Goal: Complete application form: Complete application form

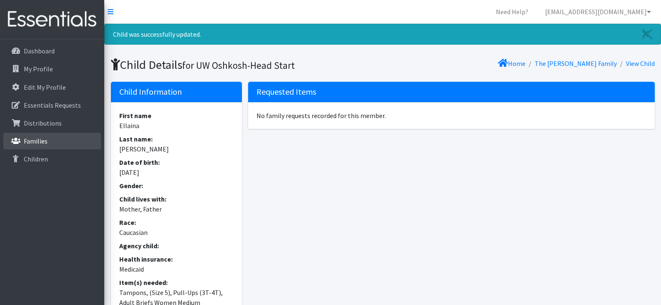
click at [36, 143] on p "Families" at bounding box center [36, 141] width 24 height 8
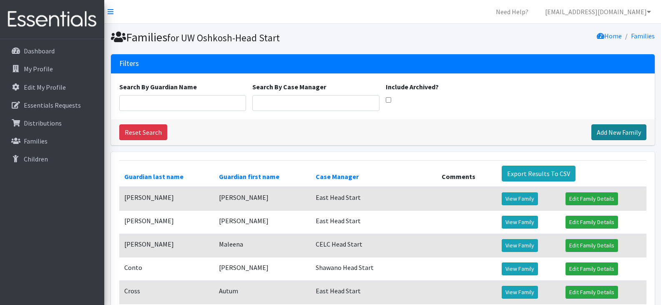
click at [619, 129] on link "Add New Family" at bounding box center [618, 132] width 55 height 16
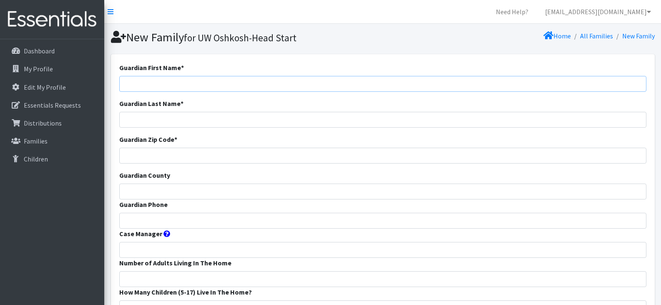
click at [158, 76] on input "Guardian First Name *" at bounding box center [382, 84] width 527 height 16
paste input "[PERSON_NAME]"
drag, startPoint x: 164, startPoint y: 83, endPoint x: 146, endPoint y: 88, distance: 18.4
click at [146, 88] on input "[PERSON_NAME]" at bounding box center [382, 84] width 527 height 16
type input "[PERSON_NAME]"
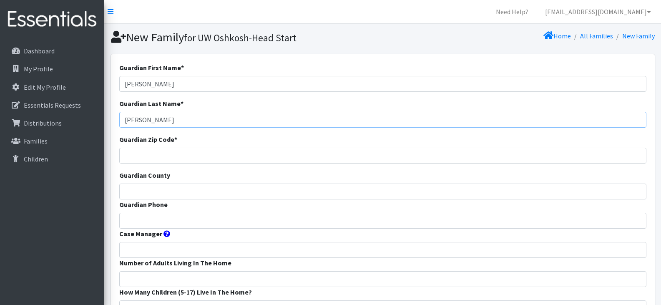
type input "[PERSON_NAME]"
click at [149, 159] on input "Guardian Zip Code *" at bounding box center [382, 156] width 527 height 16
type input "54915"
click at [151, 191] on input "Guardian County" at bounding box center [382, 192] width 527 height 16
type input "Calumet"
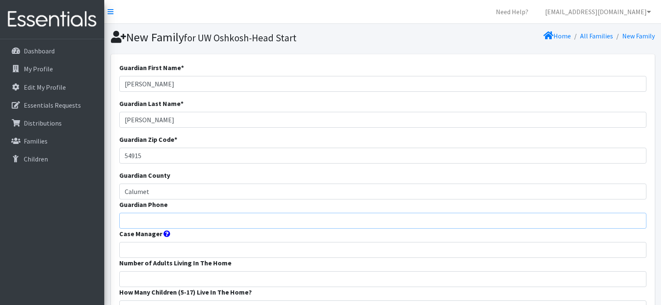
click at [163, 221] on input "Guardian Phone" at bounding box center [382, 221] width 527 height 16
paste input "9204702952"
type input "9204702952"
click at [170, 255] on input "Case Manager" at bounding box center [382, 250] width 527 height 16
click at [168, 249] on input "Case Manager" at bounding box center [382, 250] width 527 height 16
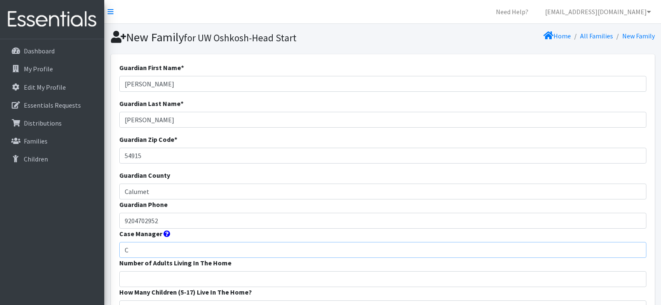
type input "CELC Head Start"
click at [186, 279] on input "Number of Adults Living In The Home" at bounding box center [382, 279] width 527 height 16
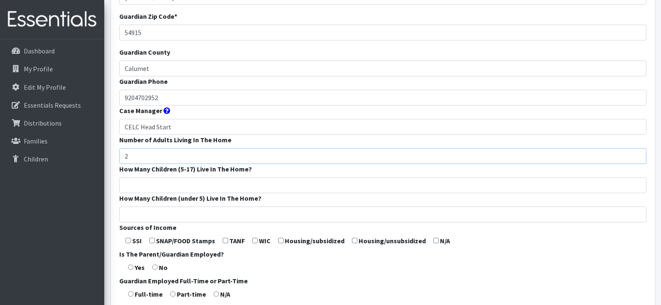
scroll to position [124, 0]
type input "2"
click at [160, 184] on input "How Many Children (5-17) Live In The Home?" at bounding box center [382, 184] width 527 height 16
type input "0"
click at [165, 214] on input "How Many Children (under 5) Live In The Home?" at bounding box center [382, 214] width 527 height 16
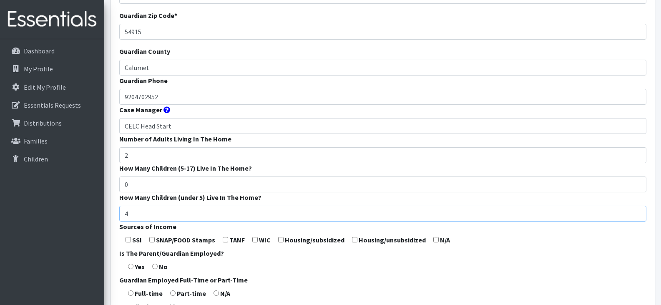
type input "4"
click at [284, 283] on form "Guardian First Name * Jessica Guardian Last Name * Evans Guardian Zip Code * 54…" at bounding box center [382, 186] width 527 height 495
click at [152, 238] on input "checkbox" at bounding box center [151, 239] width 5 height 5
checkbox input "true"
click at [131, 267] on input "radio" at bounding box center [130, 266] width 5 height 5
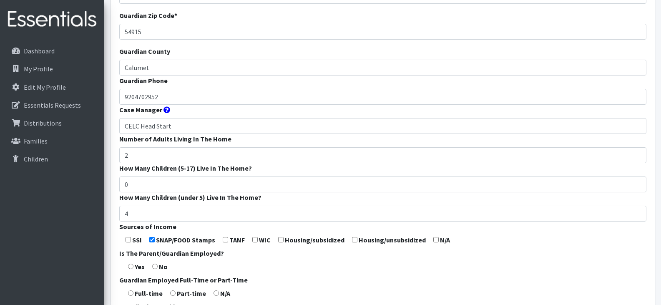
radio input "true"
click at [131, 292] on input "radio" at bounding box center [130, 292] width 5 height 5
radio input "true"
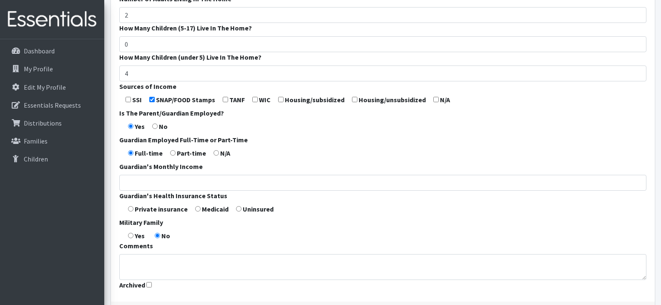
scroll to position [264, 0]
click at [196, 204] on form "Guardian First Name * Jessica Guardian Last Name * Evans Guardian Zip Code * 54…" at bounding box center [382, 45] width 527 height 495
click at [196, 207] on input "radio" at bounding box center [197, 208] width 5 height 5
radio input "true"
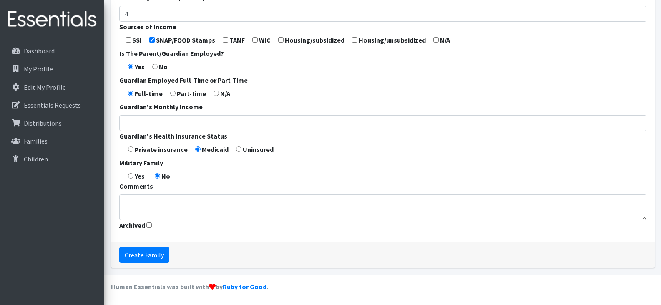
scroll to position [324, 0]
click at [149, 252] on input "Create Family" at bounding box center [144, 254] width 50 height 16
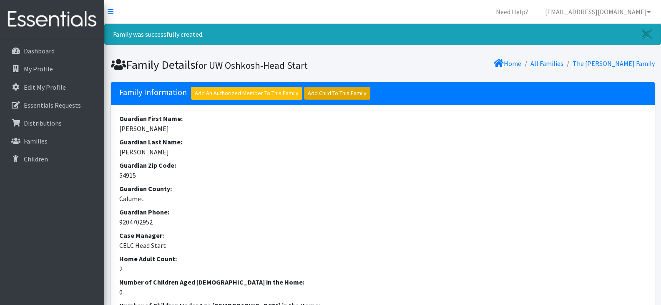
click at [324, 95] on link "Add Child To This Family" at bounding box center [337, 93] width 66 height 13
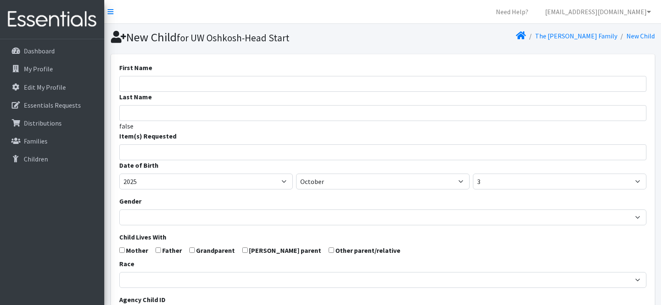
select select
click at [306, 84] on input "First Name" at bounding box center [382, 84] width 527 height 16
click at [207, 84] on input "First Name" at bounding box center [382, 84] width 527 height 16
drag, startPoint x: 179, startPoint y: 84, endPoint x: 141, endPoint y: 83, distance: 38.0
click at [141, 83] on input "Legasi Evans" at bounding box center [382, 84] width 527 height 16
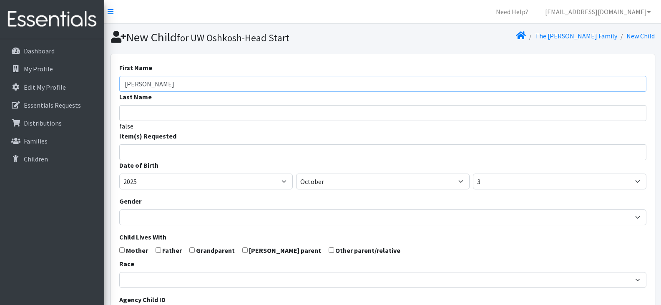
type input "Legasi"
type input "[PERSON_NAME]"
click at [152, 148] on input "search" at bounding box center [389, 151] width 524 height 8
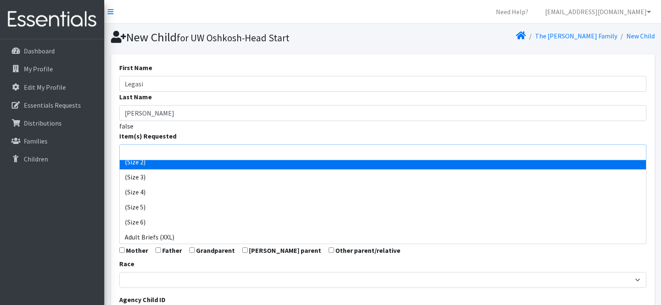
scroll to position [52, 0]
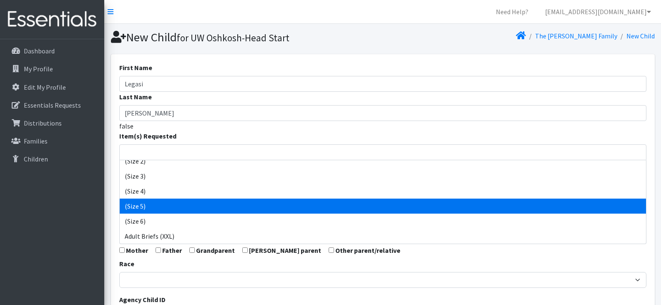
select select "14488"
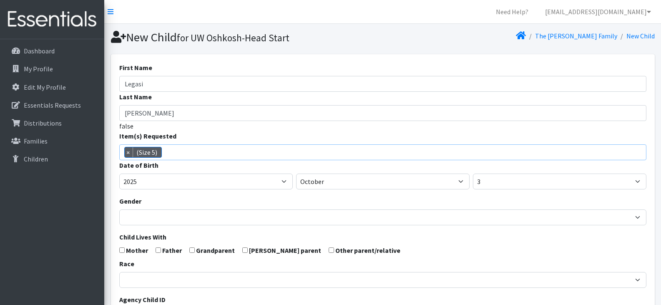
scroll to position [53, 0]
click at [226, 152] on span "× (Size 5)" at bounding box center [382, 152] width 527 height 16
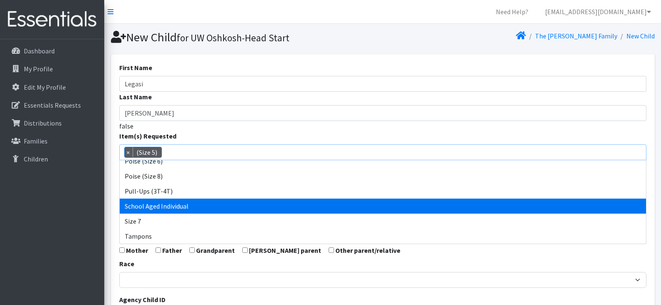
scroll to position [427, 0]
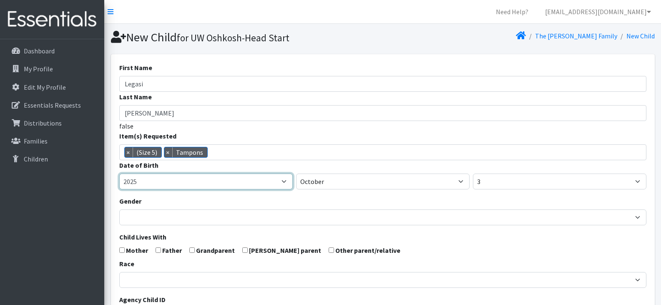
drag, startPoint x: 258, startPoint y: 216, endPoint x: 197, endPoint y: 179, distance: 71.2
click at [197, 179] on select "2005 2006 2007 2008 2009 2010 2011 2012 2013 2014 2015 2016 2017 2018 2019 2020…" at bounding box center [206, 182] width 174 height 16
click at [224, 181] on select "2005 2006 2007 2008 2009 2010 2011 2012 2013 2014 2015 2016 2017 2018 2019 2020…" at bounding box center [206, 182] width 174 height 16
click at [119, 174] on select "2005 2006 2007 2008 2009 2010 2011 2012 2013 2014 2015 2016 2017 2018 2019 2020…" at bounding box center [206, 182] width 174 height 16
click at [205, 183] on select "2005 2006 2007 2008 2009 2010 2011 2012 2013 2014 2015 2016 2017 2018 2019 2020…" at bounding box center [206, 182] width 174 height 16
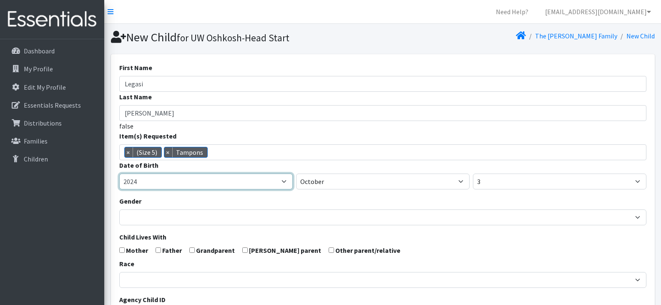
select select "2023"
click at [119, 174] on select "2005 2006 2007 2008 2009 2010 2011 2012 2013 2014 2015 2016 2017 2018 2019 2020…" at bounding box center [206, 182] width 174 height 16
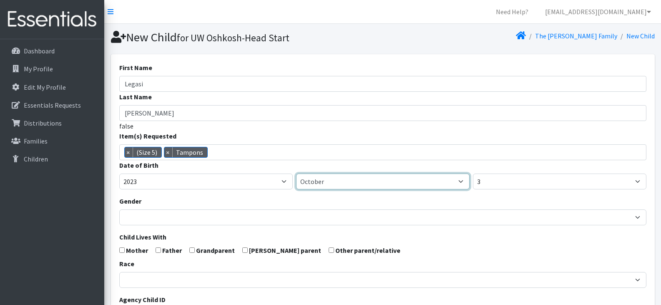
click at [322, 184] on select "January February March April May June July August September October November De…" at bounding box center [383, 182] width 174 height 16
select select "1"
click at [296, 174] on select "January February March April May June July August September October November De…" at bounding box center [383, 182] width 174 height 16
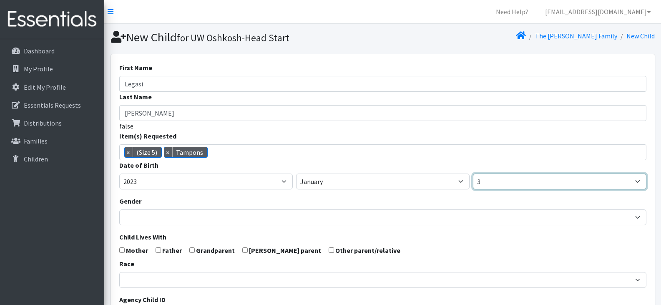
click at [517, 185] on select "1 2 3 4 5 6 7 8 9 10 11 12 13 14 15 16 17 18 19 20 21 22 23 24 25 26 27 28 29 3…" at bounding box center [560, 182] width 174 height 16
select select "16"
click at [473, 174] on select "1 2 3 4 5 6 7 8 9 10 11 12 13 14 15 16 17 18 19 20 21 22 23 24 25 26 27 28 29 3…" at bounding box center [560, 182] width 174 height 16
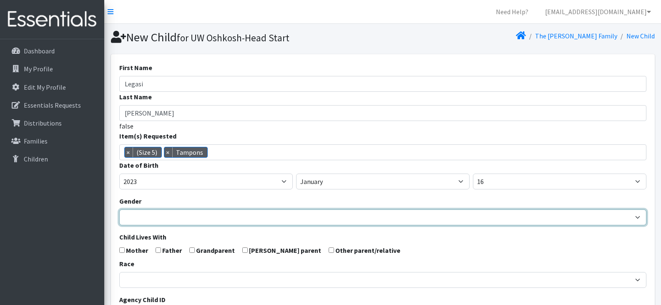
drag, startPoint x: 276, startPoint y: 220, endPoint x: 260, endPoint y: 220, distance: 15.8
click at [260, 220] on select "Male Female" at bounding box center [382, 217] width 527 height 16
select select "Female"
click at [119, 209] on select "Male Female" at bounding box center [382, 217] width 527 height 16
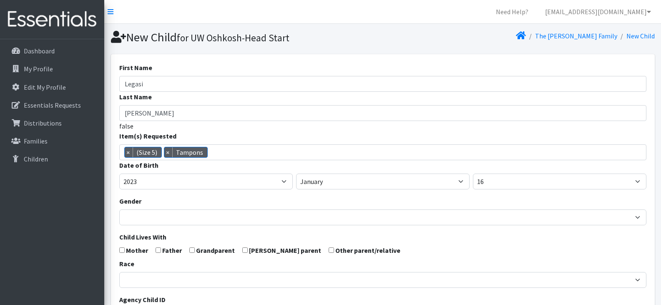
click at [158, 249] on input "checkbox" at bounding box center [158, 249] width 5 height 5
checkbox input "true"
click at [123, 254] on form "First Name Legasi Last Name Evans false Item(s) Requested (Newborn) (Preemie) (…" at bounding box center [382, 274] width 527 height 422
click at [122, 251] on input "checkbox" at bounding box center [121, 249] width 5 height 5
checkbox input "true"
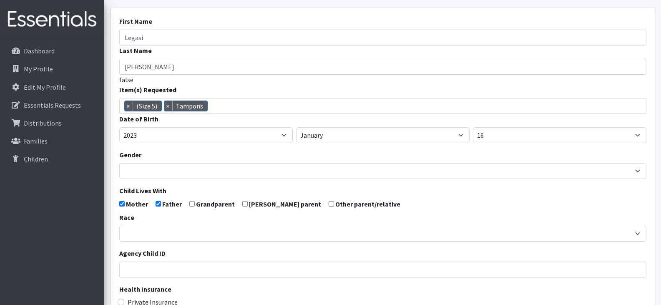
scroll to position [47, 0]
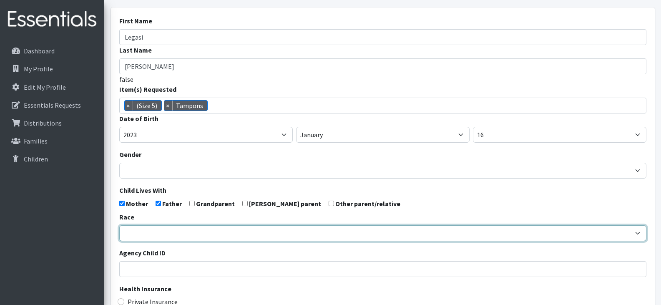
drag, startPoint x: 205, startPoint y: 234, endPoint x: 170, endPoint y: 231, distance: 34.7
click at [170, 231] on select "African American Caucasian Hispanic Asian American Indian Pacific Islander Mult…" at bounding box center [382, 233] width 527 height 16
select select "African American"
click at [119, 225] on select "African American Caucasian Hispanic Asian American Indian Pacific Islander Mult…" at bounding box center [382, 233] width 527 height 16
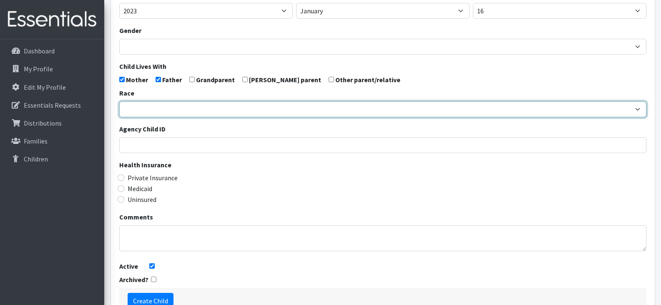
scroll to position [176, 0]
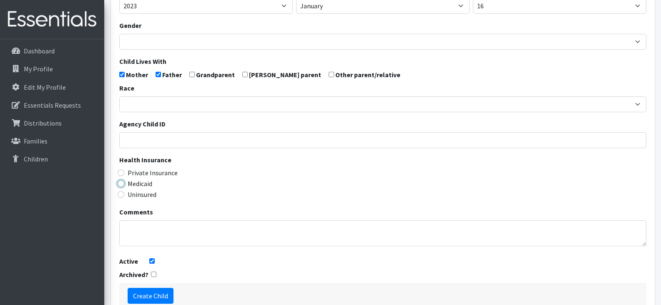
click at [123, 184] on input "Medicaid" at bounding box center [121, 183] width 7 height 7
radio input "true"
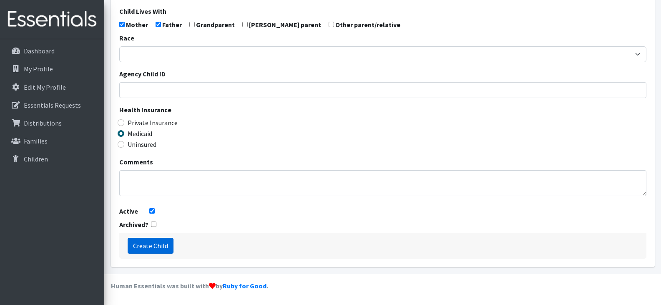
click at [146, 246] on input "Create Child" at bounding box center [151, 246] width 46 height 16
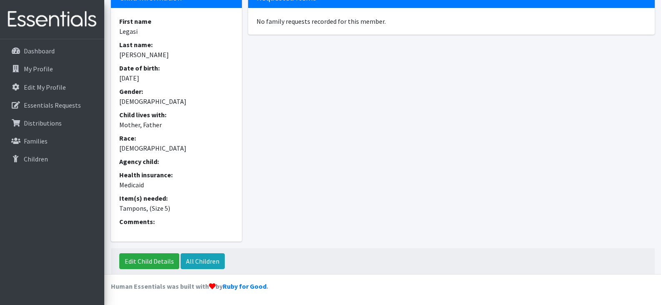
scroll to position [95, 0]
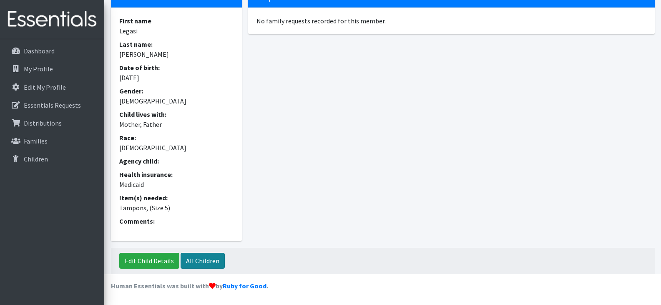
click at [207, 260] on link "All Children" at bounding box center [203, 261] width 44 height 16
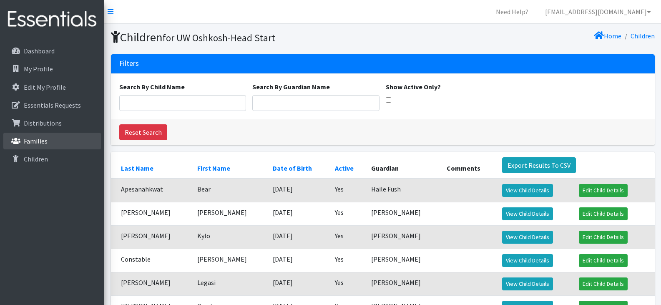
click at [47, 139] on p "Families" at bounding box center [36, 141] width 24 height 8
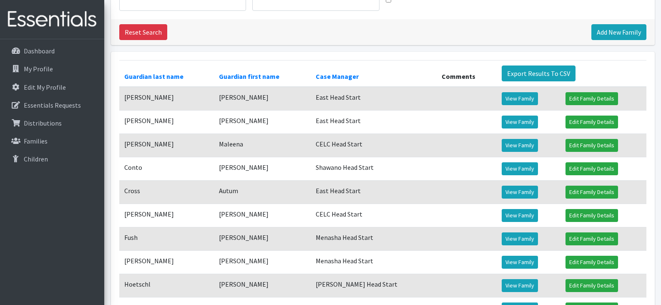
scroll to position [101, 0]
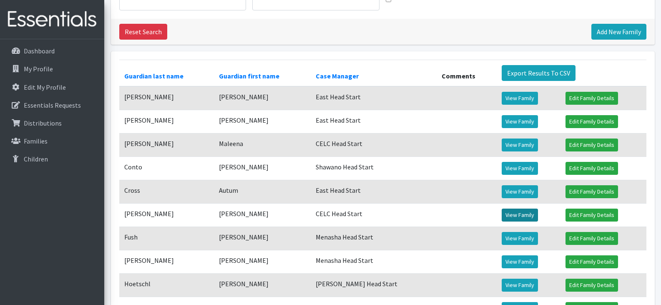
click at [513, 217] on link "View Family" at bounding box center [520, 215] width 36 height 13
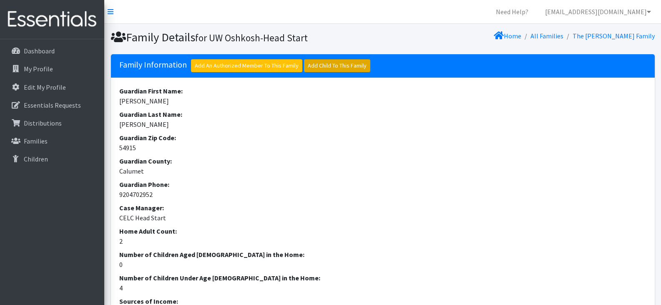
click at [326, 65] on link "Add Child To This Family" at bounding box center [337, 65] width 66 height 13
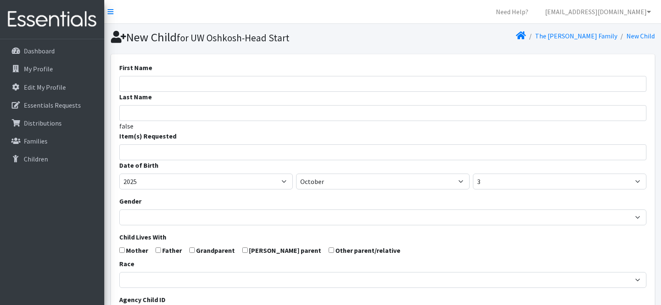
select select
click at [271, 85] on input "First Name" at bounding box center [382, 84] width 527 height 16
type input "Journie"
type input "Evans"
click at [241, 153] on input "search" at bounding box center [389, 151] width 524 height 8
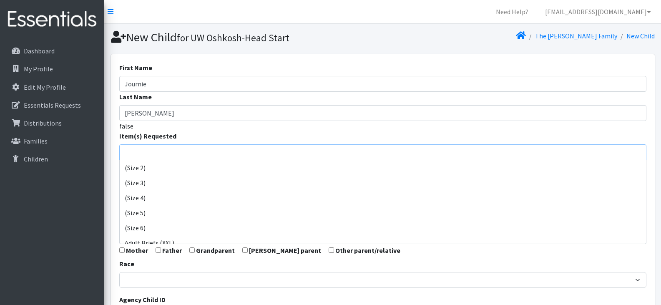
scroll to position [55, 0]
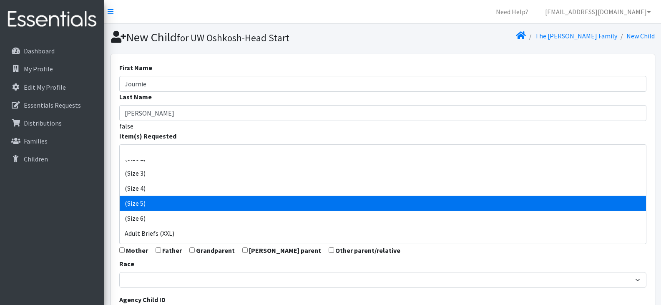
select select "14488"
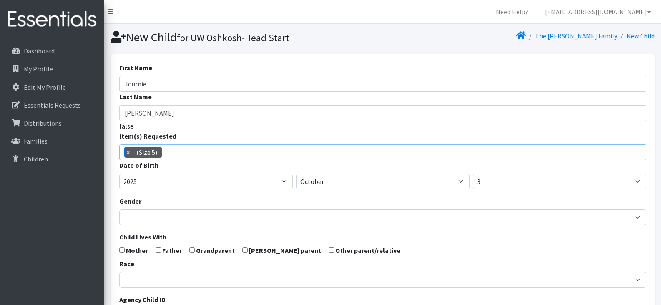
scroll to position [53, 0]
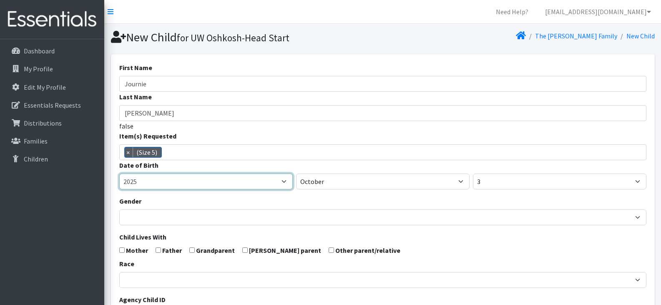
click at [230, 184] on select "2005 2006 2007 2008 2009 2010 2011 2012 2013 2014 2015 2016 2017 2018 2019 2020…" at bounding box center [206, 182] width 174 height 16
click at [119, 174] on select "2005 2006 2007 2008 2009 2010 2011 2012 2013 2014 2015 2016 2017 2018 2019 2020…" at bounding box center [206, 182] width 174 height 16
click at [230, 179] on select "2005 2006 2007 2008 2009 2010 2011 2012 2013 2014 2015 2016 2017 2018 2019 2020…" at bounding box center [206, 182] width 174 height 16
select select "2024"
click at [119, 174] on select "2005 2006 2007 2008 2009 2010 2011 2012 2013 2014 2015 2016 2017 2018 2019 2020…" at bounding box center [206, 182] width 174 height 16
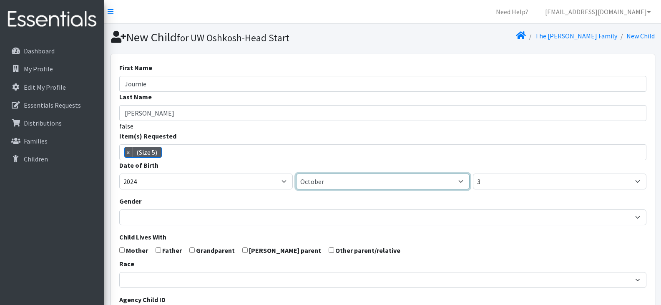
click at [327, 180] on select "January February March April May June July August September October November De…" at bounding box center [383, 182] width 174 height 16
select select "3"
click at [296, 174] on select "January February March April May June July August September October November De…" at bounding box center [383, 182] width 174 height 16
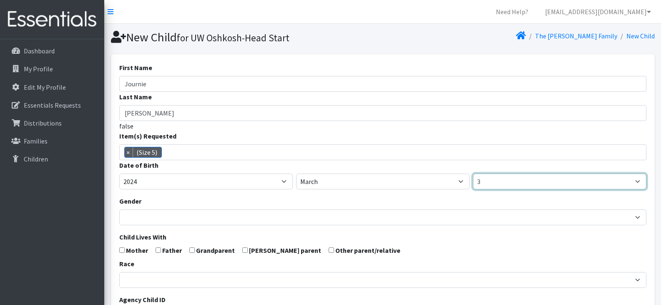
drag, startPoint x: 500, startPoint y: 182, endPoint x: 487, endPoint y: 181, distance: 13.4
click at [487, 181] on select "1 2 3 4 5 6 7 8 9 10 11 12 13 14 15 16 17 18 19 20 21 22 23 24 25 26 27 28 29 3…" at bounding box center [560, 182] width 174 height 16
select select "13"
click at [473, 174] on select "1 2 3 4 5 6 7 8 9 10 11 12 13 14 15 16 17 18 19 20 21 22 23 24 25 26 27 28 29 3…" at bounding box center [560, 182] width 174 height 16
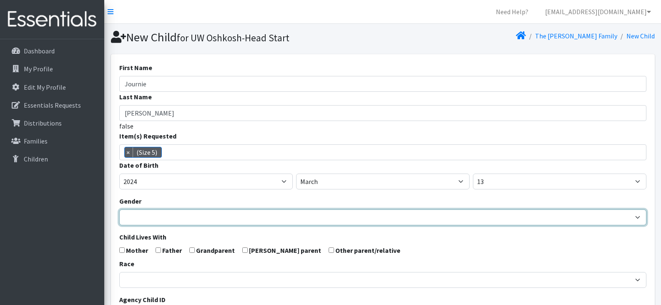
click at [269, 216] on select "Male Female" at bounding box center [382, 217] width 527 height 16
select select "Female"
click at [119, 209] on select "[DEMOGRAPHIC_DATA] [DEMOGRAPHIC_DATA]" at bounding box center [382, 217] width 527 height 16
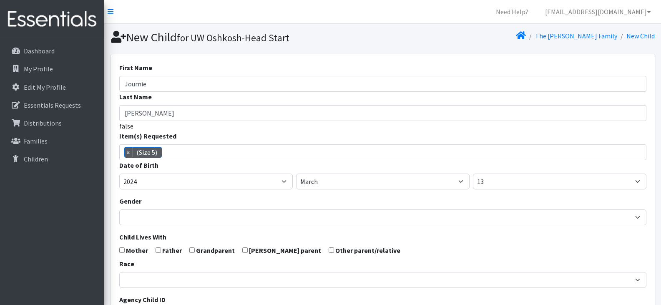
click at [157, 251] on input "checkbox" at bounding box center [158, 249] width 5 height 5
checkbox input "true"
click at [121, 251] on input "checkbox" at bounding box center [121, 249] width 5 height 5
checkbox input "true"
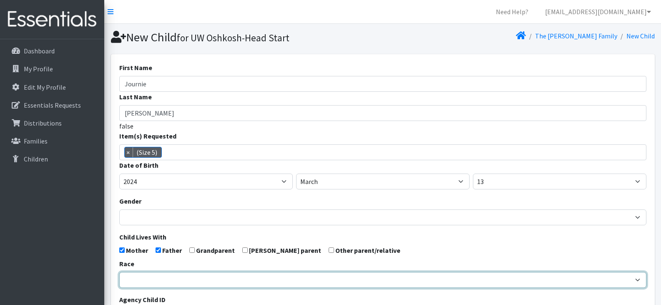
click at [155, 281] on select "African American Caucasian Hispanic Asian American Indian Pacific Islander Mult…" at bounding box center [382, 280] width 527 height 16
select select "African American"
click at [119, 272] on select "African American Caucasian Hispanic Asian American Indian Pacific Islander Mult…" at bounding box center [382, 280] width 527 height 16
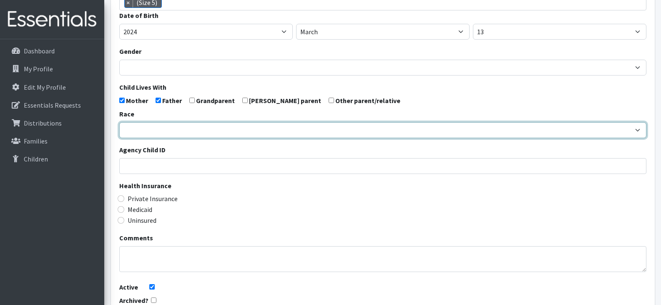
scroll to position [150, 0]
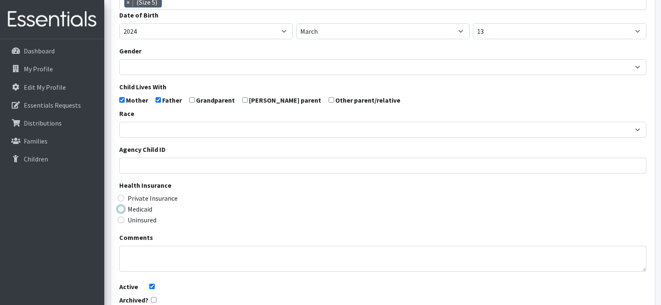
click at [123, 209] on input "Medicaid" at bounding box center [121, 209] width 7 height 7
radio input "true"
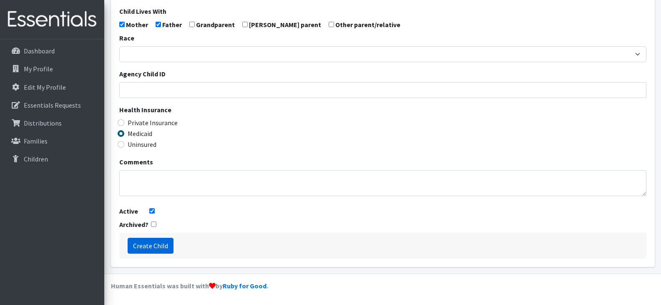
click at [150, 244] on input "Create Child" at bounding box center [151, 246] width 46 height 16
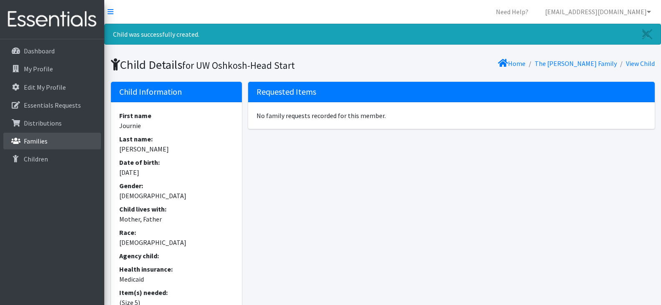
click at [62, 143] on link "Families" at bounding box center [52, 141] width 98 height 17
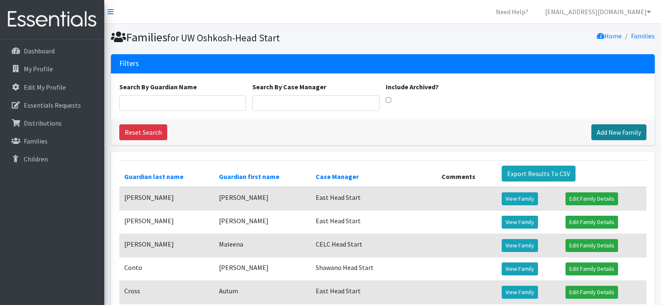
click at [611, 134] on link "Add New Family" at bounding box center [618, 132] width 55 height 16
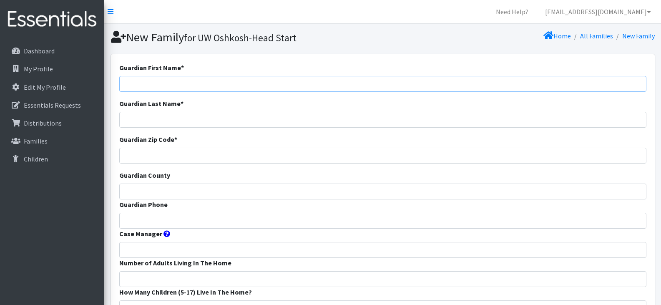
click at [301, 82] on input "Guardian First Name *" at bounding box center [382, 84] width 527 height 16
paste input "[PERSON_NAME]"
drag, startPoint x: 174, startPoint y: 84, endPoint x: 153, endPoint y: 83, distance: 20.9
click at [153, 83] on input "[PERSON_NAME]" at bounding box center [382, 84] width 527 height 16
type input "Cassandra"
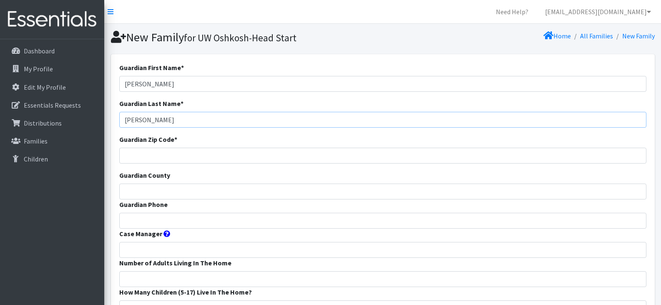
type input "cruz"
click at [156, 155] on input "Guardian Zip Code *" at bounding box center [382, 156] width 527 height 16
type input "54130"
click at [142, 192] on input "Guardian County" at bounding box center [382, 192] width 527 height 16
click at [147, 226] on input "Guardian Phone" at bounding box center [382, 221] width 527 height 16
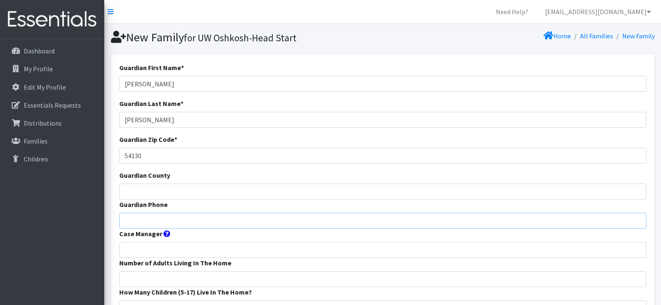
paste input "9204610317"
type input "9204610317"
click at [149, 190] on input "Guardian County" at bounding box center [382, 192] width 527 height 16
type input "Outagamie"
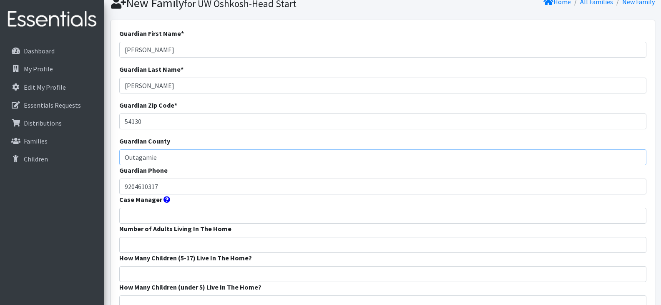
scroll to position [35, 0]
click at [153, 215] on input "Case Manager" at bounding box center [382, 215] width 527 height 16
type input "East Head Start"
click at [186, 243] on input "Number of Adults Living In The Home" at bounding box center [382, 244] width 527 height 16
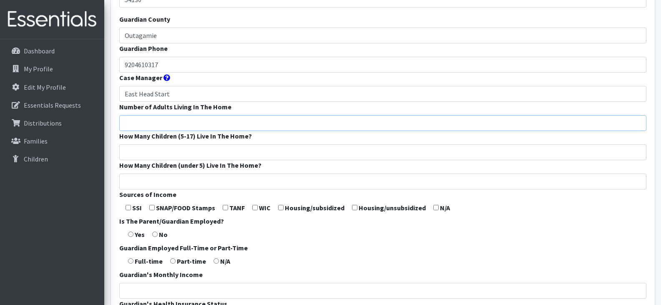
scroll to position [156, 0]
click at [133, 236] on input "radio" at bounding box center [130, 233] width 5 height 5
radio input "true"
click at [132, 260] on input "radio" at bounding box center [130, 260] width 5 height 5
radio input "true"
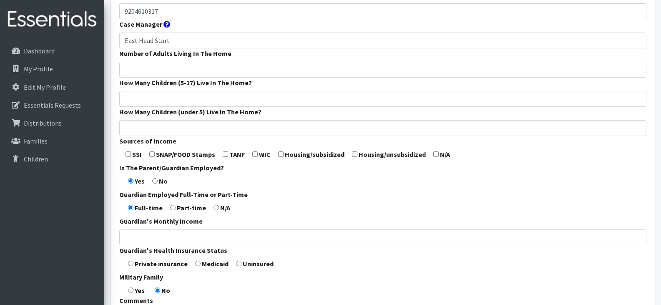
scroll to position [214, 0]
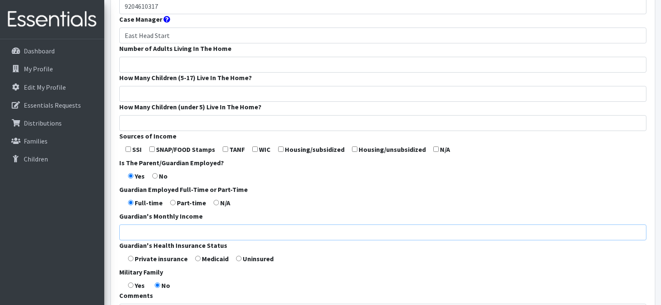
click at [139, 231] on input "Guardian's Monthly Income" at bounding box center [382, 232] width 527 height 16
click at [141, 233] on input "Guardian's Monthly Income" at bounding box center [382, 232] width 527 height 16
type input "4,250"
click at [132, 259] on input "radio" at bounding box center [130, 258] width 5 height 5
radio input "true"
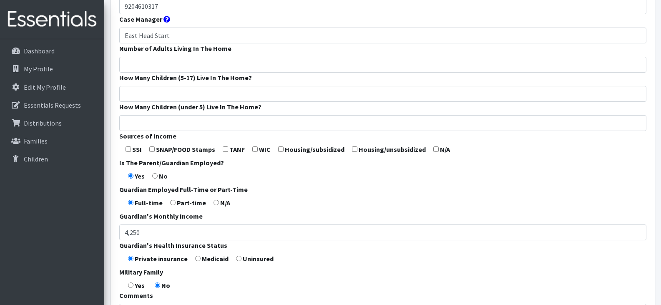
click at [315, 266] on form "Guardian First Name * Cassandra Guardian Last Name * cruz Guardian Zip Code * 5…" at bounding box center [382, 95] width 527 height 495
click at [199, 62] on input "Number of Adults Living In The Home" at bounding box center [382, 65] width 527 height 16
type input "1"
click at [199, 92] on input "How Many Children (5-17) Live In The Home?" at bounding box center [382, 94] width 527 height 16
type input "4"
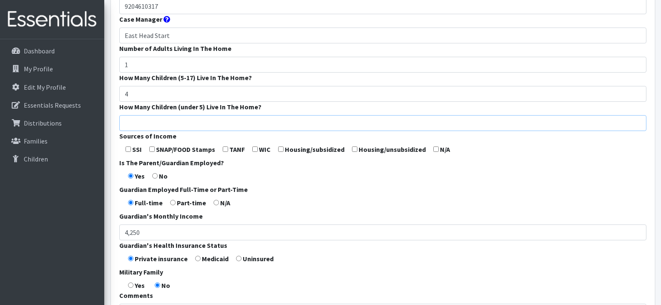
click at [195, 126] on input "How Many Children (under 5) Live In The Home?" at bounding box center [382, 123] width 527 height 16
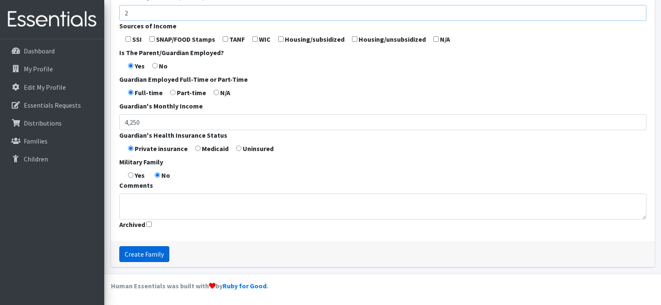
type input "2"
click at [146, 254] on input "Create Family" at bounding box center [144, 254] width 50 height 16
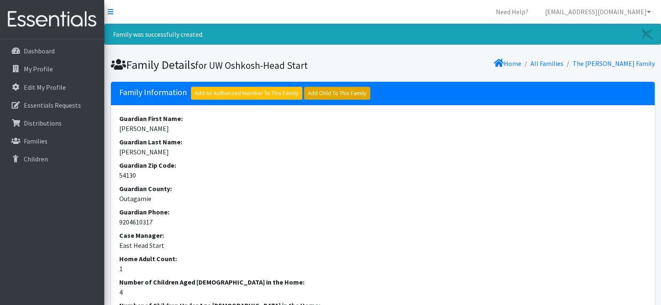
click at [341, 96] on link "Add Child To This Family" at bounding box center [337, 93] width 66 height 13
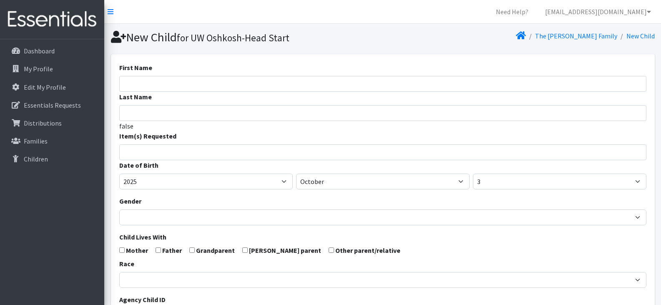
select select
click at [265, 87] on input "First Name" at bounding box center [382, 84] width 527 height 16
type input "Luciana"
type input "Gonzalez"
click at [254, 151] on input "search" at bounding box center [389, 151] width 524 height 8
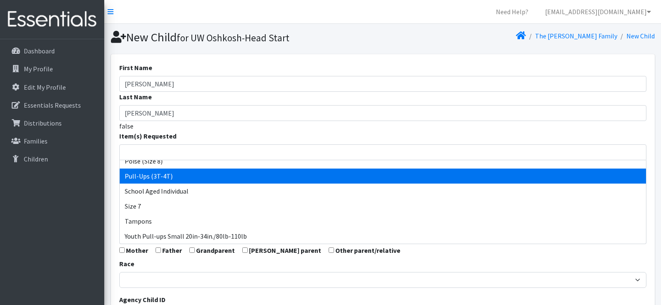
scroll to position [254, 0]
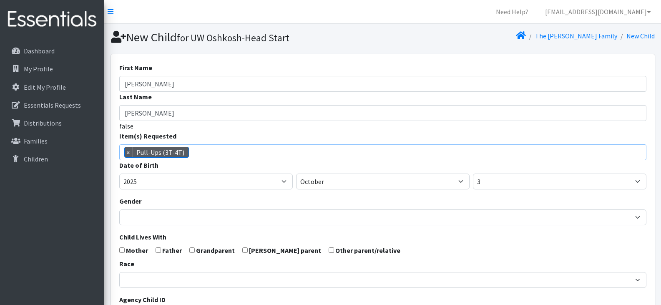
drag, startPoint x: 256, startPoint y: 175, endPoint x: 235, endPoint y: 155, distance: 28.6
click at [235, 155] on span "× Pull-Ups (3T-4T)" at bounding box center [382, 152] width 527 height 16
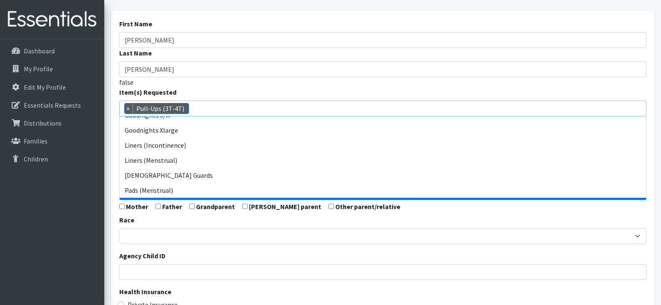
scroll to position [277, 0]
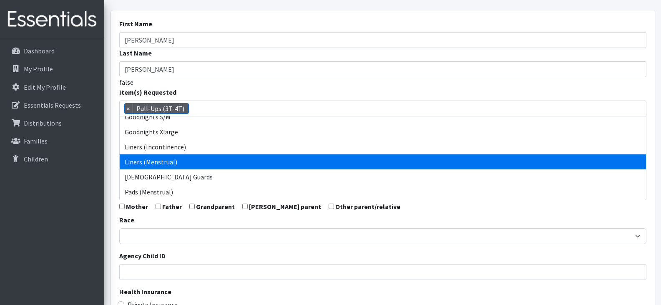
select select "14487"
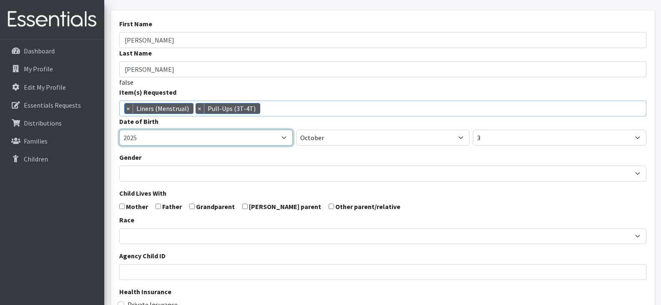
drag, startPoint x: 264, startPoint y: 168, endPoint x: 221, endPoint y: 136, distance: 53.9
click at [221, 136] on select "2005 2006 2007 2008 2009 2010 2011 2012 2013 2014 2015 2016 2017 2018 2019 2020…" at bounding box center [206, 138] width 174 height 16
select select "2022"
click at [119, 130] on select "2005 2006 2007 2008 2009 2010 2011 2012 2013 2014 2015 2016 2017 2018 2019 2020…" at bounding box center [206, 138] width 174 height 16
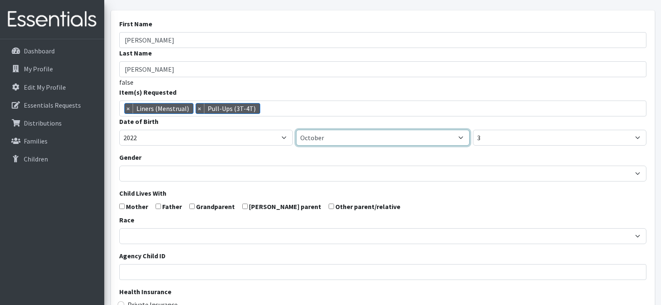
click at [324, 138] on select "January February March April May June July August September October November De…" at bounding box center [383, 138] width 174 height 16
select select "2"
click at [296, 130] on select "January February March April May June July August September October November De…" at bounding box center [383, 138] width 174 height 16
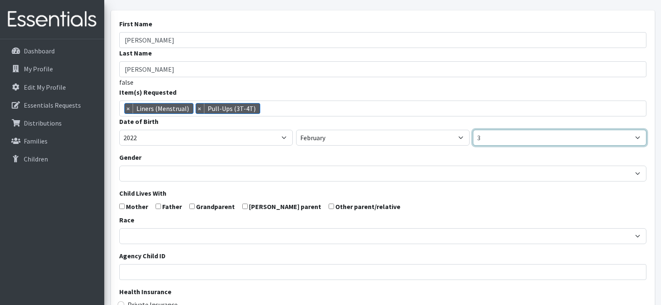
click at [485, 137] on select "1 2 3 4 5 6 7 8 9 10 11 12 13 14 15 16 17 18 19 20 21 22 23 24 25 26 27 28 29 3…" at bounding box center [560, 138] width 174 height 16
select select "1"
click at [473, 130] on select "1 2 3 4 5 6 7 8 9 10 11 12 13 14 15 16 17 18 19 20 21 22 23 24 25 26 27 28 29 3…" at bounding box center [560, 138] width 174 height 16
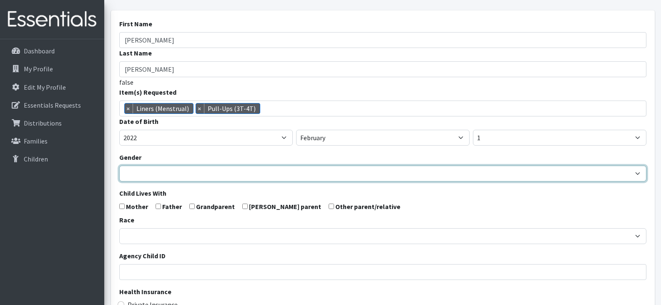
click at [146, 171] on select "[DEMOGRAPHIC_DATA] [DEMOGRAPHIC_DATA]" at bounding box center [382, 174] width 527 height 16
select select "[DEMOGRAPHIC_DATA]"
click at [119, 166] on select "[DEMOGRAPHIC_DATA] [DEMOGRAPHIC_DATA]" at bounding box center [382, 174] width 527 height 16
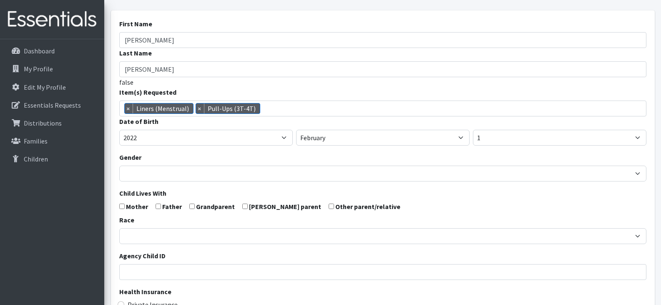
click at [124, 208] on input "checkbox" at bounding box center [121, 206] width 5 height 5
checkbox input "true"
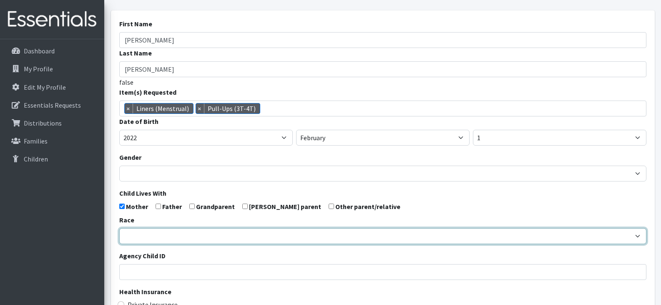
click at [147, 236] on select "African American Caucasian Hispanic Asian American Indian Pacific Islander Mult…" at bounding box center [382, 236] width 527 height 16
select select "Multi-racial"
click at [119, 228] on select "African American Caucasian Hispanic Asian American Indian Pacific Islander Mult…" at bounding box center [382, 236] width 527 height 16
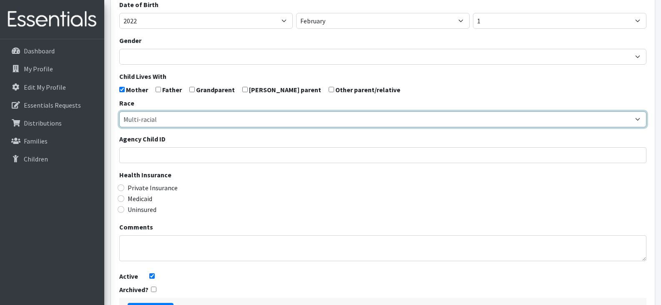
scroll to position [163, 0]
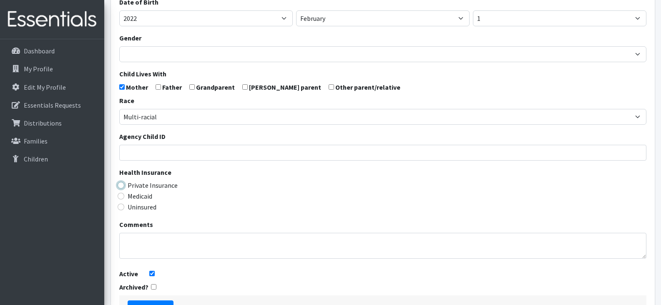
click at [120, 187] on input "Private Insurance" at bounding box center [121, 185] width 7 height 7
radio input "true"
click at [239, 263] on form "First Name Luciana Last Name Gonzalez false Item(s) Requested (Newborn) (Preemi…" at bounding box center [382, 110] width 527 height 422
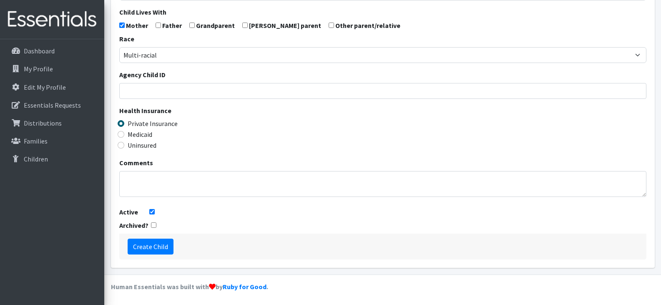
scroll to position [225, 0]
click at [144, 246] on input "Create Child" at bounding box center [151, 246] width 46 height 16
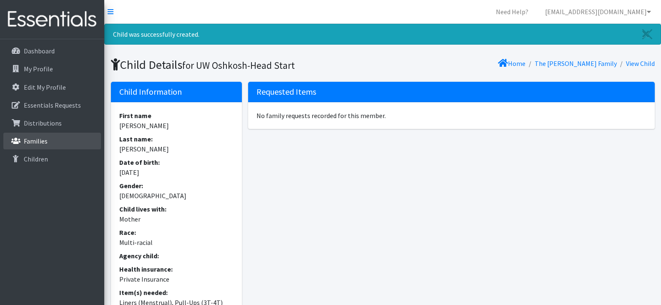
click at [32, 144] on p "Families" at bounding box center [36, 141] width 24 height 8
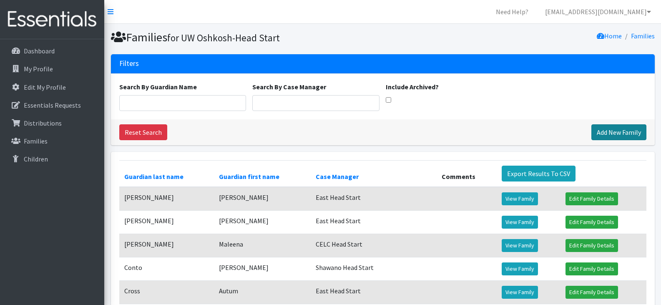
click at [602, 134] on link "Add New Family" at bounding box center [618, 132] width 55 height 16
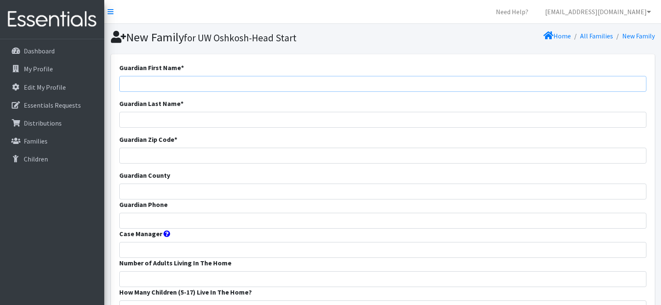
click at [255, 85] on input "Guardian First Name *" at bounding box center [382, 84] width 527 height 16
paste input "[PERSON_NAME]"
drag, startPoint x: 173, startPoint y: 84, endPoint x: 150, endPoint y: 87, distance: 22.7
click at [150, 87] on input "[PERSON_NAME]" at bounding box center [382, 84] width 527 height 16
type input "Jamayla"
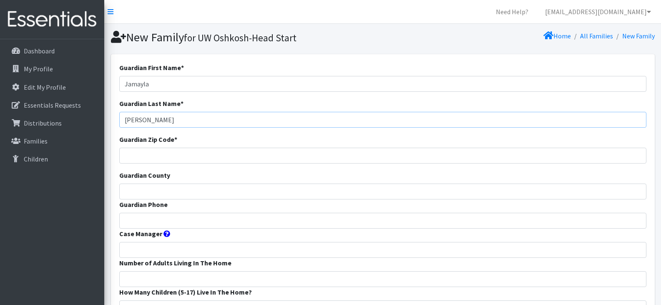
type input "[PERSON_NAME]"
click at [210, 156] on input "Guardian Zip Code *" at bounding box center [382, 156] width 527 height 16
click at [169, 191] on input "Guardian County" at bounding box center [382, 192] width 527 height 16
type input "Calumet"
click at [177, 158] on input "Guardian Zip Code *" at bounding box center [382, 156] width 527 height 16
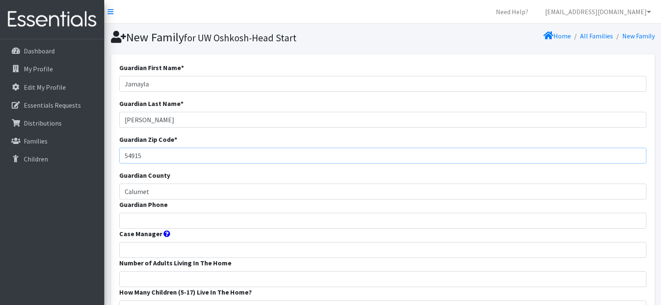
type input "54915"
click at [214, 219] on input "Guardian Phone" at bounding box center [382, 221] width 527 height 16
paste input "6803028062"
type input "6803028062"
click at [219, 251] on input "Case Manager" at bounding box center [382, 250] width 527 height 16
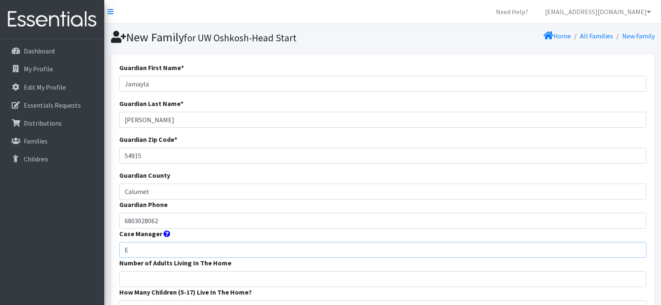
type input "East Head Start"
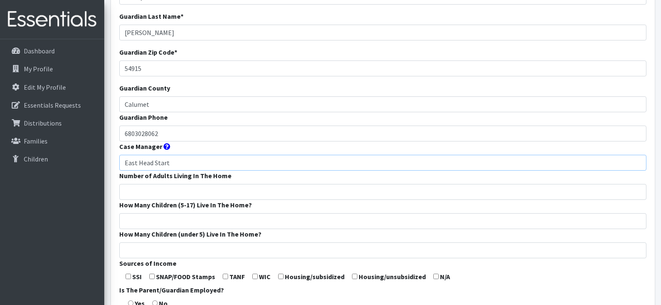
scroll to position [88, 0]
click at [138, 189] on input "Number of Adults Living In The Home" at bounding box center [382, 192] width 527 height 16
type input "1"
click at [154, 222] on input "How Many Children (5-17) Live In The Home?" at bounding box center [382, 221] width 527 height 16
type input "0"
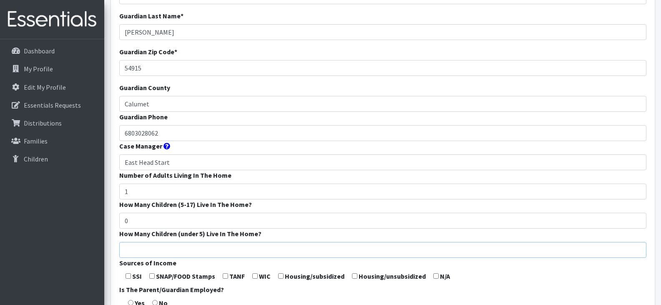
click at [161, 248] on input "How Many Children (under 5) Live In The Home?" at bounding box center [382, 250] width 527 height 16
type input "2"
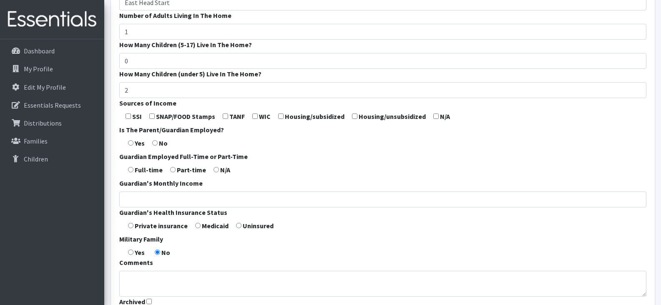
scroll to position [267, 0]
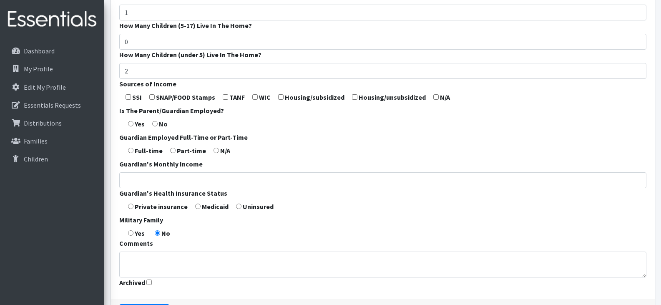
click at [154, 97] on input "checkbox" at bounding box center [151, 96] width 5 height 5
checkbox input "true"
click at [131, 123] on input "radio" at bounding box center [130, 123] width 5 height 5
radio input "true"
click at [132, 151] on input "radio" at bounding box center [130, 150] width 5 height 5
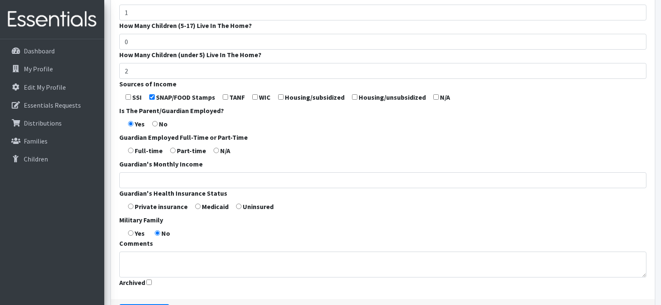
radio input "true"
click at [199, 210] on form "Guardian First Name * Jamayla Guardian Last Name * Sullivan Guardian Zip Code *…" at bounding box center [382, 43] width 527 height 495
click at [197, 206] on input "radio" at bounding box center [197, 206] width 5 height 5
radio input "true"
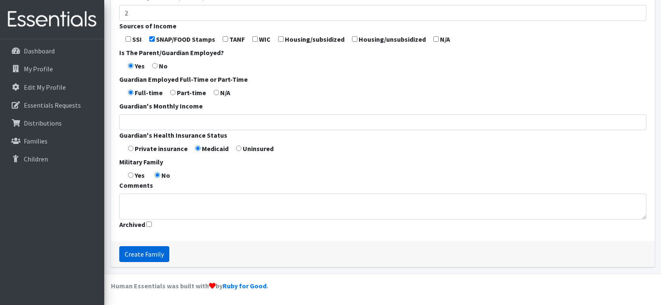
click at [138, 252] on input "Create Family" at bounding box center [144, 254] width 50 height 16
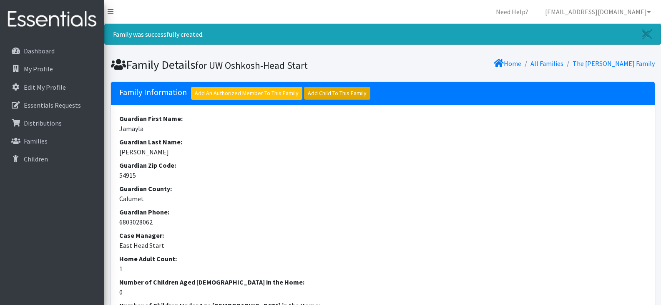
click at [318, 93] on link "Add Child To This Family" at bounding box center [337, 93] width 66 height 13
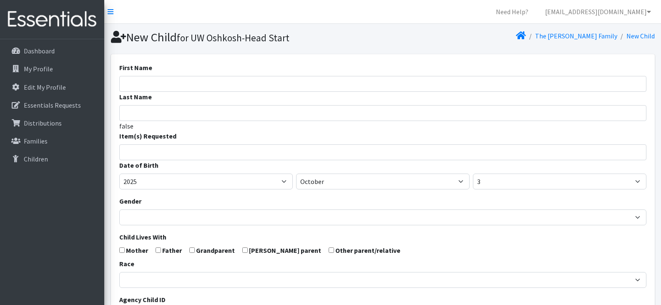
select select
click at [203, 87] on input "First Name" at bounding box center [382, 84] width 527 height 16
type input "Geimma"
type input "White"
click at [182, 151] on input "search" at bounding box center [389, 151] width 524 height 8
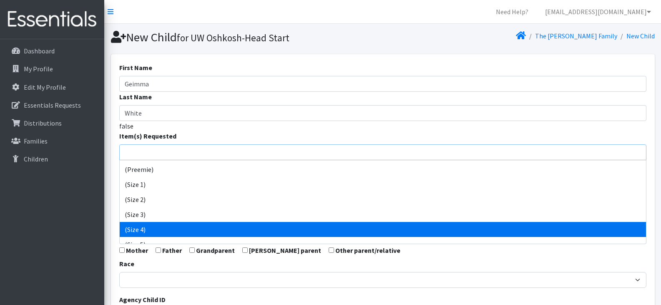
scroll to position [14, 0]
select select "14512"
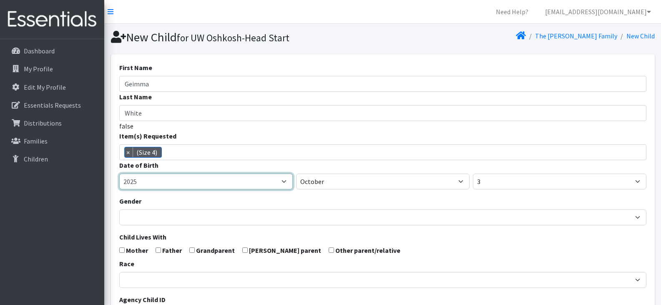
click at [205, 182] on select "2005 2006 2007 2008 2009 2010 2011 2012 2013 2014 2015 2016 2017 2018 2019 2020…" at bounding box center [206, 182] width 174 height 16
select select "2024"
click at [119, 174] on select "2005 2006 2007 2008 2009 2010 2011 2012 2013 2014 2015 2016 2017 2018 2019 2020…" at bounding box center [206, 182] width 174 height 16
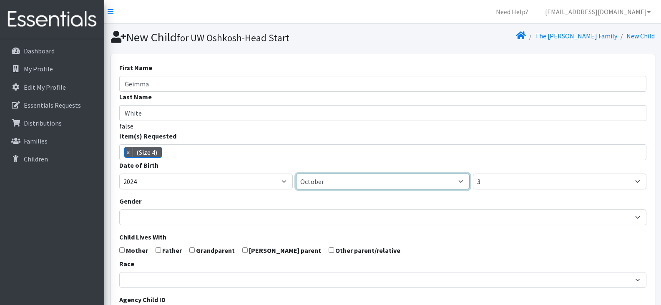
click at [315, 179] on select "January February March April May June July August September October November De…" at bounding box center [383, 182] width 174 height 16
click at [296, 174] on select "January February March April May June July August September October November De…" at bounding box center [383, 182] width 174 height 16
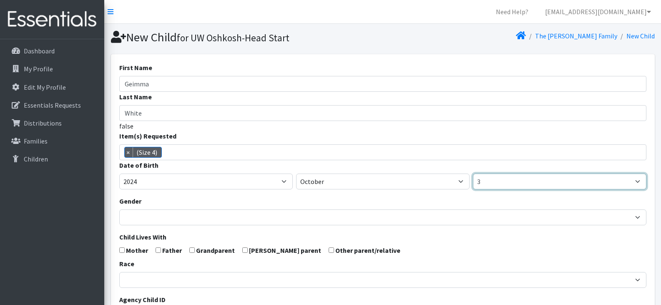
click at [499, 180] on select "1 2 3 4 5 6 7 8 9 10 11 12 13 14 15 16 17 18 19 20 21 22 23 24 25 26 27 28 29 3…" at bounding box center [560, 182] width 174 height 16
select select "23"
click at [473, 174] on select "1 2 3 4 5 6 7 8 9 10 11 12 13 14 15 16 17 18 19 20 21 22 23 24 25 26 27 28 29 3…" at bounding box center [560, 182] width 174 height 16
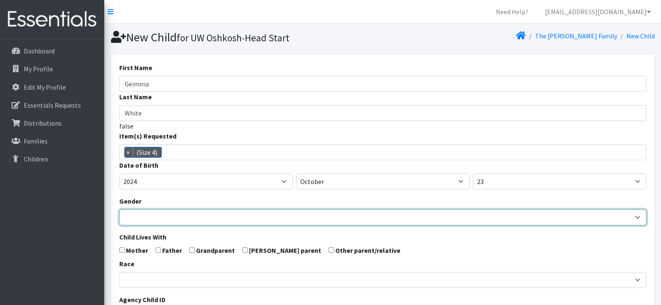
click at [223, 220] on select "[DEMOGRAPHIC_DATA] [DEMOGRAPHIC_DATA]" at bounding box center [382, 217] width 527 height 16
select select "[DEMOGRAPHIC_DATA]"
click at [119, 209] on select "[DEMOGRAPHIC_DATA] [DEMOGRAPHIC_DATA]" at bounding box center [382, 217] width 527 height 16
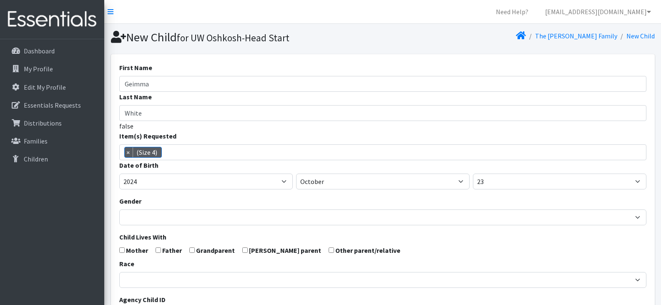
click at [124, 252] on input "checkbox" at bounding box center [121, 249] width 5 height 5
checkbox input "true"
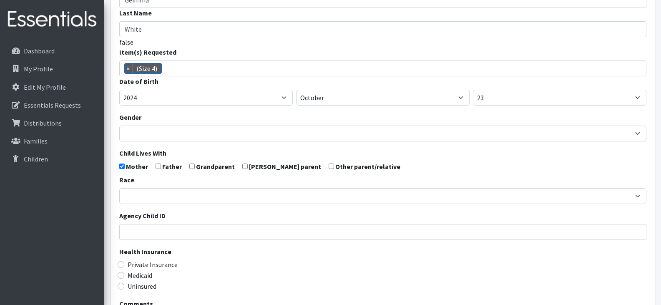
scroll to position [84, 0]
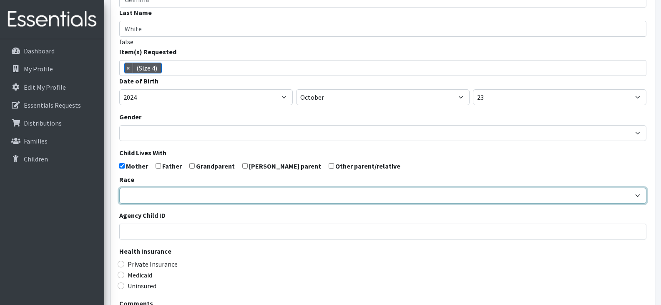
click at [201, 194] on select "[DEMOGRAPHIC_DATA] Caucasian Hispanic [DEMOGRAPHIC_DATA] [DEMOGRAPHIC_DATA] Isl…" at bounding box center [382, 196] width 527 height 16
click at [204, 194] on select "[DEMOGRAPHIC_DATA] Caucasian Hispanic [DEMOGRAPHIC_DATA] [DEMOGRAPHIC_DATA] Isl…" at bounding box center [382, 196] width 527 height 16
select select "[DEMOGRAPHIC_DATA]"
click at [119, 188] on select "[DEMOGRAPHIC_DATA] Caucasian Hispanic [DEMOGRAPHIC_DATA] [DEMOGRAPHIC_DATA] Isl…" at bounding box center [382, 196] width 527 height 16
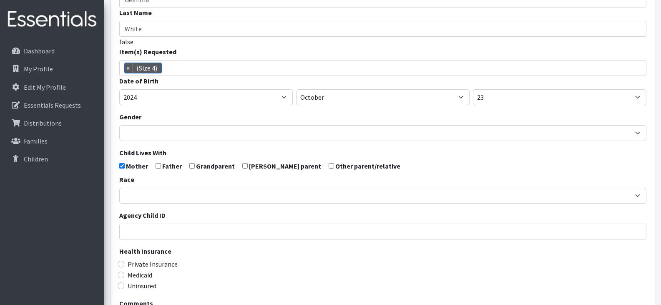
click at [249, 261] on div "Private Insurance" at bounding box center [382, 264] width 527 height 10
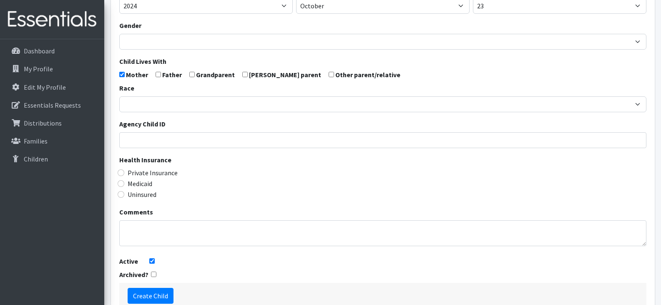
scroll to position [177, 0]
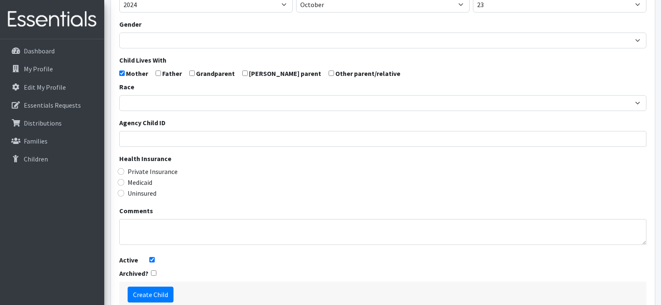
click at [142, 183] on label "Medicaid" at bounding box center [140, 182] width 25 height 10
click at [124, 183] on input "Medicaid" at bounding box center [121, 182] width 7 height 7
radio input "true"
click at [157, 294] on input "Create Child" at bounding box center [151, 295] width 46 height 16
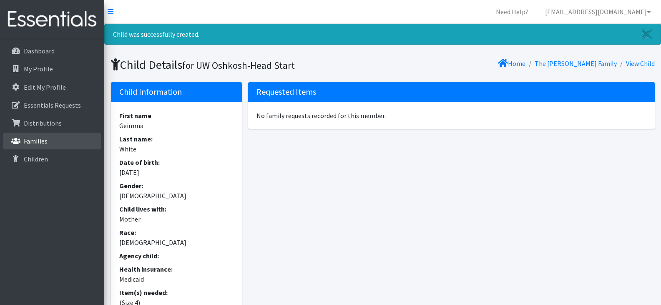
click at [54, 141] on link "Families" at bounding box center [52, 141] width 98 height 17
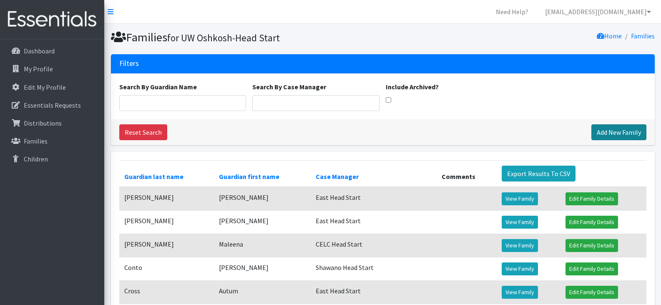
click at [620, 133] on link "Add New Family" at bounding box center [618, 132] width 55 height 16
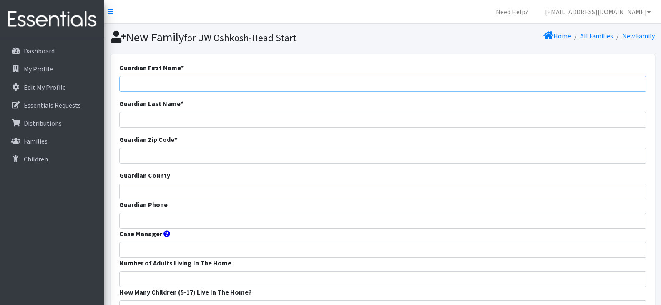
click at [309, 85] on input "Guardian First Name *" at bounding box center [382, 84] width 527 height 16
paste input "Nawal Alaaek"
drag, startPoint x: 171, startPoint y: 86, endPoint x: 145, endPoint y: 87, distance: 26.3
click at [145, 87] on input "Nawal Alaaek" at bounding box center [382, 84] width 527 height 16
type input "[PERSON_NAME]"
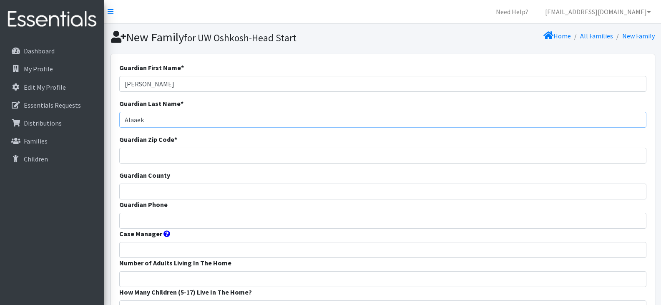
paste input "[PERSON_NAME]"
paste input "Nawal Alaaek"
type input "[PERSON_NAME] Alaaek [PERSON_NAME]"
click at [231, 155] on input "Guardian Zip Code *" at bounding box center [382, 156] width 527 height 16
type input "54904"
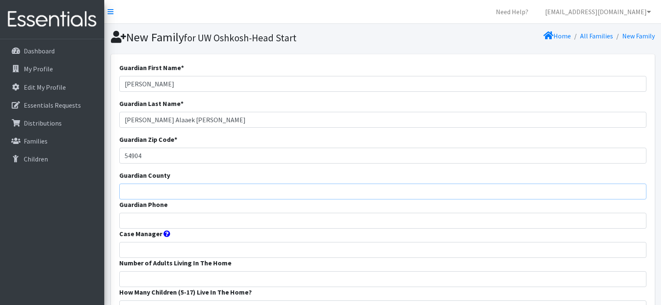
click at [208, 189] on input "Guardian County" at bounding box center [382, 192] width 527 height 16
type input "Winnebago"
click at [161, 216] on input "Guardian Phone" at bounding box center [382, 221] width 527 height 16
paste input "920-221-9628"
type input "920-221-9628"
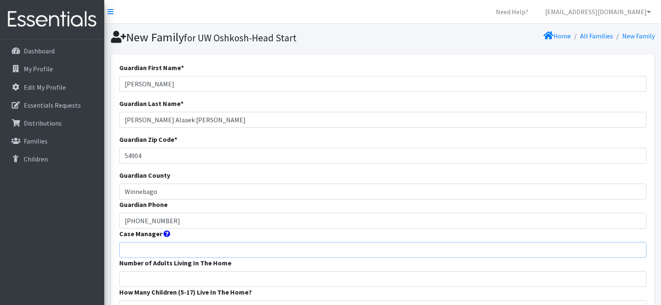
click at [156, 251] on input "Case Manager" at bounding box center [382, 250] width 527 height 16
type input "Peace Head Start"
click at [190, 280] on input "Number of Adults Living In The Home" at bounding box center [382, 279] width 527 height 16
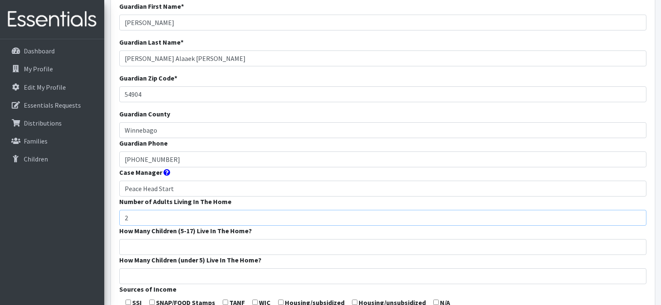
scroll to position [62, 0]
type input "2"
click at [169, 248] on input "How Many Children (5-17) Live In The Home?" at bounding box center [382, 247] width 527 height 16
type input "2"
click at [178, 275] on input "How Many Children (under 5) Live In The Home?" at bounding box center [382, 276] width 527 height 16
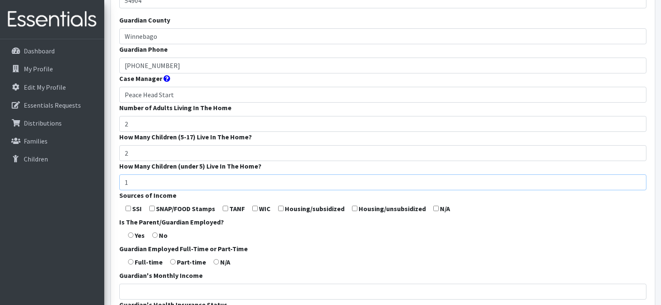
scroll to position [156, 0]
type input "1"
click at [151, 211] on form "Guardian First Name * Nawal Guardian Last Name * Nawal Alaaek Nawal Alaaek Guar…" at bounding box center [382, 154] width 527 height 495
click at [153, 207] on input "checkbox" at bounding box center [151, 207] width 5 height 5
checkbox input "true"
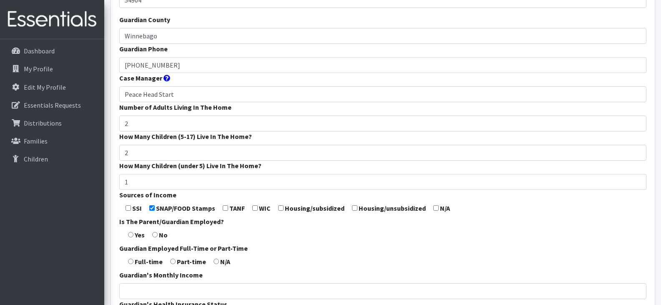
click at [132, 234] on input "radio" at bounding box center [130, 234] width 5 height 5
radio input "true"
click at [132, 261] on input "radio" at bounding box center [130, 261] width 5 height 5
radio input "true"
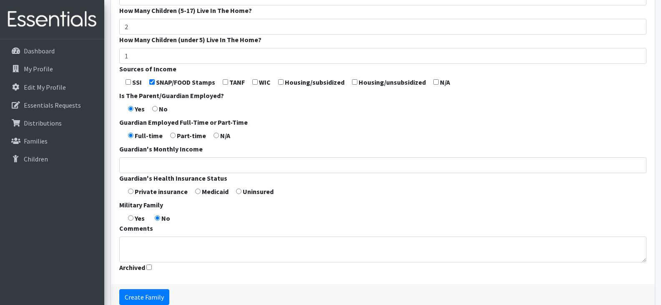
scroll to position [324, 0]
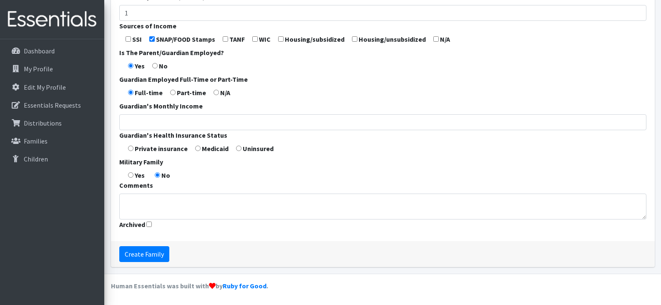
click at [197, 149] on input "radio" at bounding box center [197, 148] width 5 height 5
radio input "true"
click at [153, 256] on input "Create Family" at bounding box center [144, 254] width 50 height 16
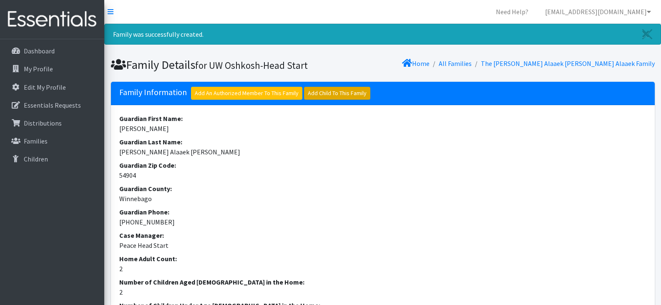
click at [349, 91] on link "Add Child To This Family" at bounding box center [337, 93] width 66 height 13
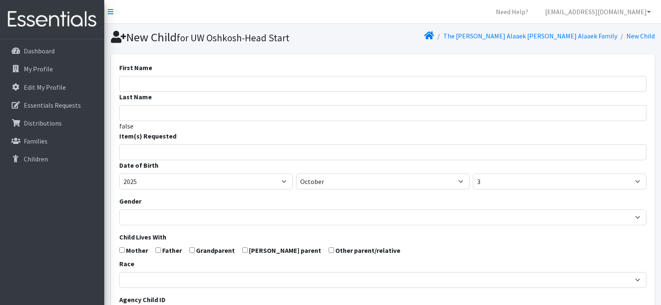
select select
click at [199, 87] on input "First Name" at bounding box center [382, 84] width 527 height 16
type input "Tamim"
click at [188, 116] on input "Last Name" at bounding box center [382, 113] width 527 height 16
type input "Houria"
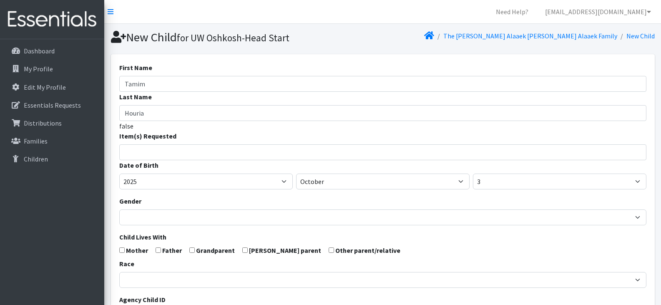
click at [189, 153] on input "search" at bounding box center [389, 151] width 524 height 8
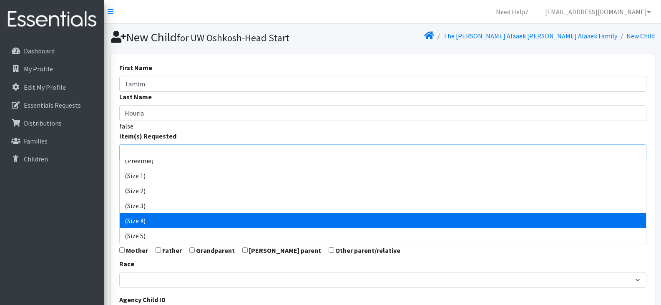
scroll to position [23, 0]
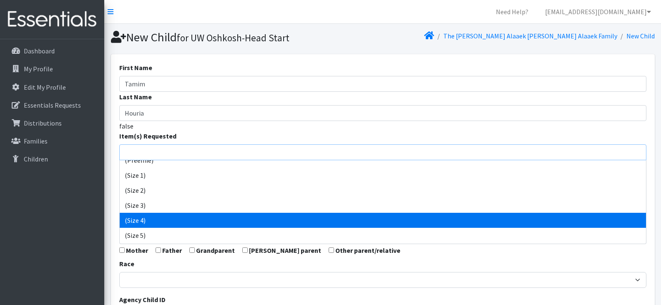
select select "14512"
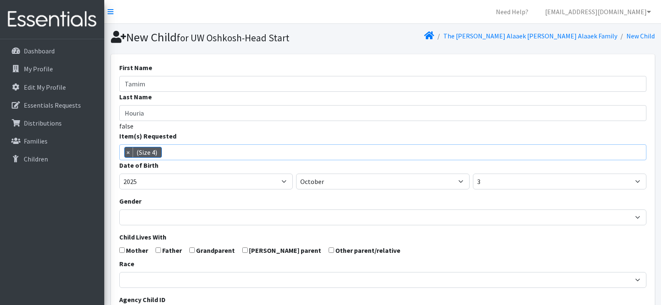
scroll to position [44, 0]
drag, startPoint x: 214, startPoint y: 219, endPoint x: 190, endPoint y: 151, distance: 71.9
click at [190, 151] on span "× (Size 4)" at bounding box center [382, 152] width 527 height 16
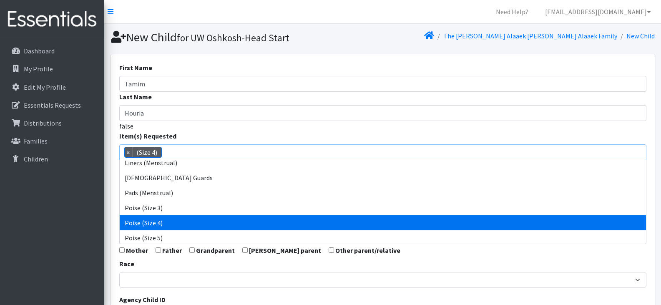
scroll to position [321, 0]
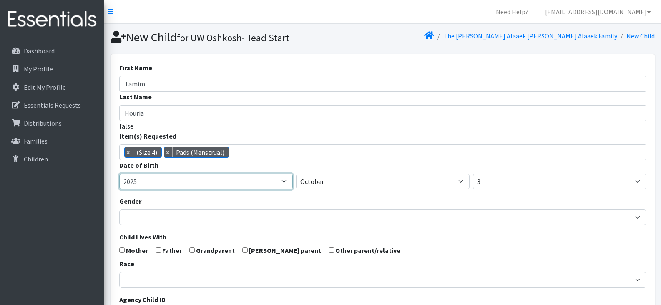
drag, startPoint x: 197, startPoint y: 195, endPoint x: 151, endPoint y: 182, distance: 47.7
click at [151, 182] on select "2005 2006 2007 2008 2009 2010 2011 2012 2013 2014 2015 2016 2017 2018 2019 2020…" at bounding box center [206, 182] width 174 height 16
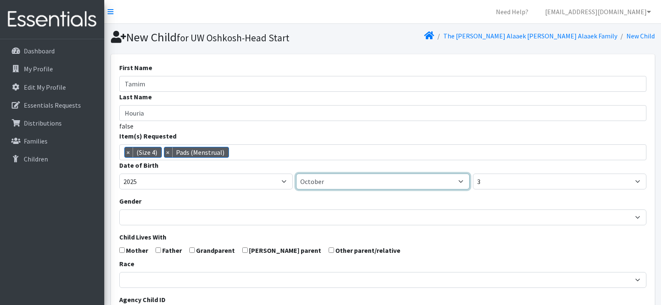
click at [355, 179] on select "January February March April May June July August September October November De…" at bounding box center [383, 182] width 174 height 16
select select "4"
click at [296, 174] on select "January February March April May June July August September October November De…" at bounding box center [383, 182] width 174 height 16
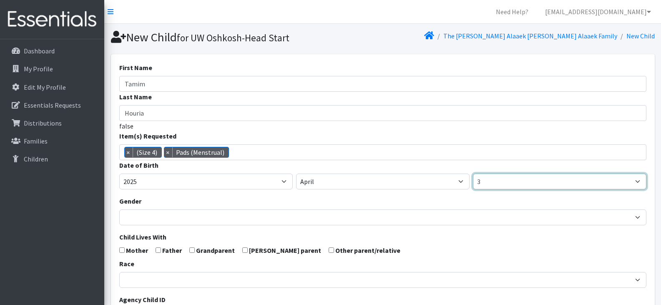
click at [503, 181] on select "1 2 3 4 5 6 7 8 9 10 11 12 13 14 15 16 17 18 19 20 21 22 23 24 25 26 27 28 29 3…" at bounding box center [560, 182] width 174 height 16
select select "30"
click at [473, 174] on select "1 2 3 4 5 6 7 8 9 10 11 12 13 14 15 16 17 18 19 20 21 22 23 24 25 26 27 28 29 3…" at bounding box center [560, 182] width 174 height 16
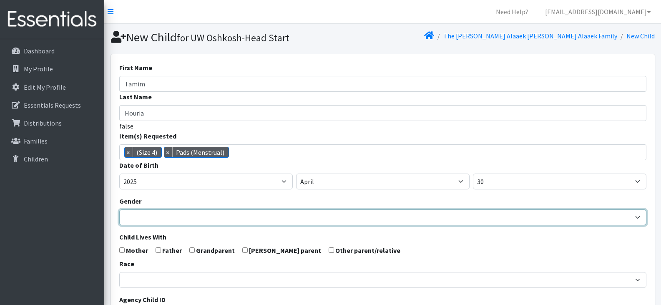
click at [194, 222] on select "Male Female" at bounding box center [382, 217] width 527 height 16
select select "[DEMOGRAPHIC_DATA]"
click at [119, 209] on select "Male Female" at bounding box center [382, 217] width 527 height 16
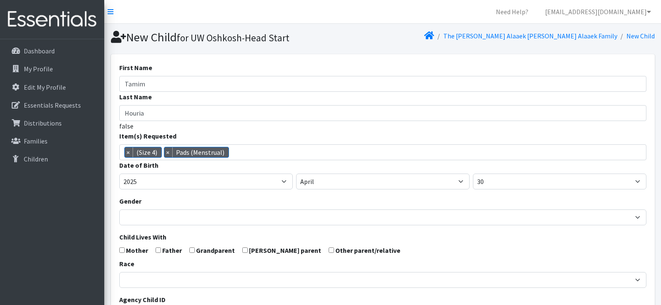
click at [161, 252] on form "First Name Tamim Last Name Houria false Item(s) Requested (Newborn) (Preemie) (…" at bounding box center [382, 274] width 527 height 422
click at [156, 249] on input "checkbox" at bounding box center [158, 249] width 5 height 5
checkbox input "true"
click at [121, 250] on input "checkbox" at bounding box center [121, 249] width 5 height 5
checkbox input "true"
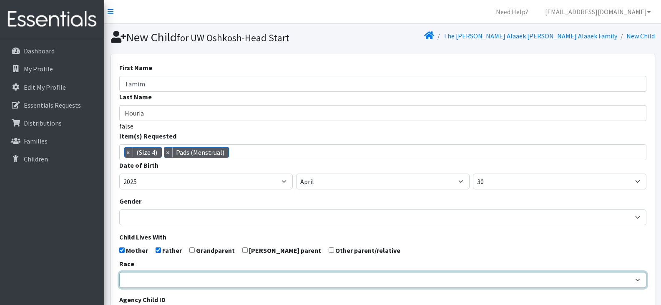
click at [181, 280] on select "African American Caucasian Hispanic Asian American Indian Pacific Islander Mult…" at bounding box center [382, 280] width 527 height 16
select select "Caucasian"
click at [119, 272] on select "African American Caucasian Hispanic Asian American Indian Pacific Islander Mult…" at bounding box center [382, 280] width 527 height 16
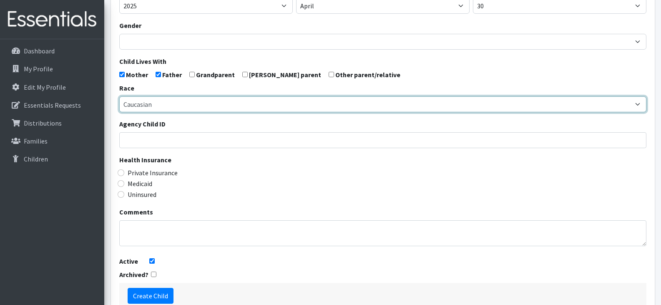
scroll to position [178, 0]
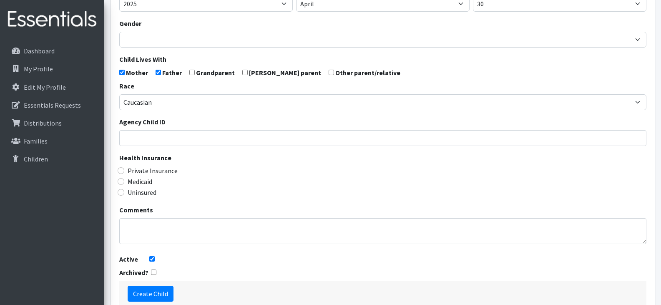
click at [140, 179] on label "Medicaid" at bounding box center [140, 181] width 25 height 10
click at [124, 179] on input "Medicaid" at bounding box center [121, 181] width 7 height 7
radio input "true"
click at [149, 296] on input "Create Child" at bounding box center [151, 294] width 46 height 16
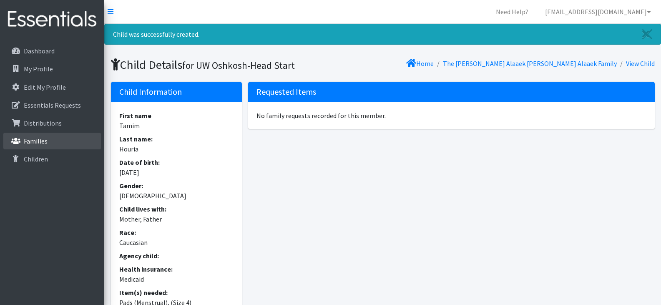
click at [33, 143] on p "Families" at bounding box center [36, 141] width 24 height 8
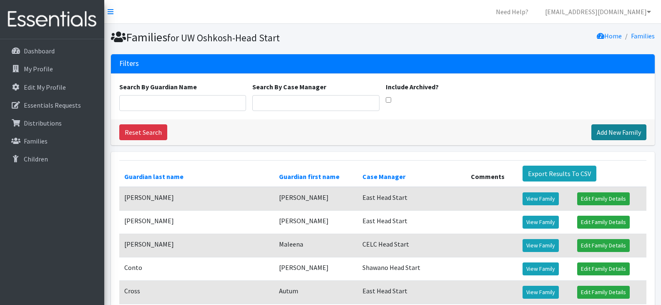
click at [613, 133] on link "Add New Family" at bounding box center [618, 132] width 55 height 16
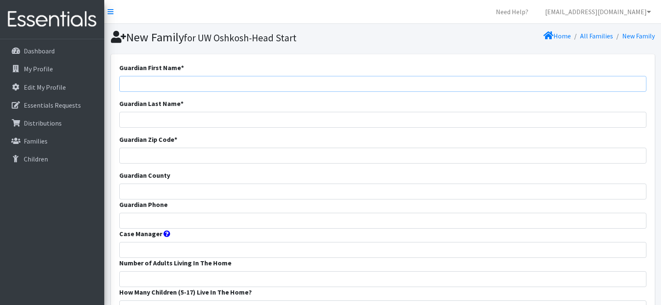
click at [160, 86] on input "Guardian First Name *" at bounding box center [382, 84] width 527 height 16
paste input "[PERSON_NAME]"
drag, startPoint x: 162, startPoint y: 86, endPoint x: 137, endPoint y: 86, distance: 25.0
click at [137, 86] on input "[PERSON_NAME]" at bounding box center [382, 84] width 527 height 16
type input "[PERSON_NAME] c"
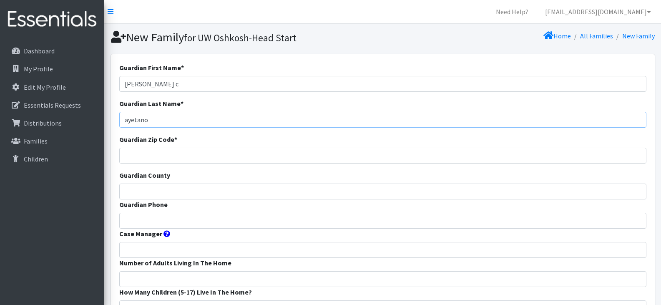
type input "ayetano"
click at [141, 87] on input "Luz c" at bounding box center [382, 84] width 527 height 16
type input "[PERSON_NAME]"
click at [123, 118] on input "ayetano" at bounding box center [382, 120] width 527 height 16
type input "[PERSON_NAME]"
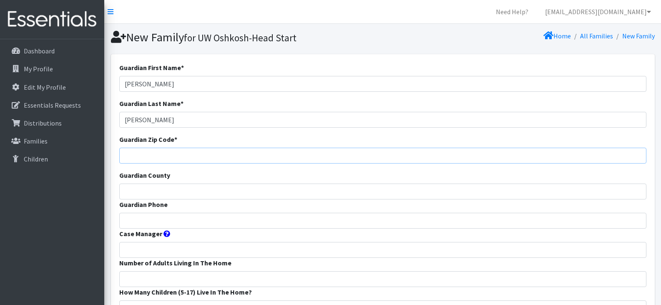
click at [148, 153] on input "Guardian Zip Code *" at bounding box center [382, 156] width 527 height 16
type input "54914"
click at [161, 193] on input "Guardian County" at bounding box center [382, 192] width 527 height 16
type input "Outagamie"
click at [191, 223] on input "Guardian Phone" at bounding box center [382, 221] width 527 height 16
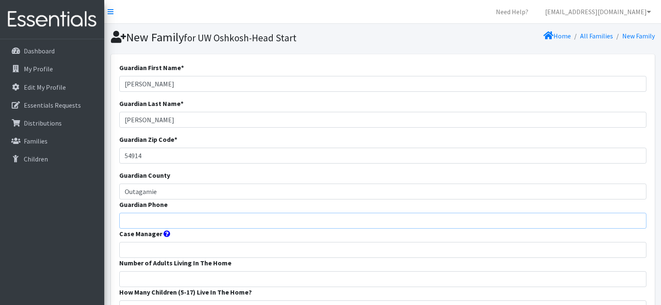
paste input "920 277 2534"
type input "920 277 2534"
click at [146, 249] on input "Case Manager" at bounding box center [382, 250] width 527 height 16
type input "CELC Head Start"
click at [175, 282] on input "Number of Adults Living In The Home" at bounding box center [382, 279] width 527 height 16
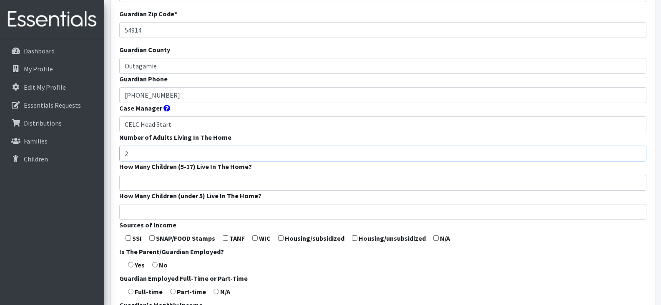
scroll to position [126, 0]
type input "2"
click at [151, 184] on input "How Many Children (5-17) Live In The Home?" at bounding box center [382, 182] width 527 height 16
type input "1"
click at [158, 211] on input "How Many Children (under 5) Live In The Home?" at bounding box center [382, 212] width 527 height 16
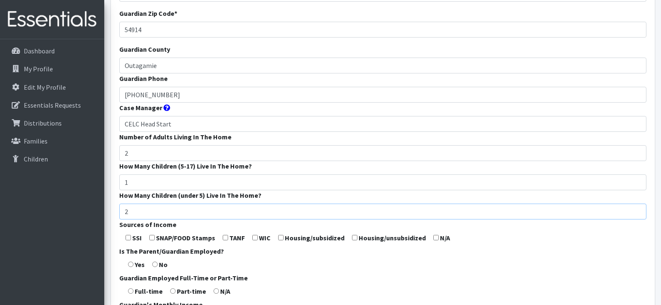
type input "2"
click at [154, 237] on input "checkbox" at bounding box center [151, 237] width 5 height 5
checkbox input "true"
click at [131, 264] on input "radio" at bounding box center [130, 264] width 5 height 5
radio input "true"
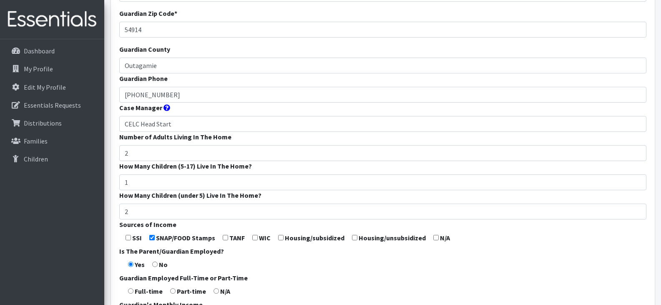
click at [129, 288] on input "radio" at bounding box center [130, 290] width 5 height 5
radio input "true"
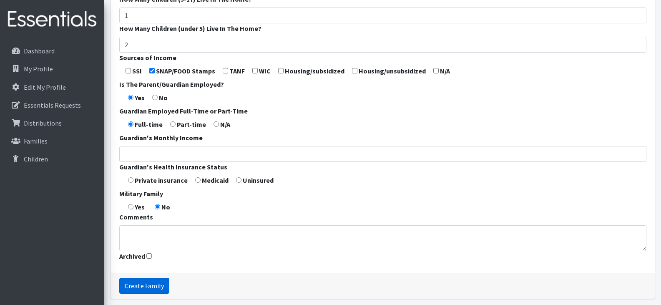
scroll to position [295, 0]
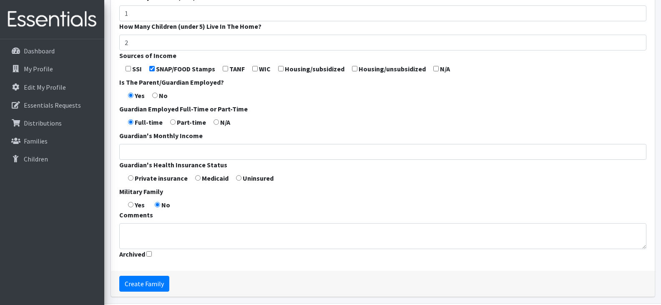
click at [196, 179] on input "radio" at bounding box center [197, 177] width 5 height 5
radio input "true"
click at [148, 284] on input "Create Family" at bounding box center [144, 284] width 50 height 16
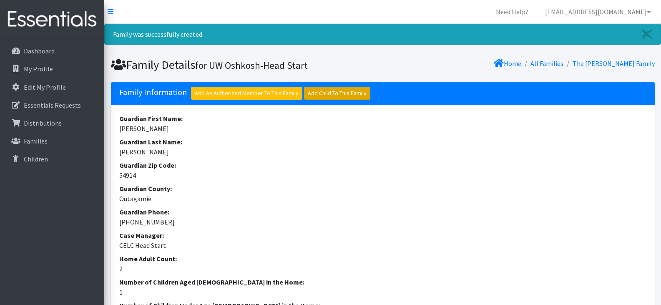
click at [332, 89] on link "Add Child To This Family" at bounding box center [337, 93] width 66 height 13
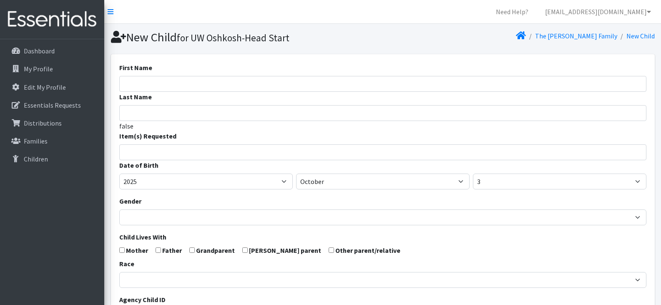
select select
click at [180, 85] on input "First Name" at bounding box center [382, 84] width 527 height 16
paste input "[PERSON_NAME]"
drag, startPoint x: 180, startPoint y: 85, endPoint x: 148, endPoint y: 82, distance: 31.8
click at [148, 82] on input "[PERSON_NAME]" at bounding box center [382, 84] width 527 height 16
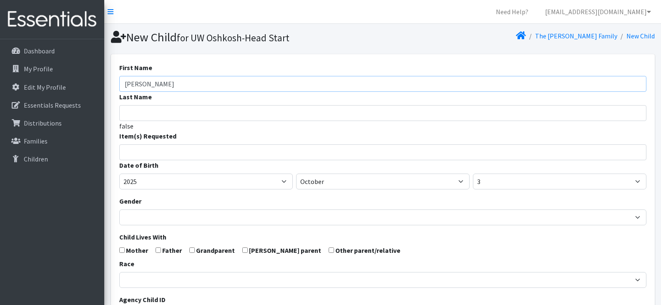
type input "[PERSON_NAME]"
click at [163, 153] on input "search" at bounding box center [389, 151] width 524 height 8
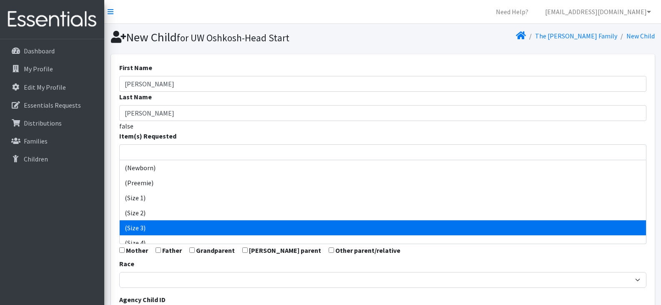
select select "14507"
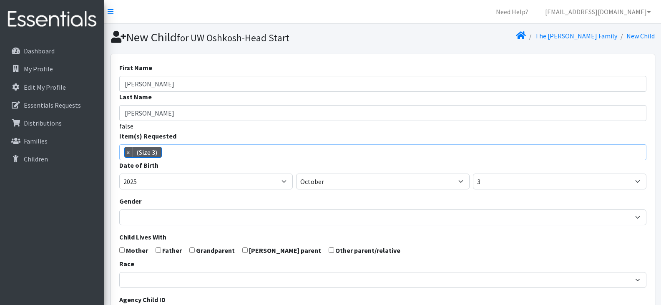
click at [201, 153] on span "× (Size 3)" at bounding box center [382, 152] width 527 height 16
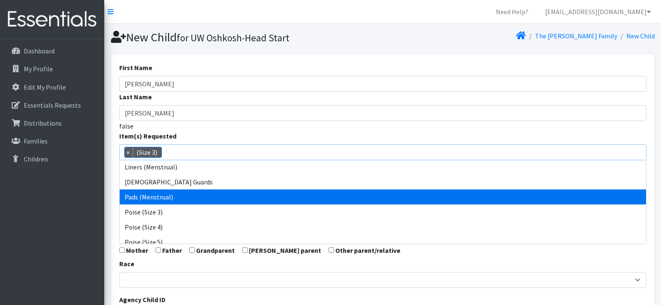
scroll to position [317, 0]
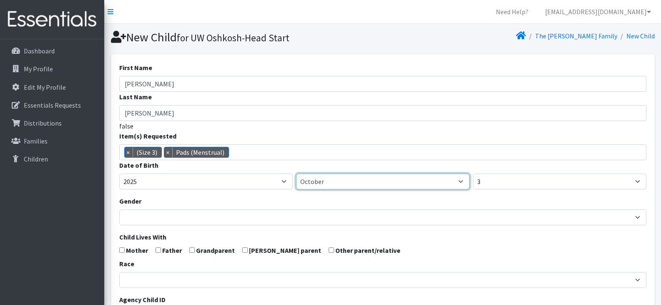
click at [321, 181] on select "January February March April May June July August September October November De…" at bounding box center [383, 182] width 174 height 16
select select "6"
click at [296, 174] on select "January February March April May June July August September October November De…" at bounding box center [383, 182] width 174 height 16
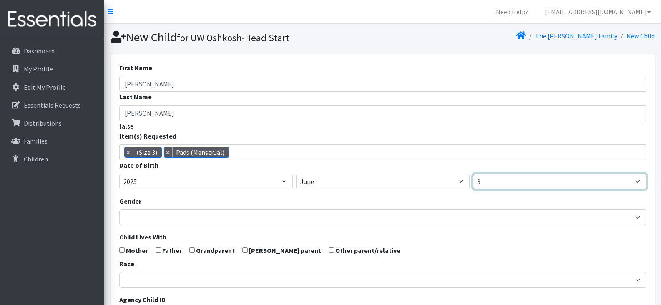
click at [506, 181] on select "1 2 3 4 5 6 7 8 9 10 11 12 13 14 15 16 17 18 19 20 21 22 23 24 25 26 27 28 29 3…" at bounding box center [560, 182] width 174 height 16
select select "8"
click at [473, 174] on select "1 2 3 4 5 6 7 8 9 10 11 12 13 14 15 16 17 18 19 20 21 22 23 24 25 26 27 28 29 3…" at bounding box center [560, 182] width 174 height 16
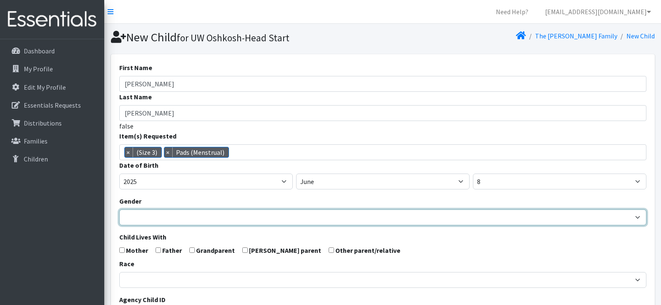
click at [266, 215] on select "Male Female" at bounding box center [382, 217] width 527 height 16
select select "[DEMOGRAPHIC_DATA]"
click at [119, 209] on select "[DEMOGRAPHIC_DATA] [DEMOGRAPHIC_DATA]" at bounding box center [382, 217] width 527 height 16
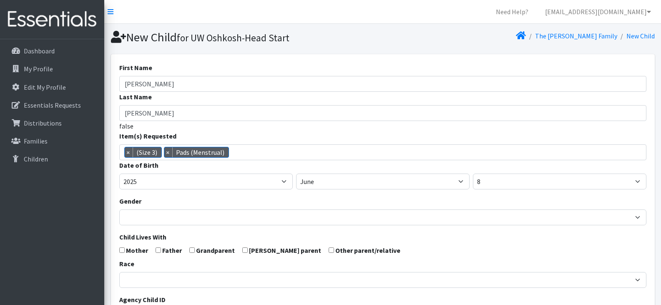
click at [156, 252] on input "checkbox" at bounding box center [158, 249] width 5 height 5
checkbox input "true"
click at [123, 252] on input "checkbox" at bounding box center [121, 249] width 5 height 5
checkbox input "true"
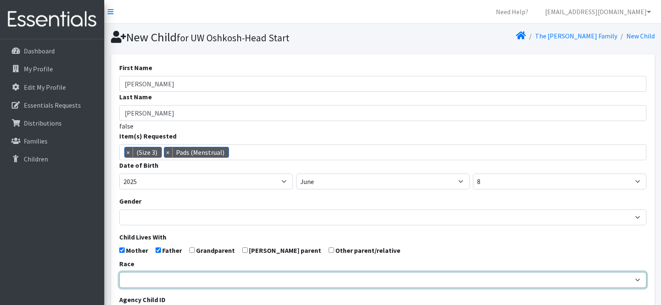
click at [158, 280] on select "[DEMOGRAPHIC_DATA] Caucasian Hispanic [DEMOGRAPHIC_DATA] [DEMOGRAPHIC_DATA] Isl…" at bounding box center [382, 280] width 527 height 16
click at [119, 272] on select "[DEMOGRAPHIC_DATA] Caucasian Hispanic [DEMOGRAPHIC_DATA] [DEMOGRAPHIC_DATA] Isl…" at bounding box center [382, 280] width 527 height 16
click at [179, 276] on select "[DEMOGRAPHIC_DATA] Caucasian Hispanic [DEMOGRAPHIC_DATA] [DEMOGRAPHIC_DATA] Isl…" at bounding box center [382, 280] width 527 height 16
select select "[DEMOGRAPHIC_DATA]"
click at [119, 272] on select "[DEMOGRAPHIC_DATA] Caucasian Hispanic [DEMOGRAPHIC_DATA] [DEMOGRAPHIC_DATA] Isl…" at bounding box center [382, 280] width 527 height 16
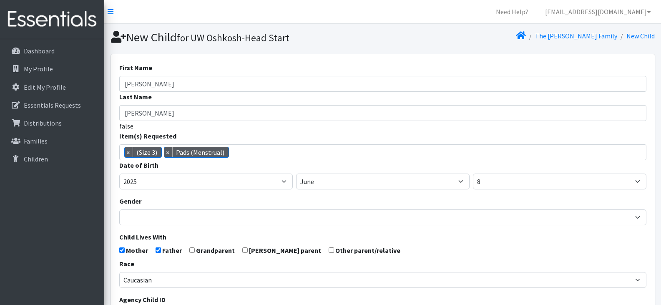
click at [400, 240] on form "First Name Mario D. Last Name Gonzalez false Item(s) Requested (Newborn) (Preem…" at bounding box center [382, 274] width 527 height 422
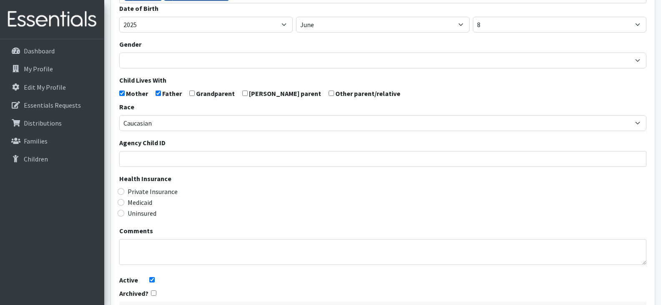
scroll to position [157, 0]
click at [120, 201] on input "Medicaid" at bounding box center [121, 202] width 7 height 7
radio input "true"
click at [226, 211] on div "Uninsured" at bounding box center [382, 213] width 527 height 10
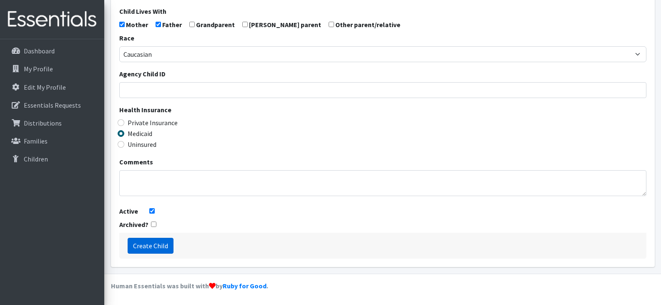
click at [148, 246] on input "Create Child" at bounding box center [151, 246] width 46 height 16
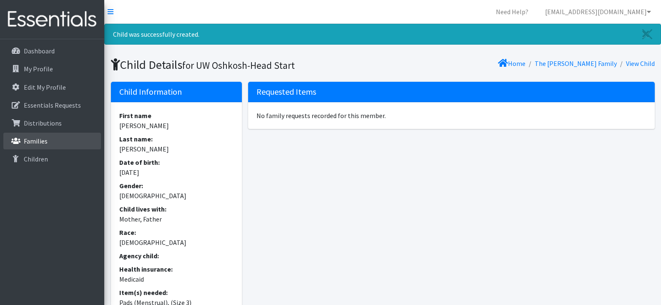
click at [17, 140] on icon at bounding box center [15, 141] width 11 height 8
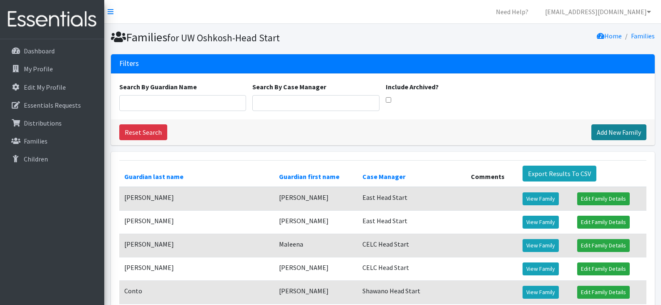
click at [610, 132] on link "Add New Family" at bounding box center [618, 132] width 55 height 16
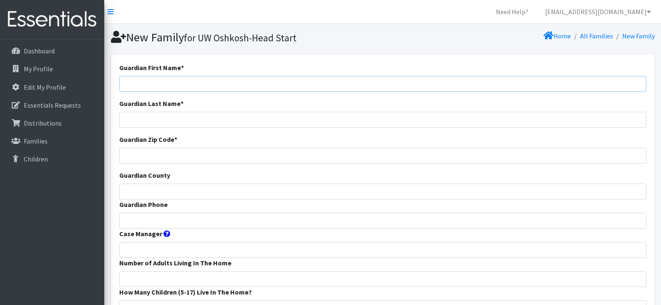
click at [241, 82] on input "Guardian First Name *" at bounding box center [382, 84] width 527 height 16
paste input "[PERSON_NAME]"
drag, startPoint x: 178, startPoint y: 82, endPoint x: 151, endPoint y: 82, distance: 27.5
click at [151, 82] on input "[PERSON_NAME]" at bounding box center [382, 84] width 527 height 16
type input "[PERSON_NAME]"
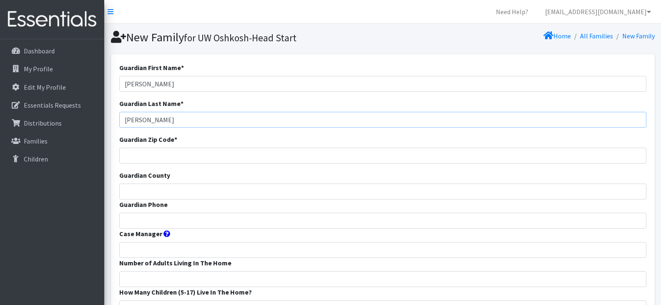
type input "[PERSON_NAME]"
click at [255, 154] on input "Guardian Zip Code *" at bounding box center [382, 156] width 527 height 16
type input "54914"
click at [225, 191] on input "Guardian County" at bounding box center [382, 192] width 527 height 16
type input "Outagamie"
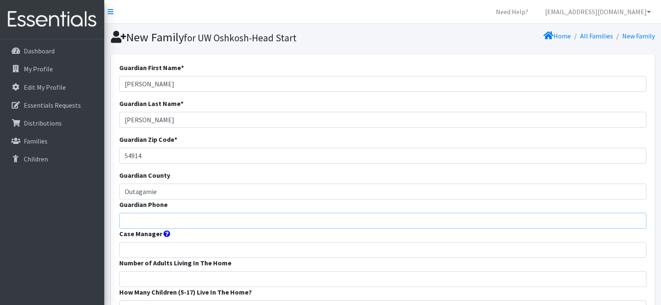
click at [169, 218] on input "Guardian Phone" at bounding box center [382, 221] width 527 height 16
paste input "[PHONE_NUMBER]"
type input "920 716-1725"
click at [168, 254] on input "Case Manager" at bounding box center [382, 250] width 527 height 16
type input "CELC Head Start"
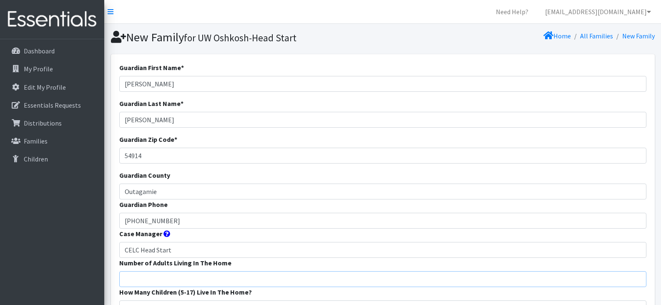
click at [192, 277] on input "Number of Adults Living In The Home" at bounding box center [382, 279] width 527 height 16
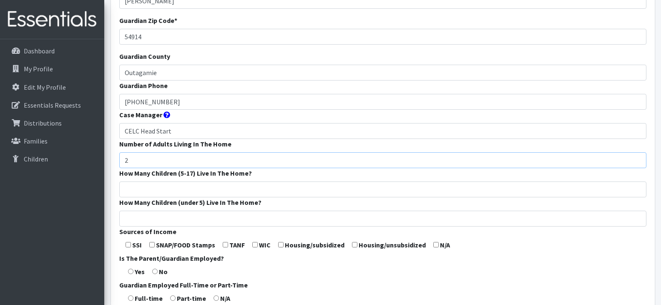
scroll to position [125, 0]
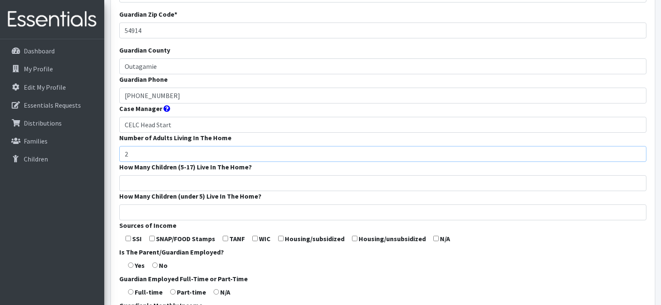
type input "2"
click at [174, 184] on input "How Many Children (5-17) Live In The Home?" at bounding box center [382, 183] width 527 height 16
type input "1"
click at [176, 210] on input "How Many Children (under 5) Live In The Home?" at bounding box center [382, 212] width 527 height 16
type input "2"
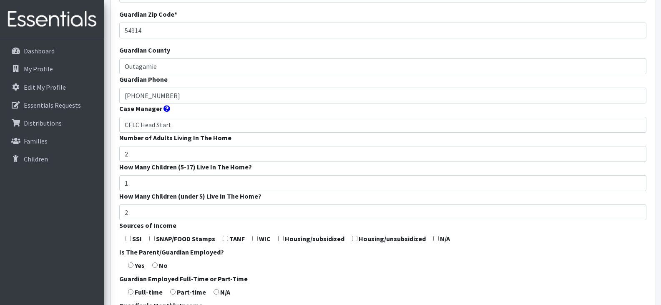
click at [151, 241] on input "checkbox" at bounding box center [151, 238] width 5 height 5
checkbox input "true"
click at [127, 264] on form "Guardian First Name * Maricela Guardian Last Name * Martinez Guardian Zip Code …" at bounding box center [382, 184] width 527 height 495
click at [130, 267] on input "radio" at bounding box center [130, 264] width 5 height 5
radio input "true"
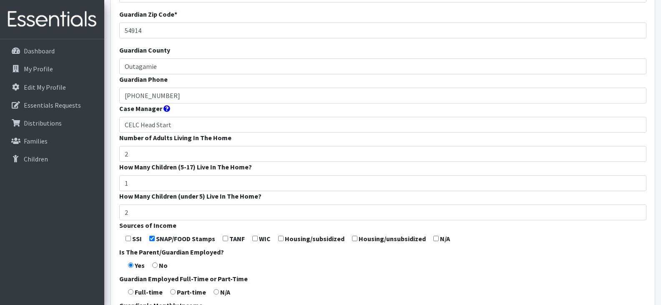
click at [130, 290] on input "radio" at bounding box center [130, 291] width 5 height 5
radio input "true"
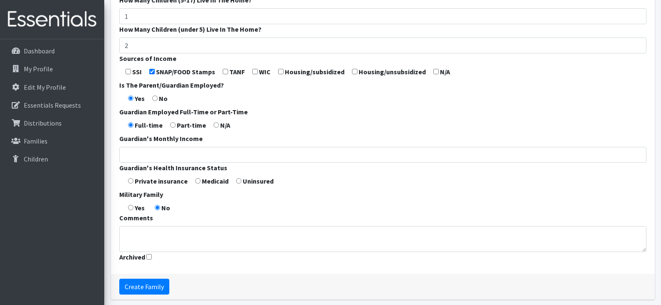
click at [197, 181] on input "radio" at bounding box center [197, 180] width 5 height 5
radio input "true"
click at [155, 286] on input "Create Family" at bounding box center [144, 287] width 50 height 16
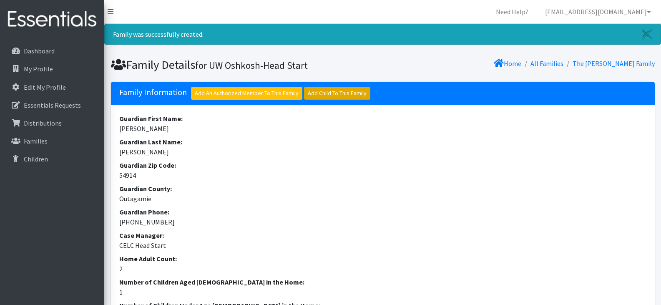
click at [331, 93] on link "Add Child To This Family" at bounding box center [337, 93] width 66 height 13
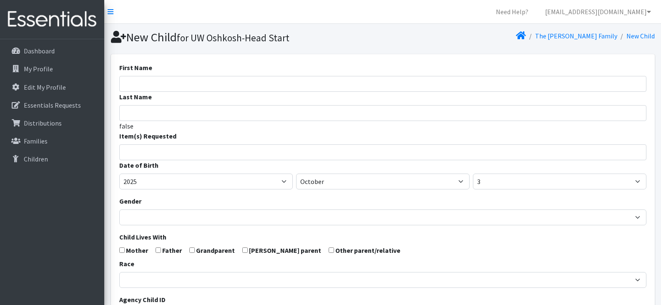
select select
click at [211, 83] on input "First Name" at bounding box center [382, 84] width 527 height 16
paste input "[PERSON_NAME]"
drag, startPoint x: 188, startPoint y: 85, endPoint x: 138, endPoint y: 86, distance: 50.1
click at [138, 86] on input "[PERSON_NAME]" at bounding box center [382, 84] width 527 height 16
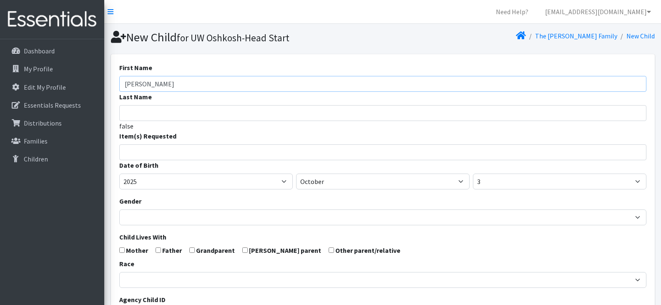
type input "[PERSON_NAME]"
click at [161, 151] on input "search" at bounding box center [389, 151] width 524 height 8
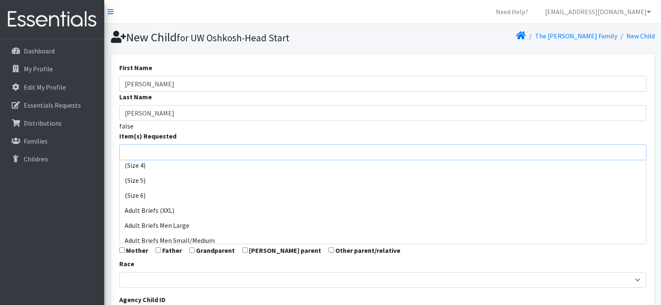
scroll to position [83, 0]
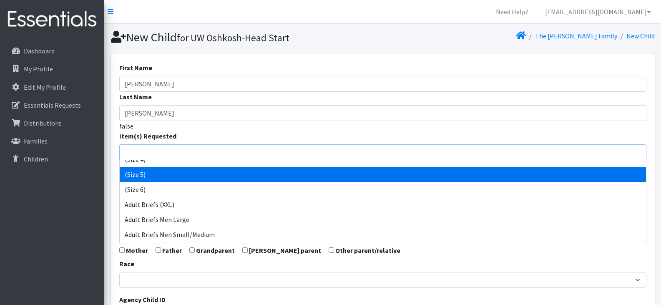
select select "14488"
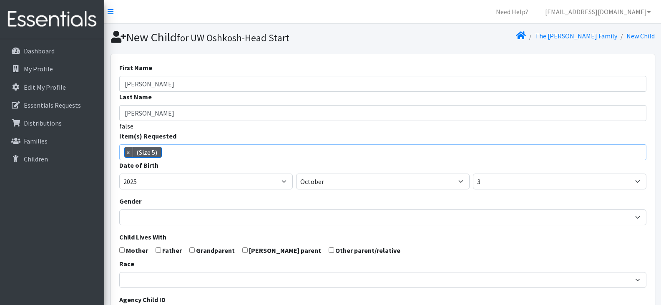
scroll to position [53, 0]
click at [210, 154] on span "× (Size 5)" at bounding box center [382, 152] width 527 height 16
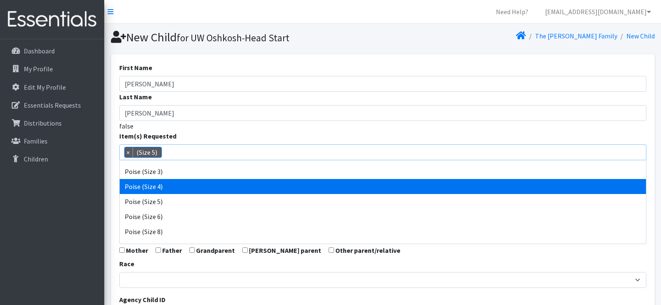
scroll to position [344, 0]
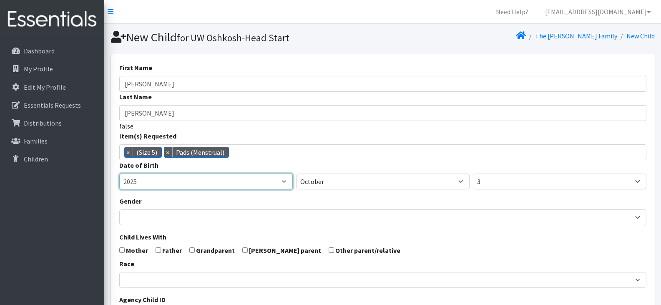
click at [215, 177] on select "2005 2006 2007 2008 2009 2010 2011 2012 2013 2014 2015 2016 2017 2018 2019 2020…" at bounding box center [206, 182] width 174 height 16
select select "2023"
click at [119, 174] on select "2005 2006 2007 2008 2009 2010 2011 2012 2013 2014 2015 2016 2017 2018 2019 2020…" at bounding box center [206, 182] width 174 height 16
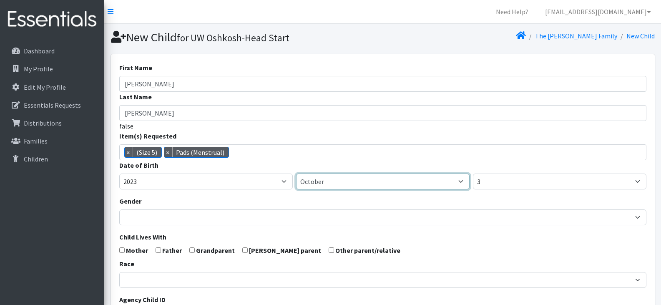
click at [322, 186] on select "January February March April May June July August September October November De…" at bounding box center [383, 182] width 174 height 16
select select "8"
click at [296, 174] on select "January February March April May June July August September October November De…" at bounding box center [383, 182] width 174 height 16
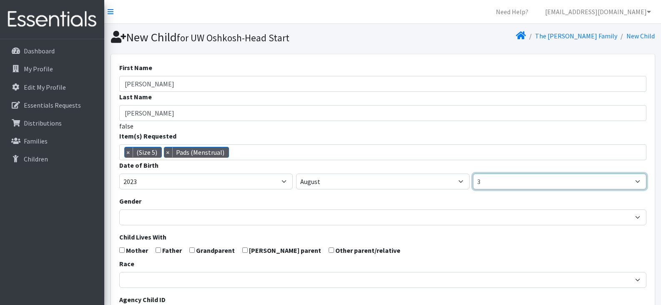
click at [490, 181] on select "1 2 3 4 5 6 7 8 9 10 11 12 13 14 15 16 17 18 19 20 21 22 23 24 25 26 27 28 29 3…" at bounding box center [560, 182] width 174 height 16
select select "15"
click at [473, 174] on select "1 2 3 4 5 6 7 8 9 10 11 12 13 14 15 16 17 18 19 20 21 22 23 24 25 26 27 28 29 3…" at bounding box center [560, 182] width 174 height 16
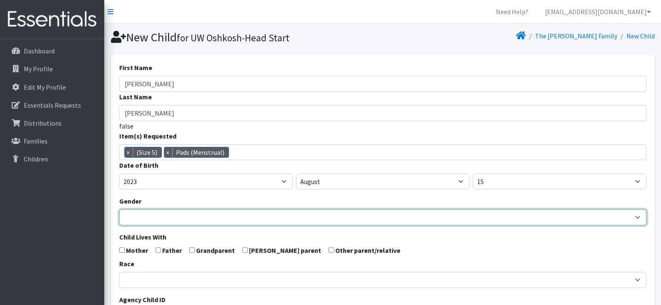
click at [236, 216] on select "[DEMOGRAPHIC_DATA] [DEMOGRAPHIC_DATA]" at bounding box center [382, 217] width 527 height 16
select select "[DEMOGRAPHIC_DATA]"
click at [119, 209] on select "[DEMOGRAPHIC_DATA] [DEMOGRAPHIC_DATA]" at bounding box center [382, 217] width 527 height 16
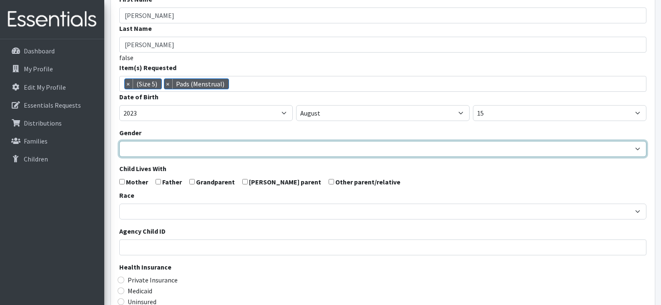
scroll to position [83, 0]
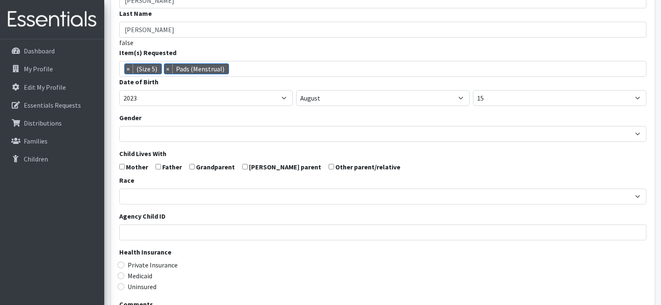
click at [123, 167] on input "checkbox" at bounding box center [121, 166] width 5 height 5
checkbox input "true"
click at [159, 166] on input "checkbox" at bounding box center [158, 166] width 5 height 5
checkbox input "true"
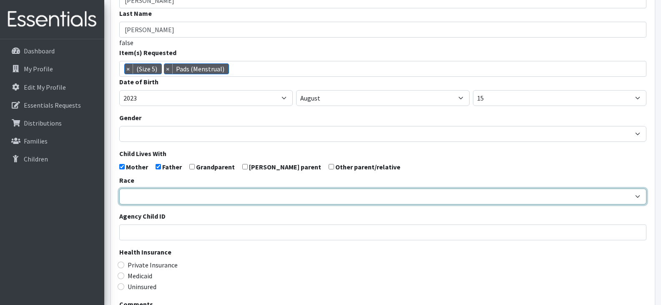
click at [156, 200] on select "[DEMOGRAPHIC_DATA] Caucasian Hispanic [DEMOGRAPHIC_DATA] [DEMOGRAPHIC_DATA] Isl…" at bounding box center [382, 197] width 527 height 16
select select "[DEMOGRAPHIC_DATA]"
click at [119, 189] on select "[DEMOGRAPHIC_DATA] Caucasian Hispanic [DEMOGRAPHIC_DATA] [DEMOGRAPHIC_DATA] Isl…" at bounding box center [382, 197] width 527 height 16
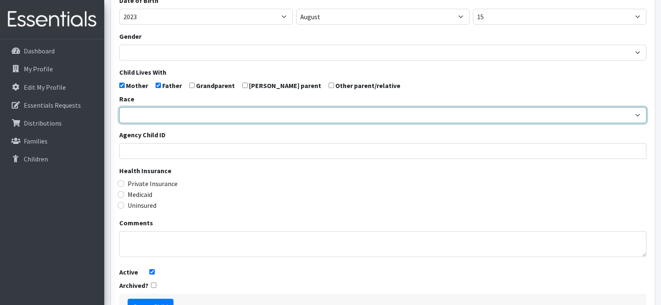
scroll to position [167, 0]
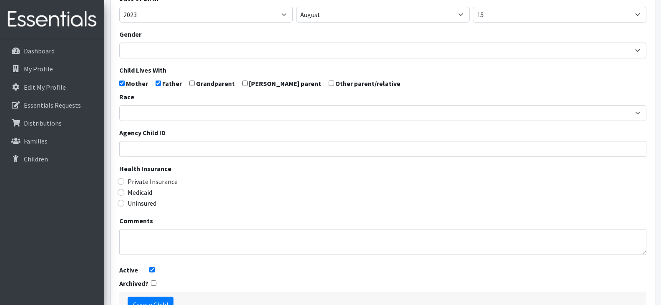
click at [141, 192] on label "Medicaid" at bounding box center [140, 192] width 25 height 10
click at [124, 192] on input "Medicaid" at bounding box center [121, 192] width 7 height 7
radio input "true"
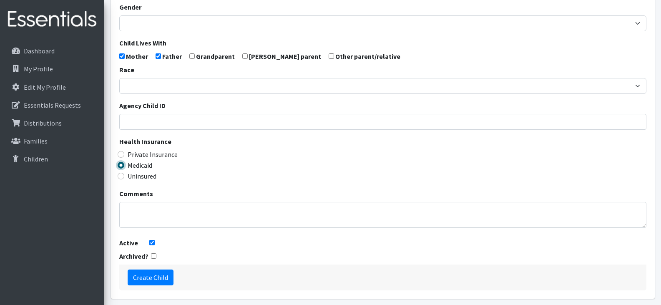
scroll to position [226, 0]
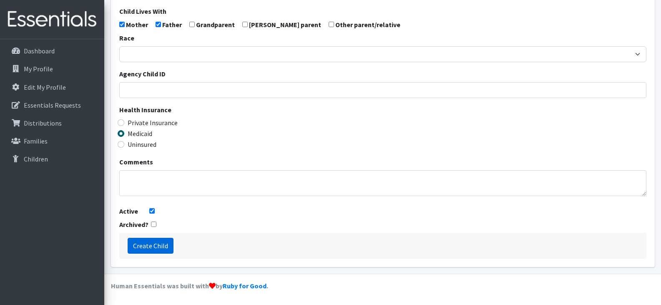
click at [152, 244] on input "Create Child" at bounding box center [151, 246] width 46 height 16
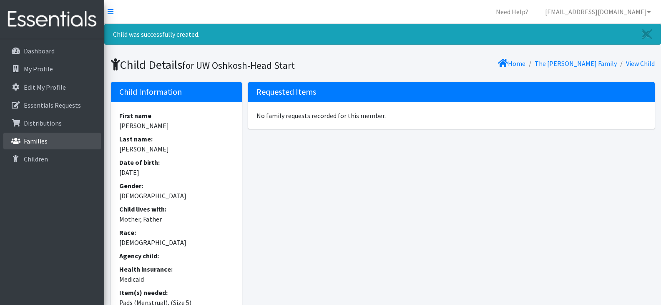
click at [43, 141] on p "Families" at bounding box center [36, 141] width 24 height 8
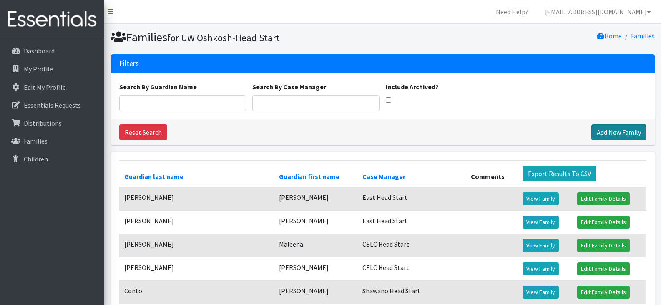
click at [623, 131] on link "Add New Family" at bounding box center [618, 132] width 55 height 16
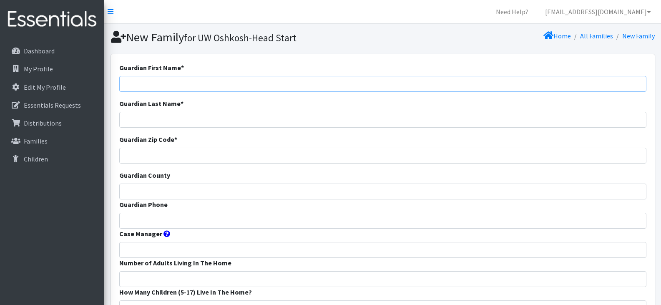
click at [225, 81] on input "Guardian First Name *" at bounding box center [382, 84] width 527 height 16
paste input "Maricela Martinez"
drag, startPoint x: 178, startPoint y: 84, endPoint x: 150, endPoint y: 83, distance: 28.4
click at [150, 83] on input "Maricela Martinez" at bounding box center [382, 84] width 527 height 16
type input "Maricela"
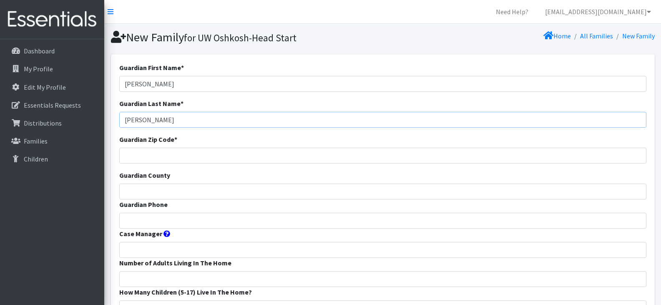
type input "Martinez"
click at [176, 81] on input "Maricela" at bounding box center [382, 84] width 527 height 16
type input "M"
paste input "Isabella Hedquist"
type input "Isabella Hedquist"
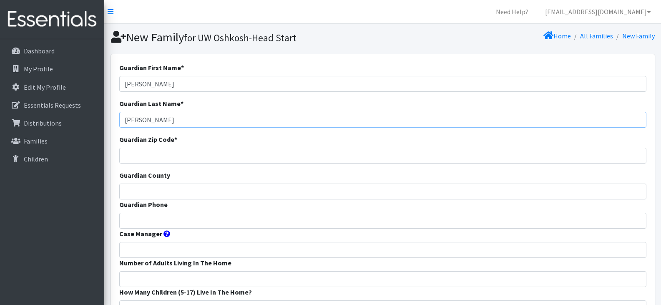
click at [160, 119] on input "Martinez" at bounding box center [382, 120] width 527 height 16
type input "M"
drag, startPoint x: 181, startPoint y: 83, endPoint x: 148, endPoint y: 85, distance: 33.8
click at [148, 85] on input "Isabella Hedquist" at bounding box center [382, 84] width 527 height 16
type input "Isabella"
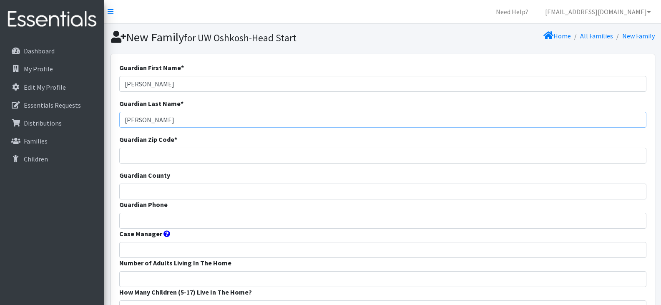
type input "Hedquist"
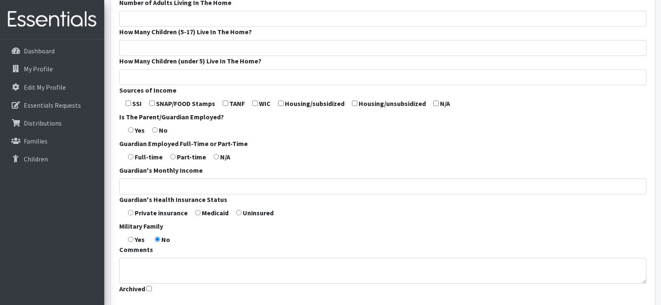
scroll to position [158, 0]
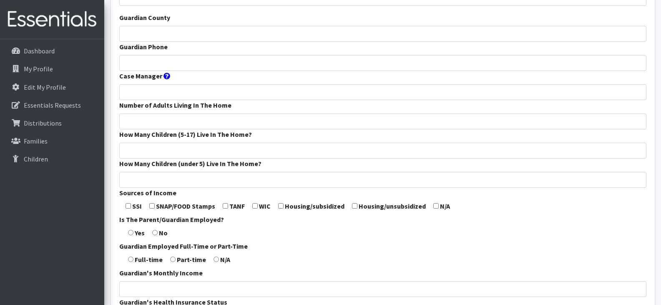
click at [152, 205] on input "checkbox" at bounding box center [151, 205] width 5 height 5
checkbox input "true"
click at [132, 233] on input "radio" at bounding box center [130, 232] width 5 height 5
radio input "true"
click at [131, 259] on input "radio" at bounding box center [130, 259] width 5 height 5
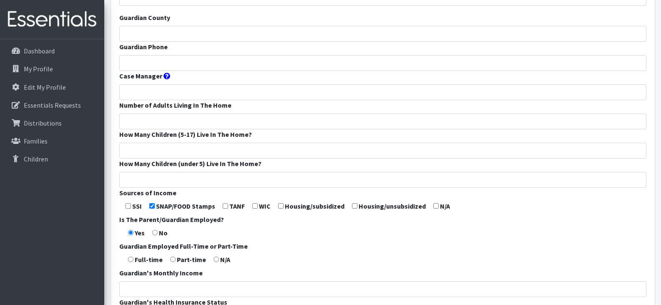
radio input "true"
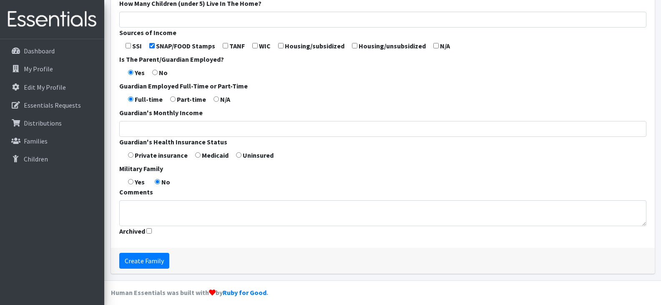
scroll to position [324, 0]
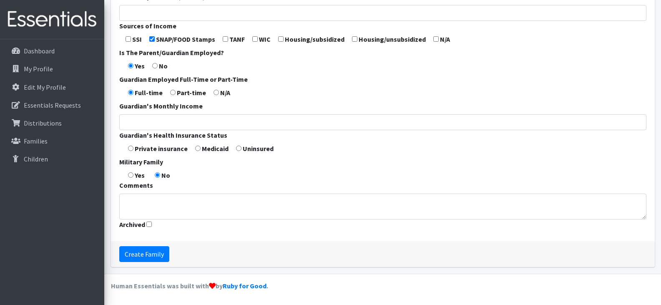
click at [199, 149] on input "radio" at bounding box center [197, 148] width 5 height 5
radio input "true"
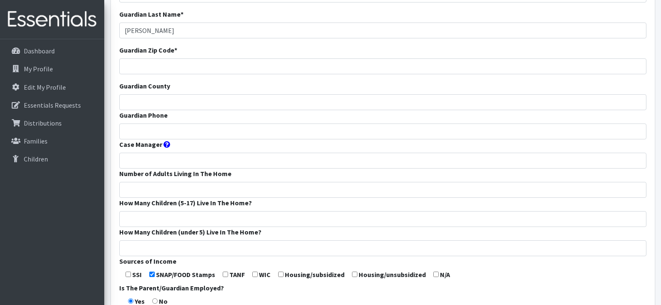
scroll to position [74, 0]
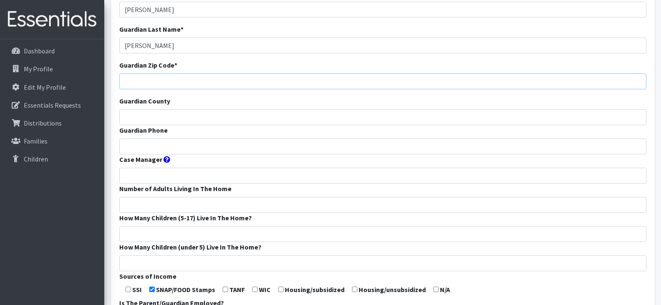
click at [160, 84] on input "Guardian Zip Code *" at bounding box center [382, 81] width 527 height 16
type input "54915"
click at [170, 117] on input "Guardian County" at bounding box center [382, 117] width 527 height 16
type input "Calumet"
click at [199, 142] on input "Guardian Phone" at bounding box center [382, 146] width 527 height 16
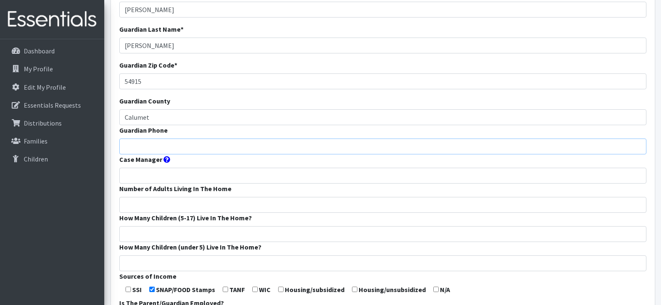
paste input "9208500762"
type input "9208500762"
click at [186, 174] on input "Case Manager" at bounding box center [382, 176] width 527 height 16
type input "East Head Start"
click at [193, 201] on input "Number of Adults Living In The Home" at bounding box center [382, 205] width 527 height 16
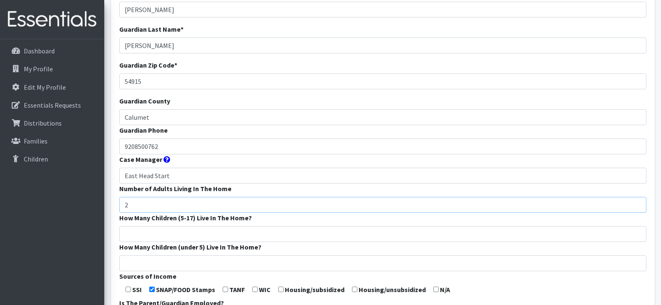
type input "2"
click at [180, 231] on input "How Many Children (5-17) Live In The Home?" at bounding box center [382, 234] width 527 height 16
type input "1"
click at [175, 262] on input "How Many Children (under 5) Live In The Home?" at bounding box center [382, 263] width 527 height 16
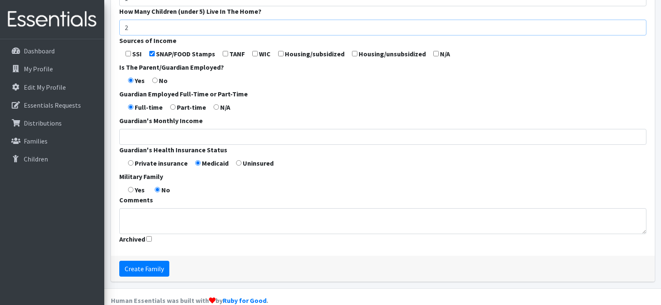
scroll to position [324, 0]
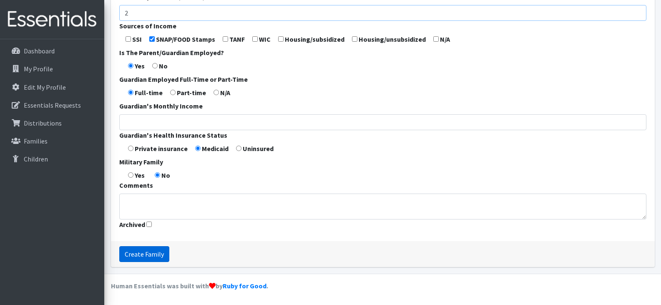
type input "2"
click at [142, 254] on input "Create Family" at bounding box center [144, 254] width 50 height 16
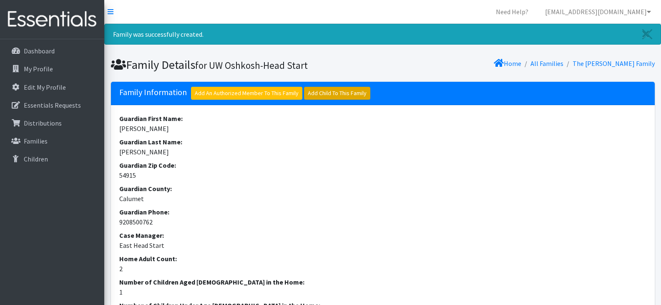
click at [340, 94] on link "Add Child To This Family" at bounding box center [337, 93] width 66 height 13
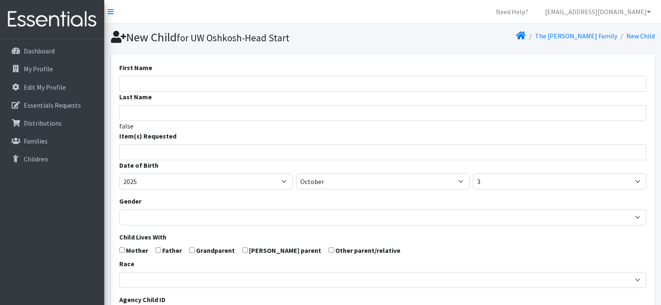
select select
click at [201, 84] on input "First Name" at bounding box center [382, 84] width 527 height 16
paste input "[PERSON_NAME]"
type input "[PERSON_NAME]"
click at [185, 112] on input "Last Name" at bounding box center [382, 113] width 527 height 16
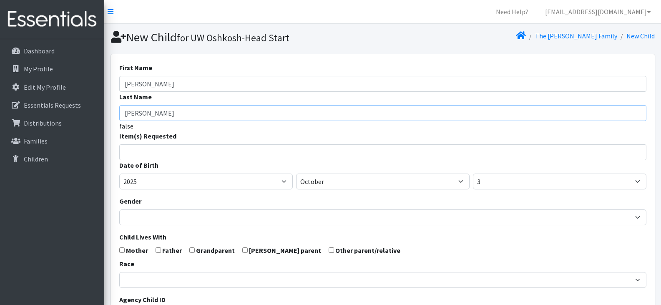
type input "[PERSON_NAME]"
click at [190, 150] on input "search" at bounding box center [389, 151] width 524 height 8
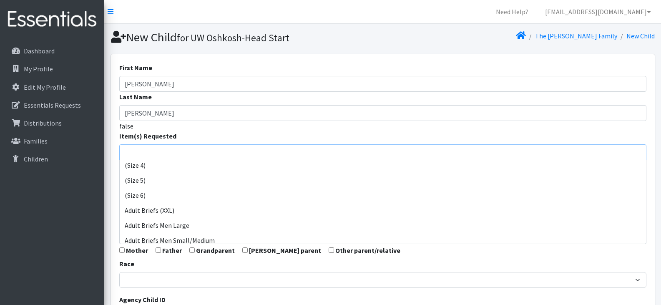
scroll to position [83, 0]
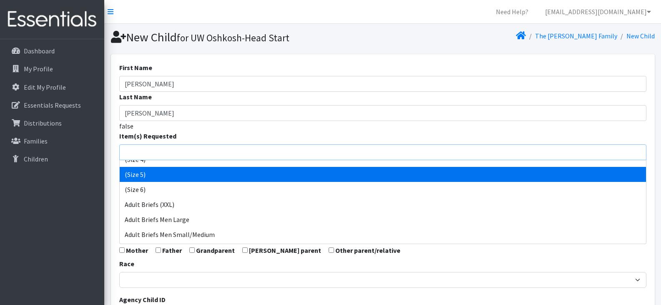
select select "14488"
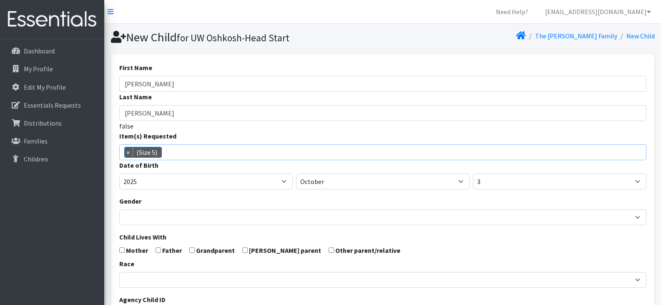
scroll to position [53, 0]
click at [221, 150] on span "× (Size 5)" at bounding box center [382, 152] width 527 height 16
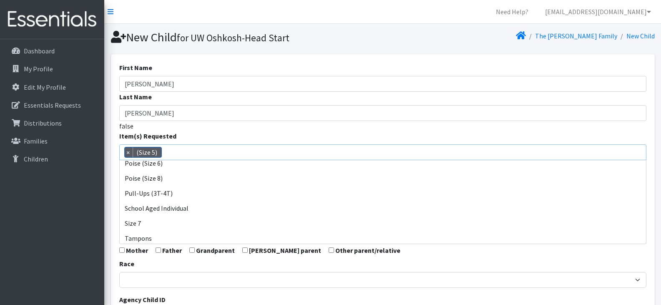
scroll to position [427, 0]
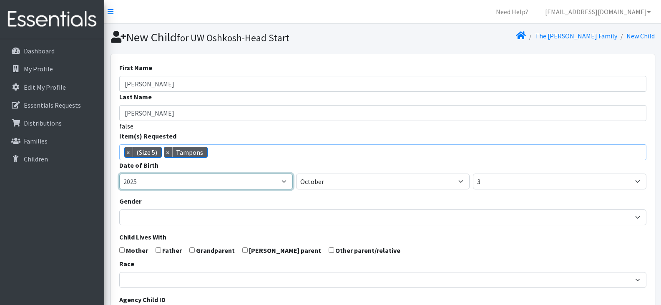
click at [179, 183] on select "2005 2006 2007 2008 2009 2010 2011 2012 2013 2014 2015 2016 2017 2018 2019 2020…" at bounding box center [206, 182] width 174 height 16
select select "2023"
click at [119, 174] on select "2005 2006 2007 2008 2009 2010 2011 2012 2013 2014 2015 2016 2017 2018 2019 2020…" at bounding box center [206, 182] width 174 height 16
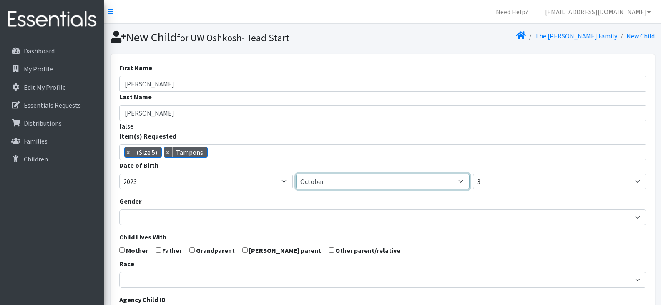
click at [312, 184] on select "January February March April May June July August September October November De…" at bounding box center [383, 182] width 174 height 16
select select "6"
click at [296, 174] on select "January February March April May June July August September October November De…" at bounding box center [383, 182] width 174 height 16
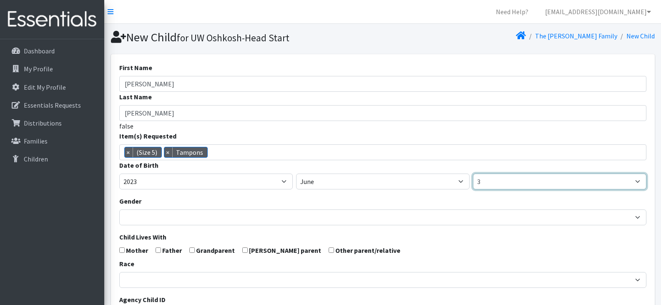
click at [489, 181] on select "1 2 3 4 5 6 7 8 9 10 11 12 13 14 15 16 17 18 19 20 21 22 23 24 25 26 27 28 29 3…" at bounding box center [560, 182] width 174 height 16
select select "1"
click at [473, 174] on select "1 2 3 4 5 6 7 8 9 10 11 12 13 14 15 16 17 18 19 20 21 22 23 24 25 26 27 28 29 3…" at bounding box center [560, 182] width 174 height 16
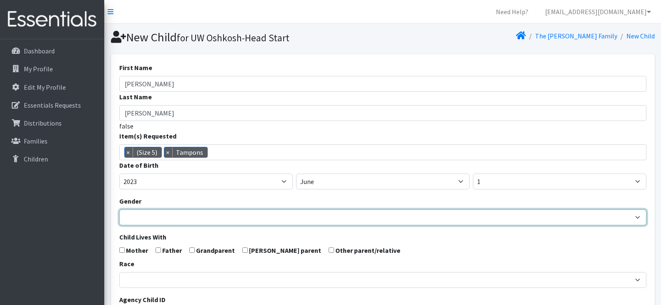
click at [149, 217] on select "Male Female" at bounding box center [382, 217] width 527 height 16
select select "[DEMOGRAPHIC_DATA]"
click at [119, 209] on select "Male Female" at bounding box center [382, 217] width 527 height 16
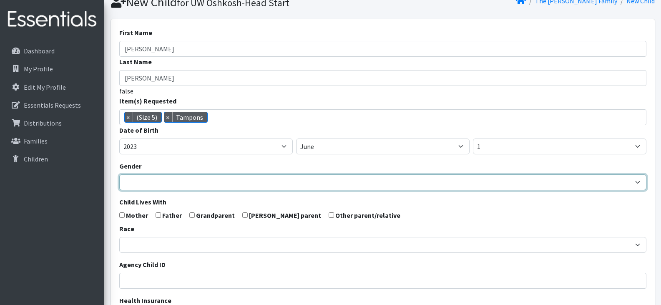
scroll to position [83, 0]
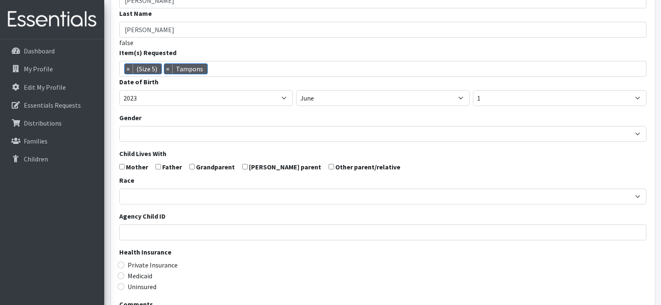
click at [121, 168] on input "checkbox" at bounding box center [121, 166] width 5 height 5
checkbox input "true"
drag, startPoint x: 158, startPoint y: 167, endPoint x: 156, endPoint y: 175, distance: 8.2
click at [158, 166] on input "checkbox" at bounding box center [158, 166] width 5 height 5
checkbox input "true"
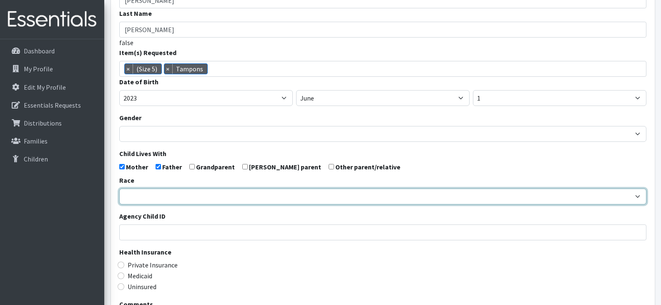
click at [161, 199] on select "African American Caucasian Hispanic Asian American Indian Pacific Islander Mult…" at bounding box center [382, 197] width 527 height 16
select select "[DEMOGRAPHIC_DATA]"
click at [119, 189] on select "African American Caucasian Hispanic Asian American Indian Pacific Islander Mult…" at bounding box center [382, 197] width 527 height 16
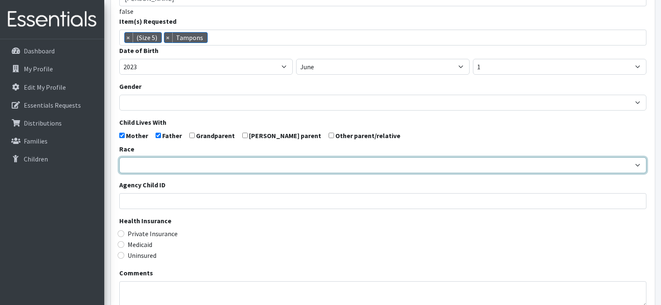
scroll to position [167, 0]
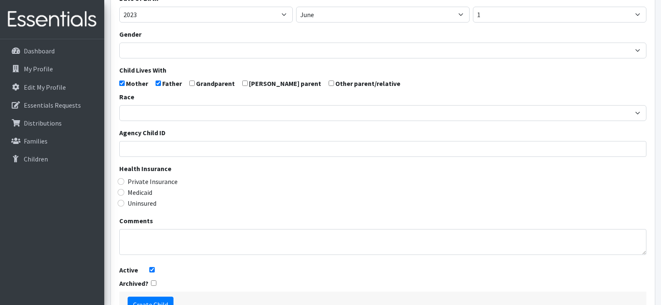
click at [128, 191] on label "Medicaid" at bounding box center [140, 192] width 25 height 10
click at [124, 191] on input "Medicaid" at bounding box center [121, 192] width 7 height 7
radio input "true"
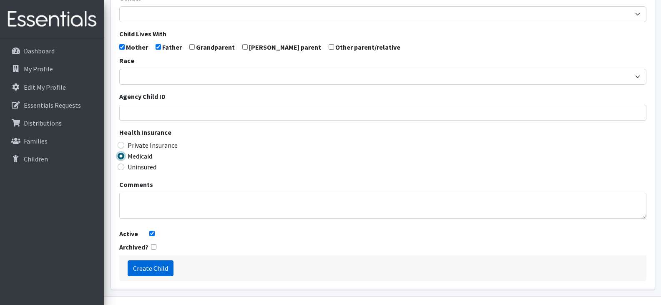
scroll to position [226, 0]
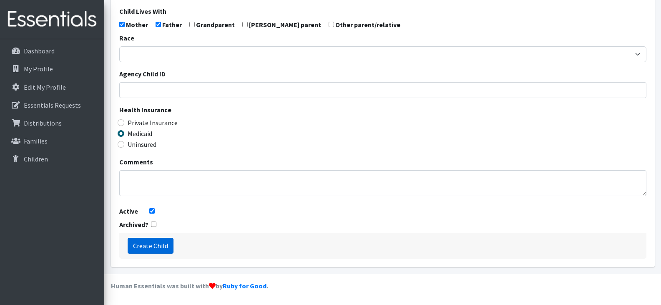
click at [151, 245] on input "Create Child" at bounding box center [151, 246] width 46 height 16
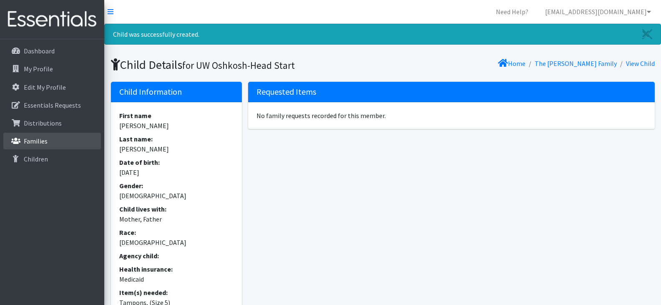
drag, startPoint x: 27, startPoint y: 138, endPoint x: 71, endPoint y: 133, distance: 44.5
click at [27, 138] on p "Families" at bounding box center [36, 141] width 24 height 8
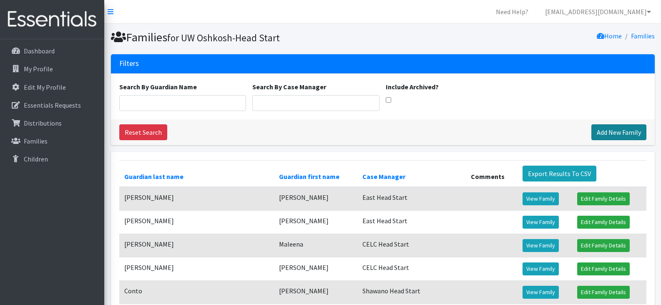
click at [626, 132] on link "Add New Family" at bounding box center [618, 132] width 55 height 16
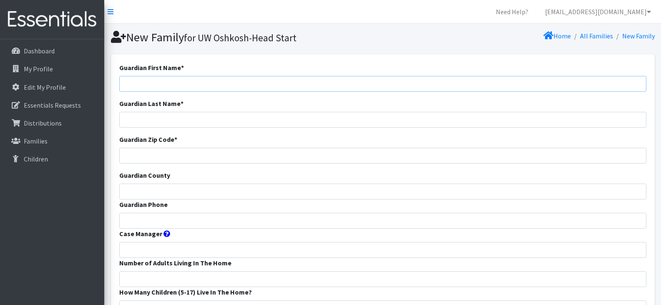
paste input "Brianna Adamski"
drag, startPoint x: 181, startPoint y: 83, endPoint x: 146, endPoint y: 86, distance: 35.2
click at [146, 86] on input "Brianna Adamski" at bounding box center [382, 84] width 527 height 16
type input "Brianna"
type input "Adamski"
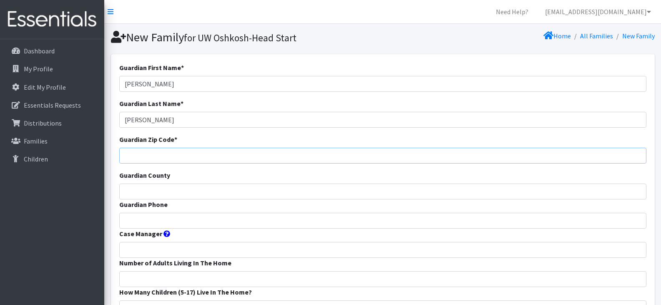
click at [236, 159] on input "Guardian Zip Code *" at bounding box center [382, 156] width 527 height 16
type input "54914"
click at [181, 189] on input "Guardian County" at bounding box center [382, 192] width 527 height 16
type input "Winnebago"
click at [185, 223] on input "Guardian Phone" at bounding box center [382, 221] width 527 height 16
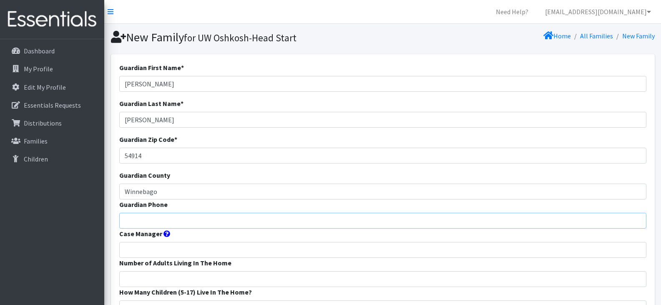
paste input "92041446"
type input "92041446"
click at [174, 251] on input "Case Manager" at bounding box center [382, 250] width 527 height 16
type input "East Head Start"
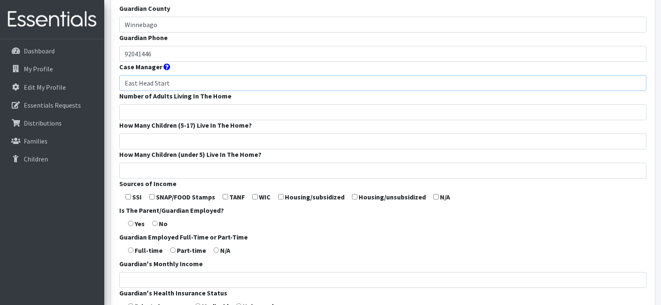
scroll to position [209, 0]
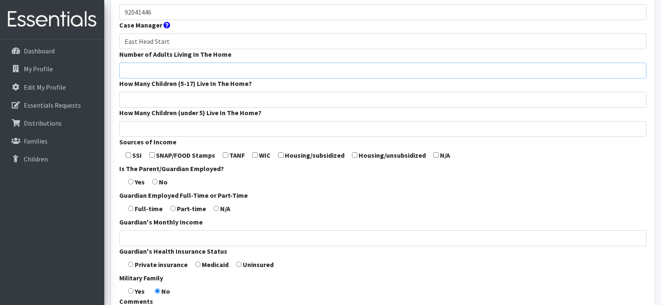
click at [174, 72] on input "Number of Adults Living In The Home" at bounding box center [382, 71] width 527 height 16
type input "2"
click at [140, 102] on input "How Many Children (5-17) Live In The Home?" at bounding box center [382, 100] width 527 height 16
type input "1"
click at [160, 131] on input "How Many Children (under 5) Live In The Home?" at bounding box center [382, 129] width 527 height 16
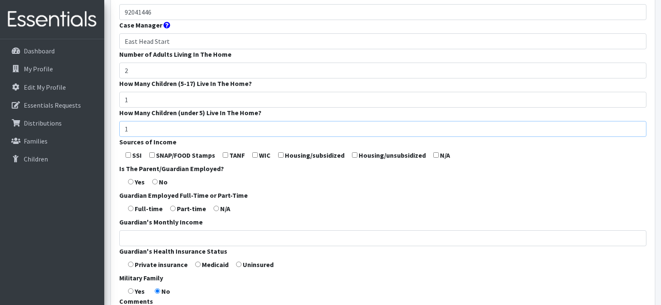
type input "1"
click at [491, 197] on form "Guardian First Name * Brianna Guardian Last Name * Adamski Guardian Zip Code * …" at bounding box center [382, 101] width 527 height 495
click at [151, 156] on input "checkbox" at bounding box center [151, 154] width 5 height 5
checkbox input "true"
click at [155, 179] on input "radio" at bounding box center [154, 181] width 5 height 5
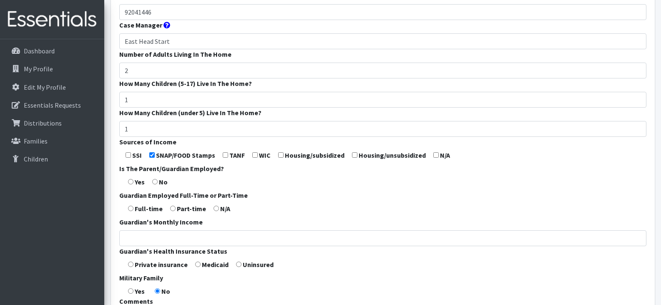
radio input "true"
click at [216, 210] on input "radio" at bounding box center [216, 208] width 5 height 5
radio input "true"
click at [202, 263] on label "Medicaid" at bounding box center [215, 264] width 27 height 10
click at [196, 264] on input "radio" at bounding box center [197, 264] width 5 height 5
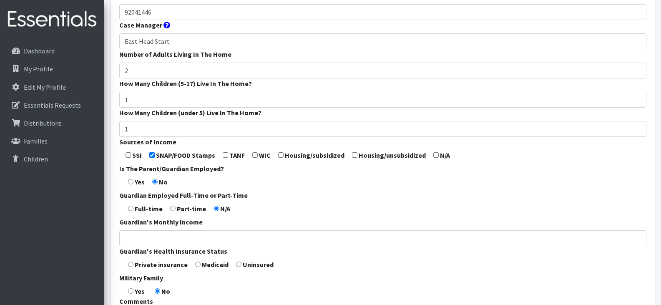
radio input "true"
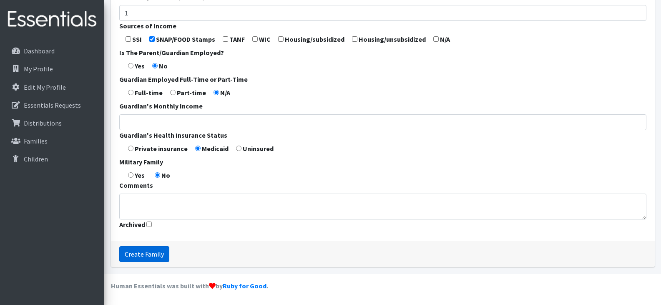
click at [159, 254] on input "Create Family" at bounding box center [144, 254] width 50 height 16
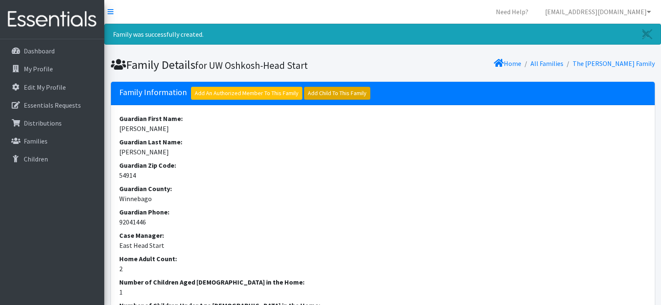
click at [317, 93] on link "Add Child To This Family" at bounding box center [337, 93] width 66 height 13
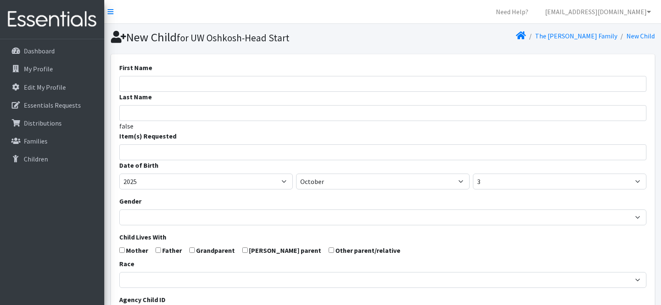
select select
click at [313, 86] on input "First Name" at bounding box center [382, 84] width 527 height 16
type input "[PERSON_NAME]"
type input "Jordan"
click at [269, 149] on input "search" at bounding box center [389, 151] width 524 height 8
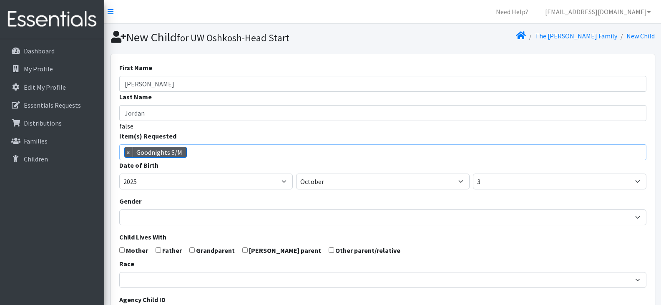
scroll to position [158, 0]
click at [243, 150] on span "× Goodnights S/M" at bounding box center [382, 152] width 527 height 16
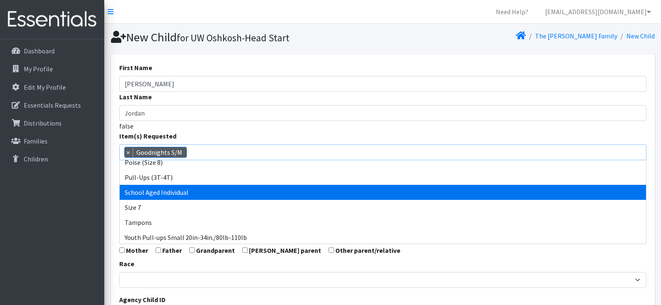
scroll to position [427, 0]
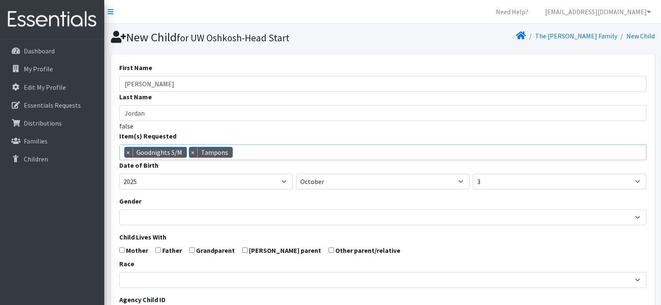
click at [266, 152] on span "× Goodnights S/M × Tampons" at bounding box center [382, 152] width 527 height 16
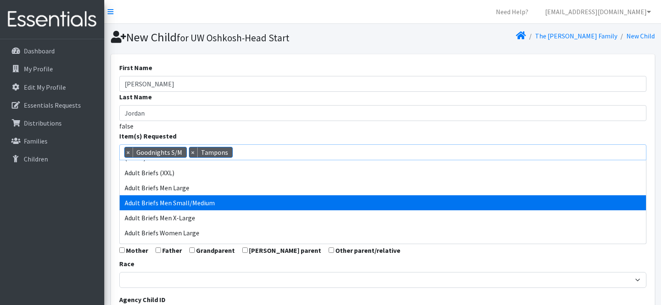
scroll to position [157, 0]
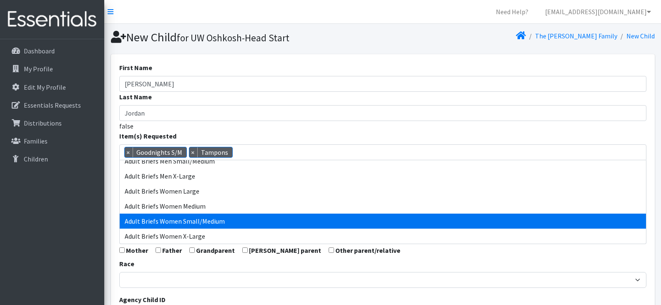
select select "14952"
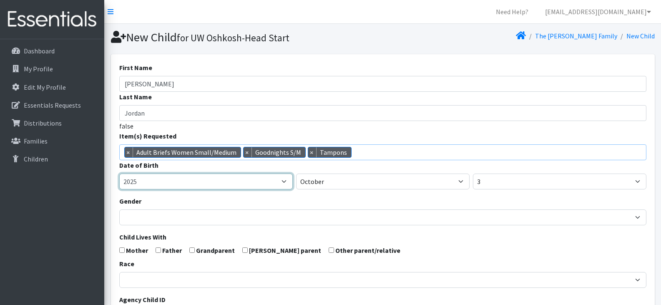
click at [224, 181] on select "2005 2006 2007 2008 2009 2010 2011 2012 2013 2014 2015 2016 2017 2018 2019 2020…" at bounding box center [206, 182] width 174 height 16
select select "2021"
click at [119, 174] on select "2005 2006 2007 2008 2009 2010 2011 2012 2013 2014 2015 2016 2017 2018 2019 2020…" at bounding box center [206, 182] width 174 height 16
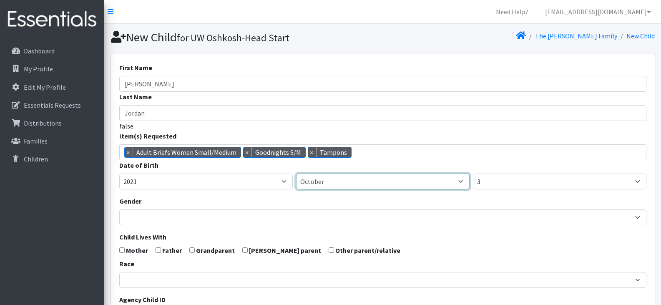
click at [342, 181] on select "January February March April May June July August September October November De…" at bounding box center [383, 182] width 174 height 16
select select "8"
click at [296, 174] on select "January February March April May June July August September October November De…" at bounding box center [383, 182] width 174 height 16
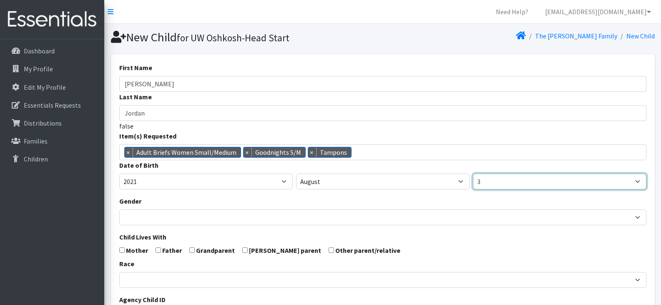
click at [487, 179] on select "1 2 3 4 5 6 7 8 9 10 11 12 13 14 15 16 17 18 19 20 21 22 23 24 25 26 27 28 29 3…" at bounding box center [560, 182] width 174 height 16
select select "17"
click at [473, 174] on select "1 2 3 4 5 6 7 8 9 10 11 12 13 14 15 16 17 18 19 20 21 22 23 24 25 26 27 28 29 3…" at bounding box center [560, 182] width 174 height 16
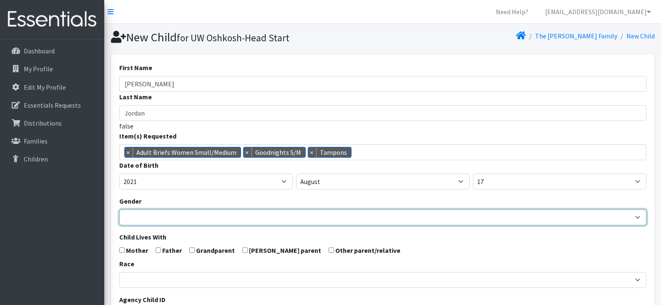
click at [244, 217] on select "Male Female" at bounding box center [382, 217] width 527 height 16
select select "Male"
click at [119, 209] on select "Male Female" at bounding box center [382, 217] width 527 height 16
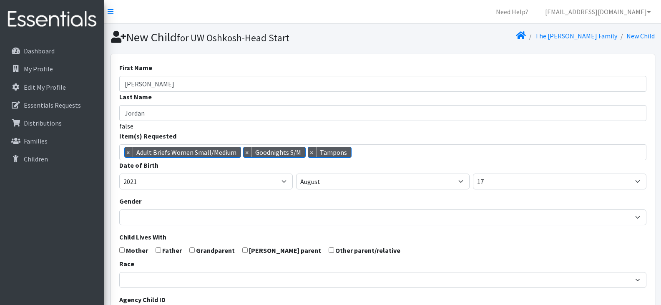
click at [121, 251] on input "checkbox" at bounding box center [121, 249] width 5 height 5
checkbox input "true"
click at [156, 252] on input "checkbox" at bounding box center [158, 249] width 5 height 5
checkbox input "true"
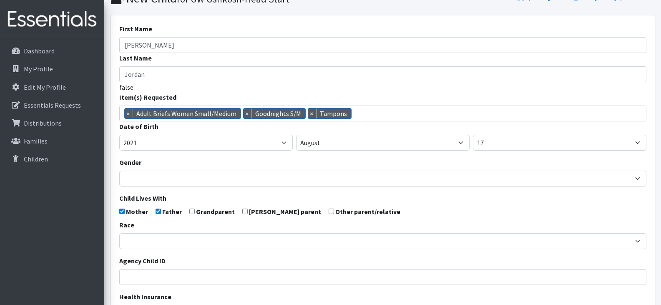
scroll to position [125, 0]
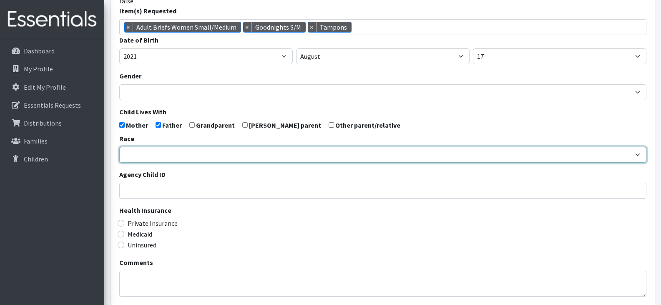
click at [206, 151] on select "African American Caucasian Hispanic Asian American Indian Pacific Islander Mult…" at bounding box center [382, 155] width 527 height 16
click at [169, 157] on select "African American Caucasian Hispanic Asian American Indian Pacific Islander Mult…" at bounding box center [382, 155] width 527 height 16
select select "Multi-racial"
click at [119, 147] on select "African American Caucasian Hispanic Asian American Indian Pacific Islander Mult…" at bounding box center [382, 155] width 527 height 16
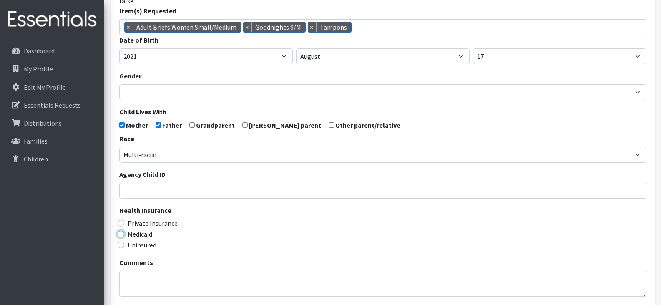
click at [121, 234] on input "Medicaid" at bounding box center [121, 234] width 7 height 7
radio input "true"
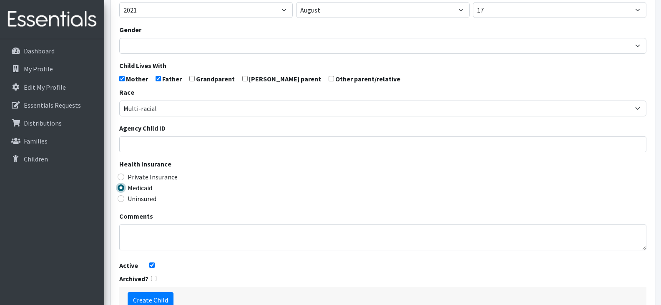
scroll to position [226, 0]
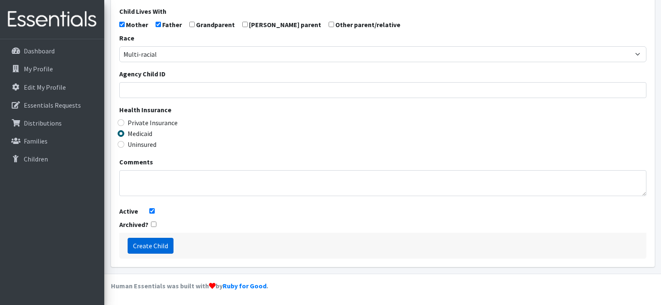
click at [158, 247] on input "Create Child" at bounding box center [151, 246] width 46 height 16
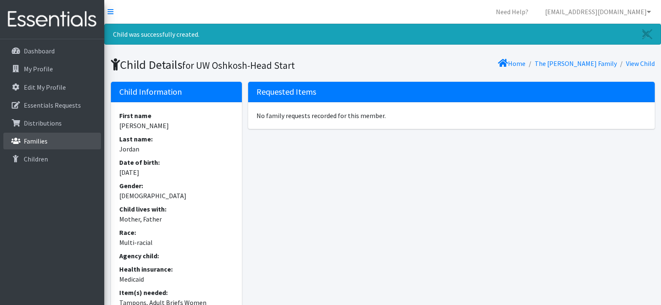
click at [19, 139] on icon at bounding box center [15, 141] width 11 height 8
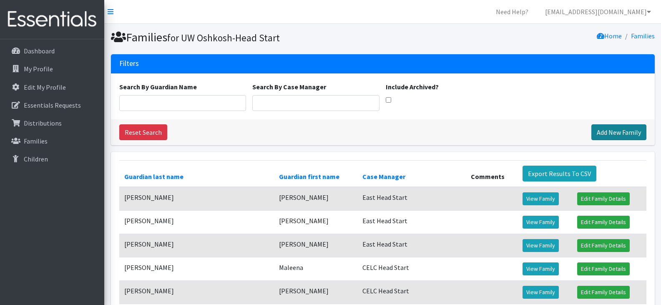
click at [607, 129] on link "Add New Family" at bounding box center [618, 132] width 55 height 16
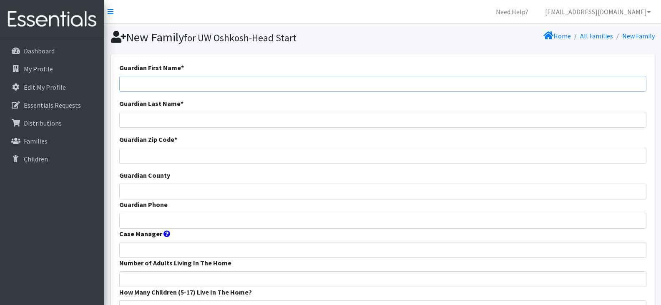
click at [287, 82] on input "Guardian First Name *" at bounding box center [382, 84] width 527 height 16
paste input "[PERSON_NAME]"
drag, startPoint x: 156, startPoint y: 81, endPoint x: 140, endPoint y: 84, distance: 16.9
click at [140, 84] on input "[PERSON_NAME]" at bounding box center [382, 84] width 527 height 16
type input "[PERSON_NAME]"
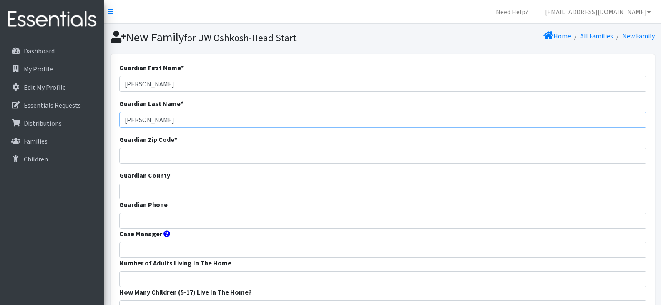
type input "[PERSON_NAME]"
click at [212, 153] on input "Guardian Zip Code *" at bounding box center [382, 156] width 527 height 16
type input "54165"
click at [204, 190] on input "Guardian County" at bounding box center [382, 192] width 527 height 16
type input "Outagamie"
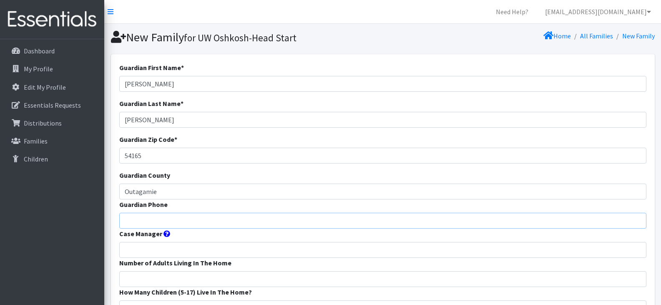
click at [161, 216] on input "Guardian Phone" at bounding box center [382, 221] width 527 height 16
paste input "9202466596"
type input "9202466596"
click at [167, 247] on input "Case Manager" at bounding box center [382, 250] width 527 height 16
type input "Seymour Head Start"
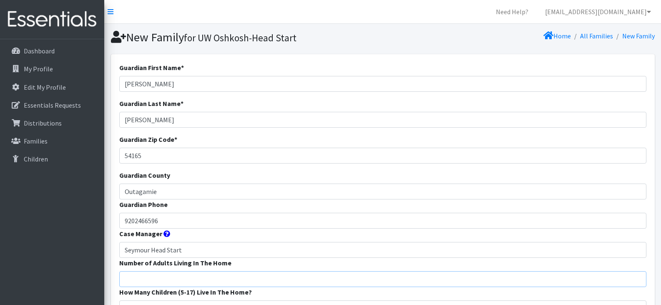
click at [188, 275] on input "Number of Adults Living In The Home" at bounding box center [382, 279] width 527 height 16
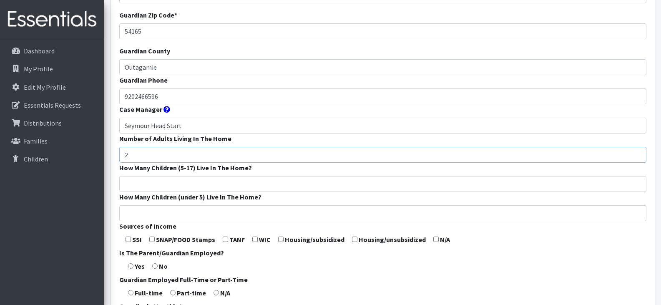
scroll to position [125, 0]
type input "2"
click at [174, 180] on input "How Many Children (5-17) Live In The Home?" at bounding box center [382, 183] width 527 height 16
type input "2"
click at [164, 215] on input "How Many Children (under 5) Live In The Home?" at bounding box center [382, 212] width 527 height 16
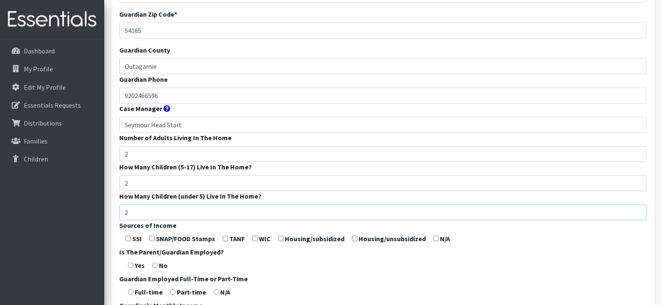
type input "2"
click at [141, 182] on input "2" at bounding box center [382, 183] width 527 height 16
type input "3"
click at [153, 241] on form "Guardian First Name * [PERSON_NAME] Guardian Last Name * [PERSON_NAME] Guardian…" at bounding box center [382, 184] width 527 height 495
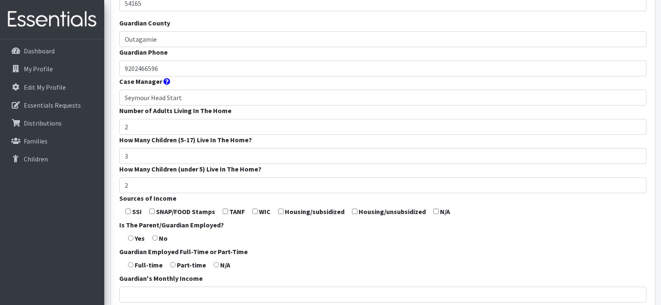
scroll to position [167, 0]
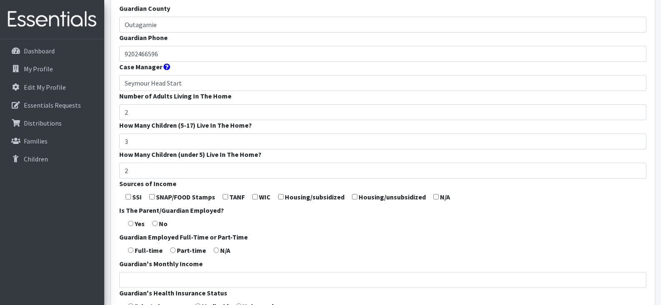
click at [154, 197] on input "checkbox" at bounding box center [151, 196] width 5 height 5
checkbox input "true"
click at [156, 224] on input "radio" at bounding box center [154, 223] width 5 height 5
radio input "true"
click at [214, 252] on input "radio" at bounding box center [216, 249] width 5 height 5
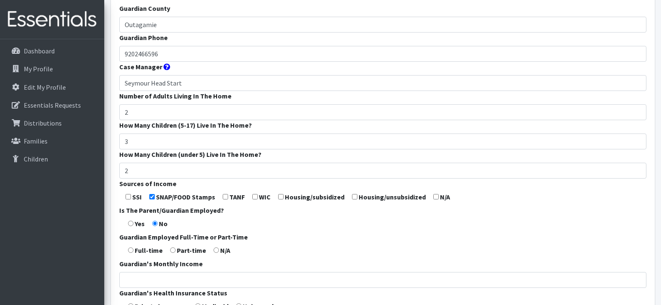
radio input "true"
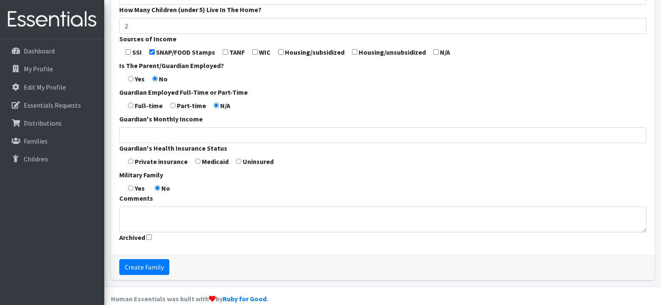
scroll to position [324, 0]
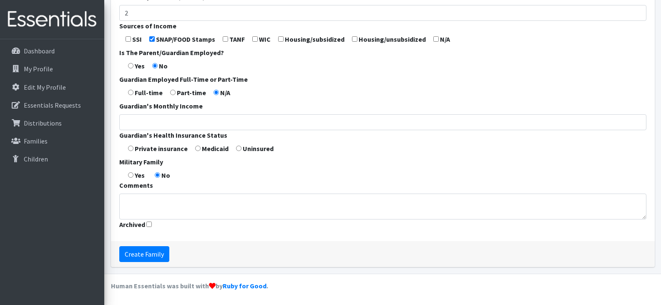
click at [196, 149] on input "radio" at bounding box center [197, 148] width 5 height 5
radio input "true"
click at [151, 252] on input "Create Family" at bounding box center [144, 254] width 50 height 16
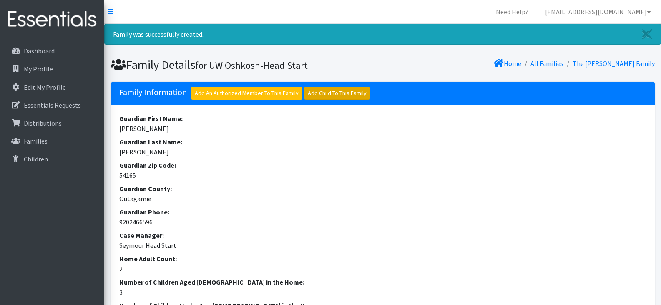
click at [343, 96] on link "Add Child To This Family" at bounding box center [337, 93] width 66 height 13
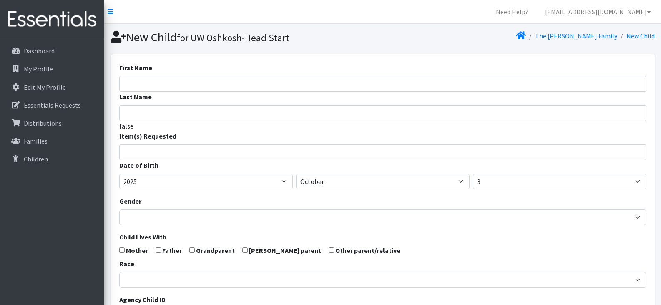
select select
click at [201, 81] on input "First Name" at bounding box center [382, 84] width 527 height 16
paste input "[PERSON_NAME]"
drag, startPoint x: 166, startPoint y: 83, endPoint x: 145, endPoint y: 88, distance: 22.2
click at [145, 88] on input "[PERSON_NAME]" at bounding box center [382, 84] width 527 height 16
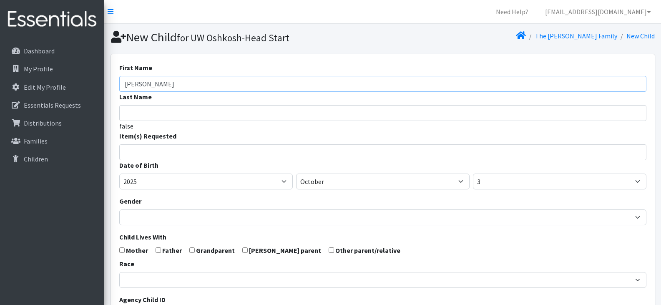
type input "[PERSON_NAME]"
click at [141, 153] on input "search" at bounding box center [389, 151] width 524 height 8
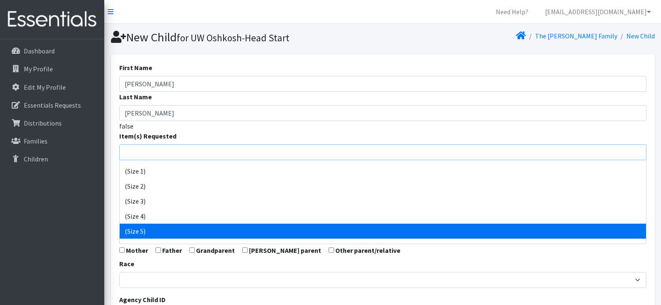
scroll to position [42, 0]
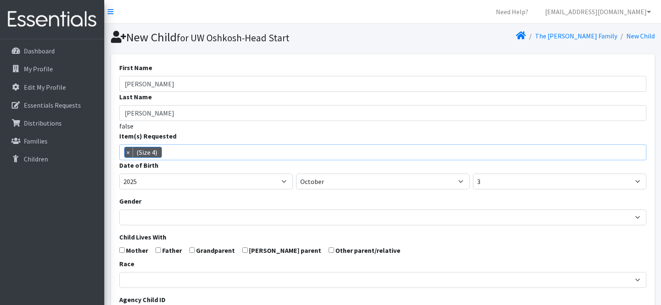
select select "14512"
click at [201, 149] on span "× (Size 4)" at bounding box center [382, 152] width 527 height 16
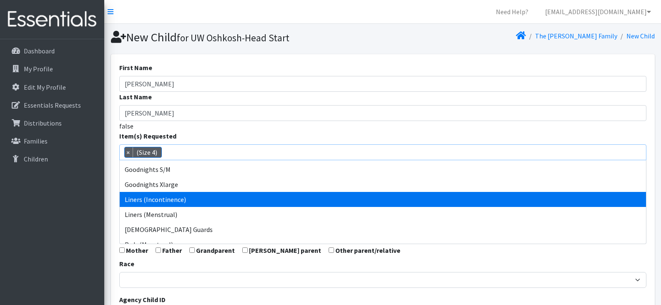
scroll to position [310, 0]
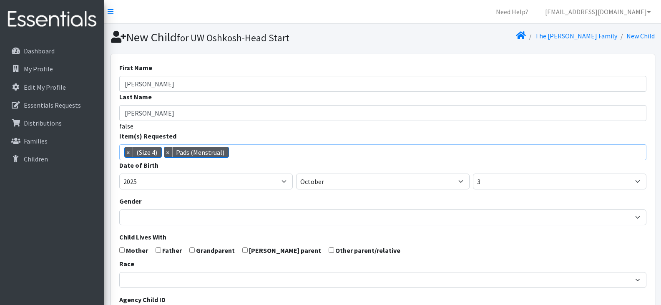
click at [257, 151] on span "× (Size 4) × Pads (Menstrual)" at bounding box center [382, 152] width 527 height 16
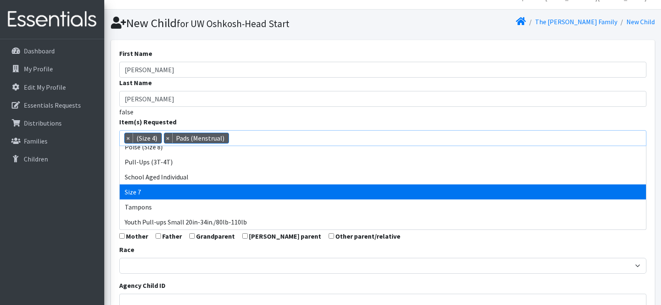
scroll to position [15, 0]
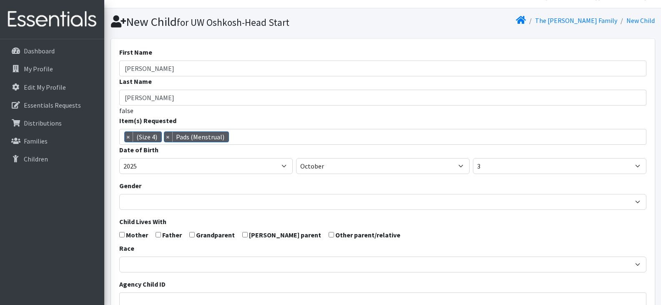
click at [330, 117] on div "Item(s) Requested (Newborn) (Preemie) (Size 1) (Size 2) (Size 3) (Size 4) (Size…" at bounding box center [382, 130] width 527 height 29
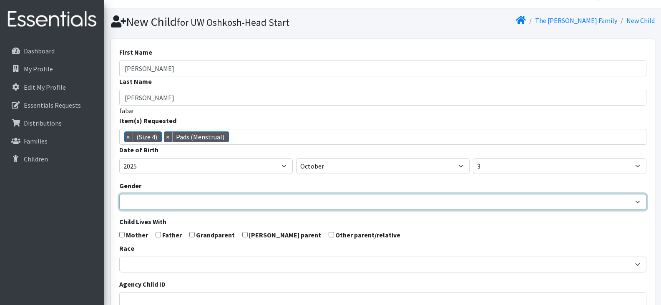
click at [269, 205] on select "Male Female" at bounding box center [382, 202] width 527 height 16
select select "Female"
click at [119, 194] on select "Male Female" at bounding box center [382, 202] width 527 height 16
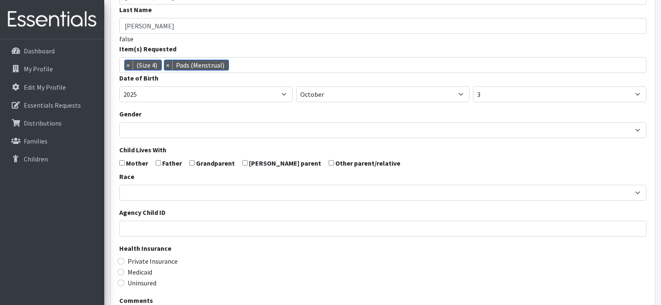
scroll to position [88, 0]
click at [122, 165] on form "First Name Evelyn Last Name Davis false Item(s) Requested (Newborn) (Preemie) (…" at bounding box center [382, 186] width 527 height 422
click at [120, 160] on input "checkbox" at bounding box center [121, 162] width 5 height 5
checkbox input "true"
click at [158, 162] on input "checkbox" at bounding box center [158, 162] width 5 height 5
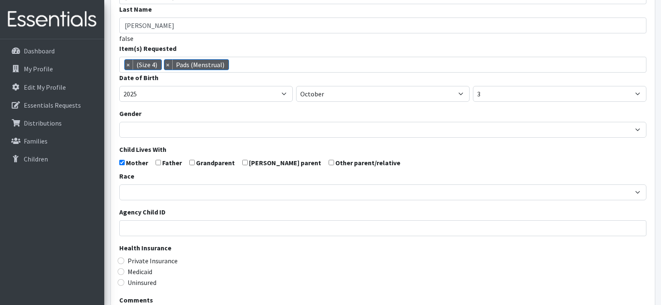
checkbox input "true"
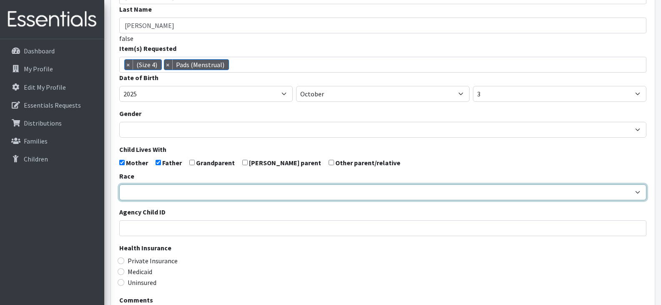
click at [168, 192] on select "[DEMOGRAPHIC_DATA] Caucasian Hispanic [DEMOGRAPHIC_DATA] [DEMOGRAPHIC_DATA] Isl…" at bounding box center [382, 192] width 527 height 16
select select "Caucasian"
click at [119, 184] on select "African American Caucasian Hispanic Asian American Indian Pacific Islander Mult…" at bounding box center [382, 192] width 527 height 16
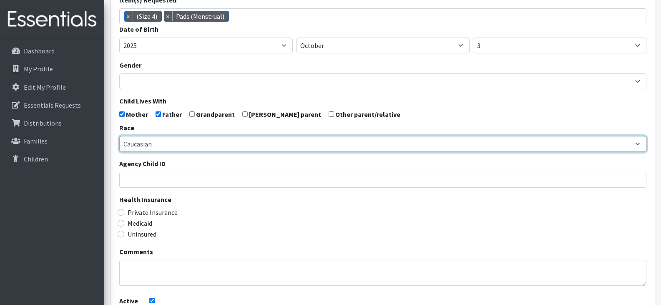
scroll to position [136, 0]
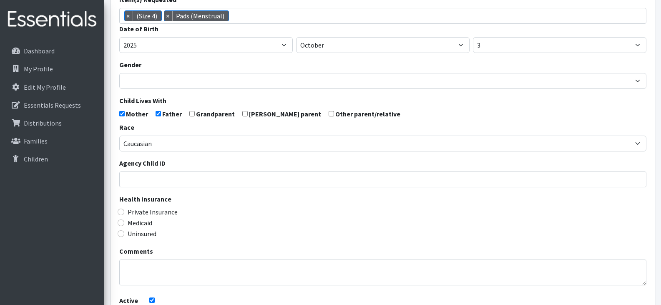
click at [136, 224] on label "Medicaid" at bounding box center [140, 223] width 25 height 10
click at [124, 224] on input "Medicaid" at bounding box center [121, 222] width 7 height 7
radio input "true"
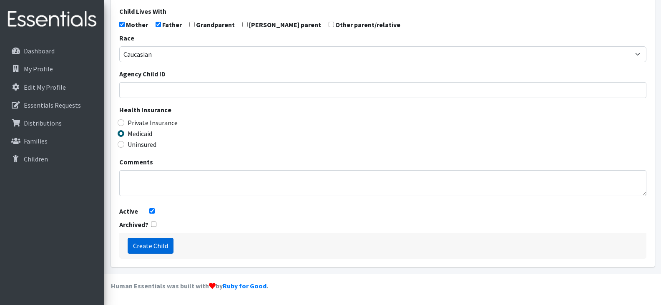
click at [149, 247] on input "Create Child" at bounding box center [151, 246] width 46 height 16
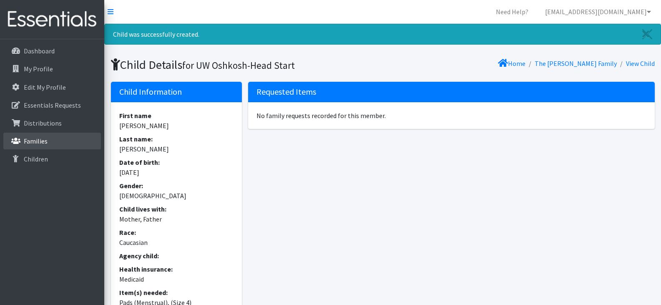
click at [36, 145] on p "Families" at bounding box center [36, 141] width 24 height 8
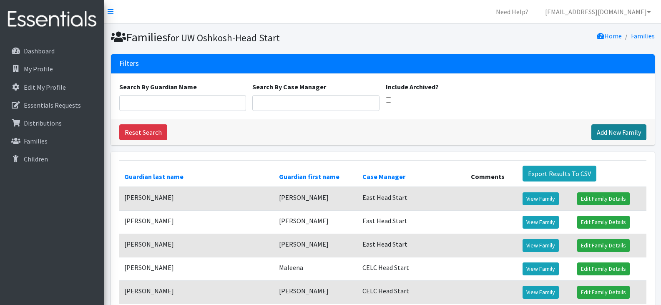
click at [616, 132] on link "Add New Family" at bounding box center [618, 132] width 55 height 16
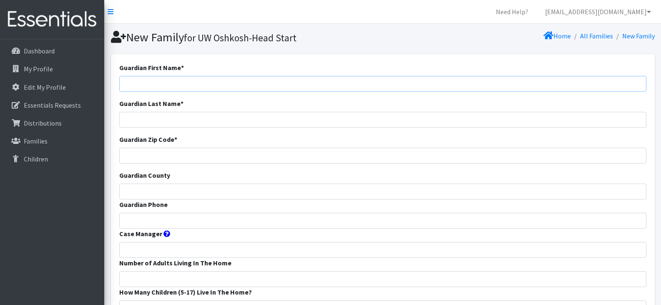
click at [301, 84] on input "Guardian First Name *" at bounding box center [382, 84] width 527 height 16
paste input "[PERSON_NAME]"
drag, startPoint x: 159, startPoint y: 85, endPoint x: 135, endPoint y: 87, distance: 24.3
click at [135, 87] on input "[PERSON_NAME]" at bounding box center [382, 84] width 527 height 16
type input "[PERSON_NAME]"
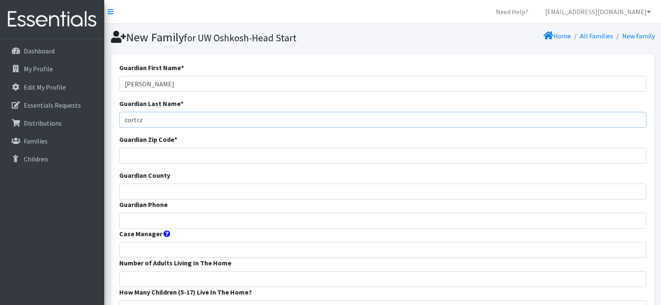
type input "cortrz"
click at [140, 218] on input "Guardian Phone" at bounding box center [382, 221] width 527 height 16
paste input "9209394055"
type input "9209394055"
click at [437, 153] on input "Guardian Zip Code *" at bounding box center [382, 156] width 527 height 16
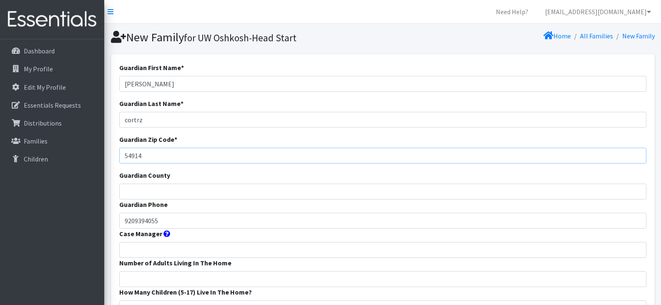
type input "54914"
click at [430, 190] on input "Guardian County" at bounding box center [382, 192] width 527 height 16
type input "O"
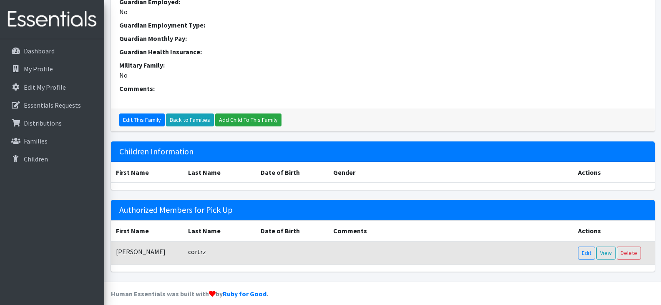
scroll to position [308, 0]
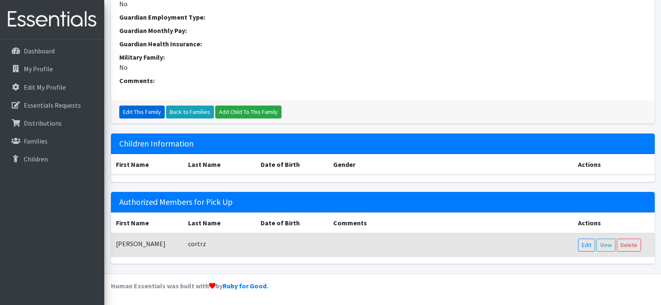
click at [132, 110] on link "Edit This Family" at bounding box center [141, 112] width 45 height 13
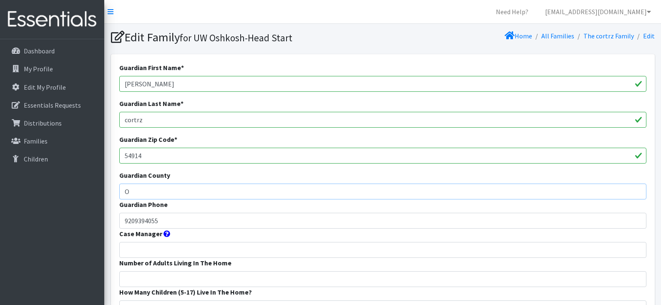
click at [198, 188] on input "O" at bounding box center [382, 192] width 527 height 16
type input "Outagamie"
click at [197, 252] on input "Case Manager" at bounding box center [382, 250] width 527 height 16
type input "CELC Head Start"
click at [186, 277] on input "Number of Adults Living In The Home" at bounding box center [382, 279] width 527 height 16
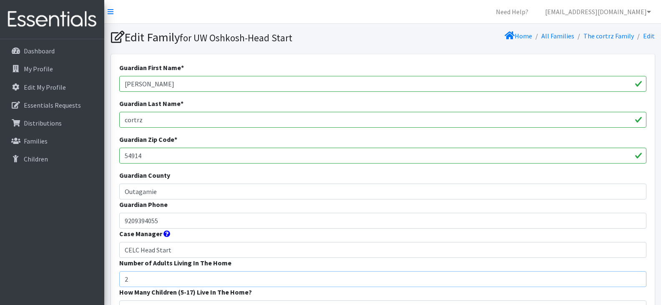
type input "2"
click at [267, 236] on form "Guardian First Name * [PERSON_NAME] Guardian Last Name * cortrz Guardian Zip Co…" at bounding box center [382, 310] width 527 height 495
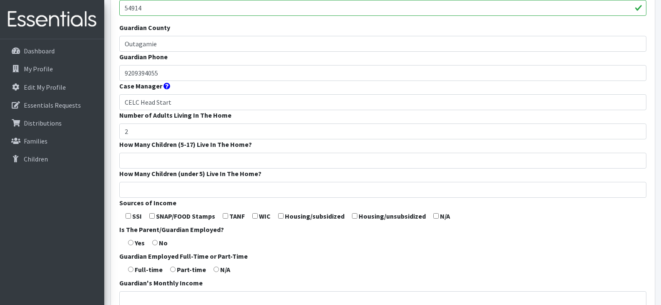
scroll to position [148, 0]
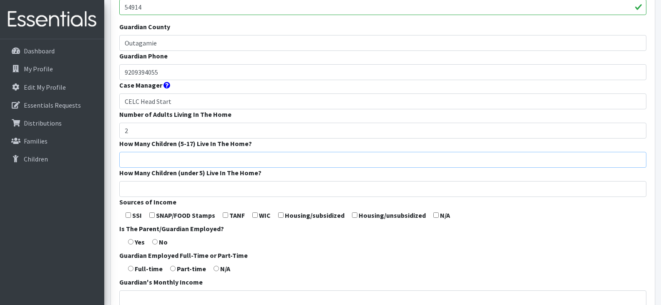
click at [176, 161] on input "How Many Children (5-17) Live In The Home?" at bounding box center [382, 160] width 527 height 16
type input "2"
click at [182, 189] on input "How Many Children (under 5) Live In The Home?" at bounding box center [382, 189] width 527 height 16
type input "1"
click at [435, 217] on input "checkbox" at bounding box center [435, 214] width 5 height 5
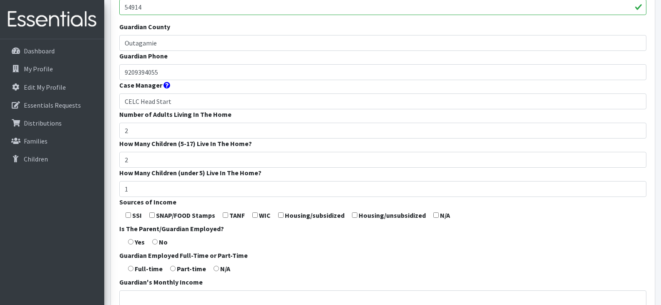
checkbox input "true"
click at [132, 241] on input "radio" at bounding box center [130, 241] width 5 height 5
radio input "true"
click at [130, 268] on input "radio" at bounding box center [130, 268] width 5 height 5
radio input "true"
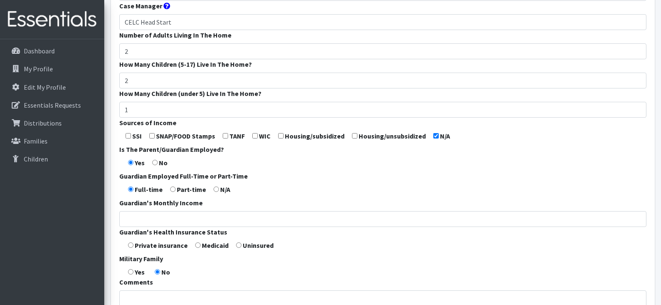
scroll to position [230, 0]
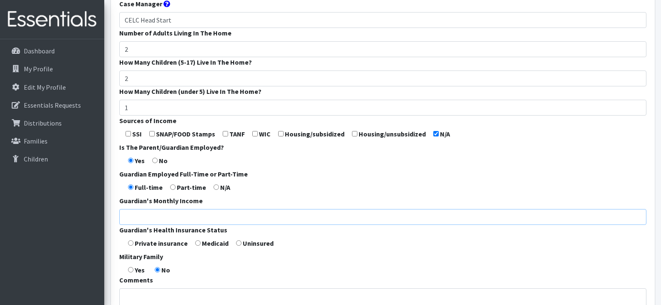
click at [137, 217] on input "Guardian's Monthly Income" at bounding box center [382, 217] width 527 height 16
type input "3,250"
click at [130, 244] on input "radio" at bounding box center [130, 242] width 5 height 5
radio input "true"
click at [206, 273] on form "Guardian First Name * [PERSON_NAME] Guardian Last Name * cortrz Guardian Zip Co…" at bounding box center [382, 80] width 527 height 495
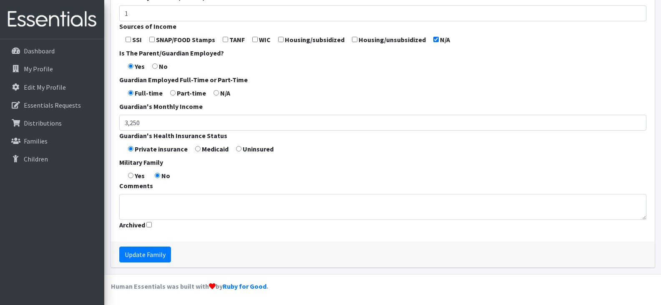
scroll to position [324, 0]
click at [145, 252] on input "Update Family" at bounding box center [145, 254] width 52 height 16
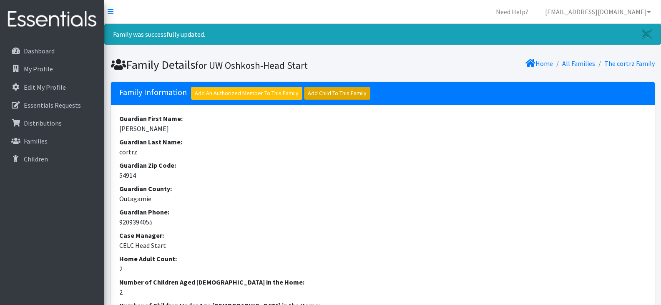
click at [320, 95] on link "Add Child To This Family" at bounding box center [337, 93] width 66 height 13
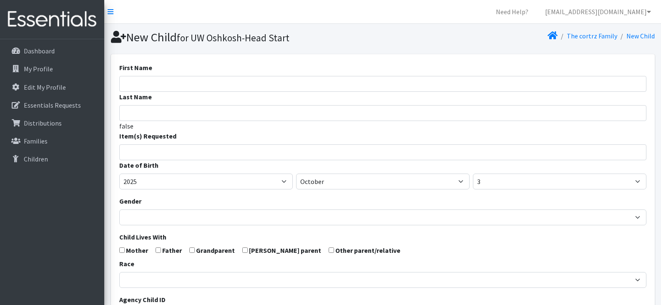
select select
click at [286, 83] on input "First Name" at bounding box center [382, 84] width 527 height 16
paste input "[PERSON_NAME]"
drag, startPoint x: 174, startPoint y: 84, endPoint x: 153, endPoint y: 91, distance: 21.5
click at [153, 91] on input "[PERSON_NAME]" at bounding box center [382, 84] width 527 height 16
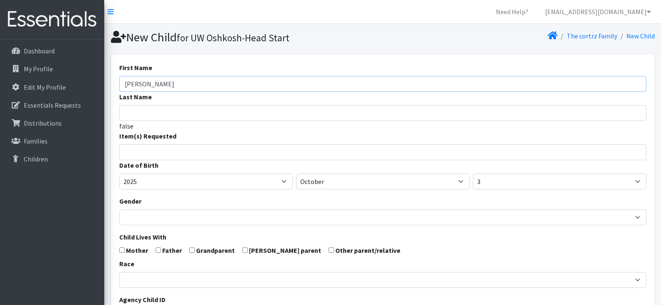
click at [171, 84] on input "[PERSON_NAME]" at bounding box center [382, 84] width 527 height 16
drag, startPoint x: 171, startPoint y: 84, endPoint x: 151, endPoint y: 86, distance: 19.7
click at [151, 86] on input "[PERSON_NAME]" at bounding box center [382, 84] width 527 height 16
type input "[PERSON_NAME]"
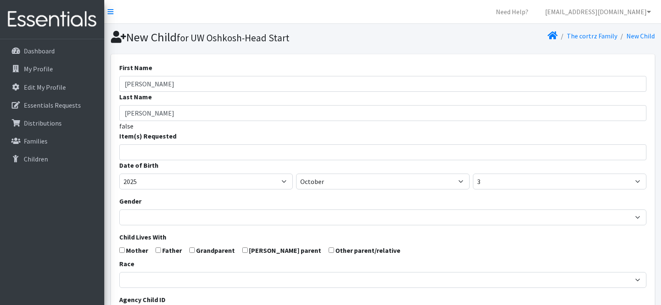
click at [172, 151] on input "search" at bounding box center [389, 151] width 524 height 8
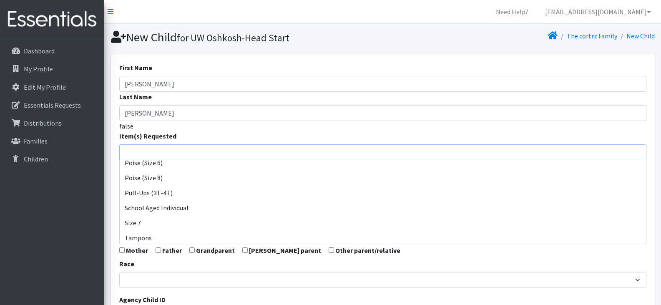
scroll to position [411, 0]
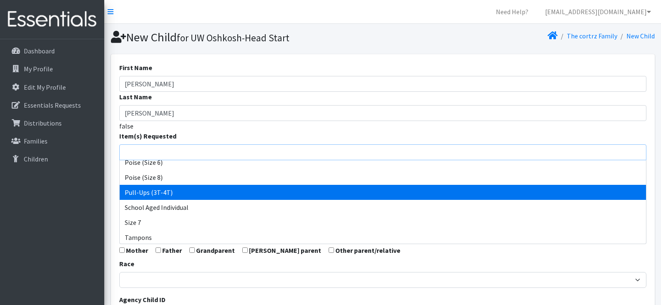
select select "14494"
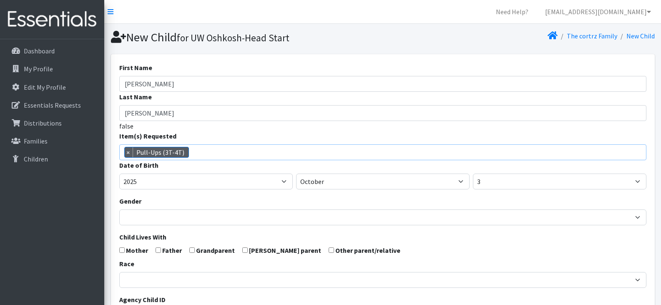
scroll to position [254, 0]
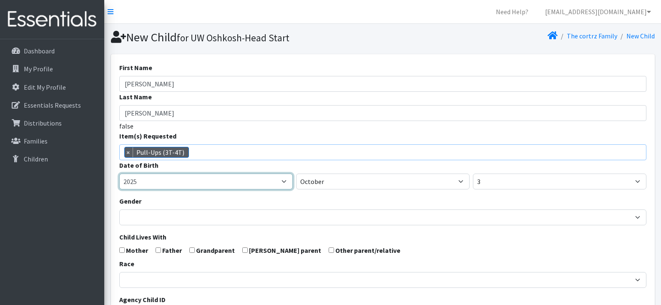
click at [193, 183] on select "2005 2006 2007 2008 2009 2010 2011 2012 2013 2014 2015 2016 2017 2018 2019 2020…" at bounding box center [206, 182] width 174 height 16
select select "2022"
click at [119, 174] on select "2005 2006 2007 2008 2009 2010 2011 2012 2013 2014 2015 2016 2017 2018 2019 2020…" at bounding box center [206, 182] width 174 height 16
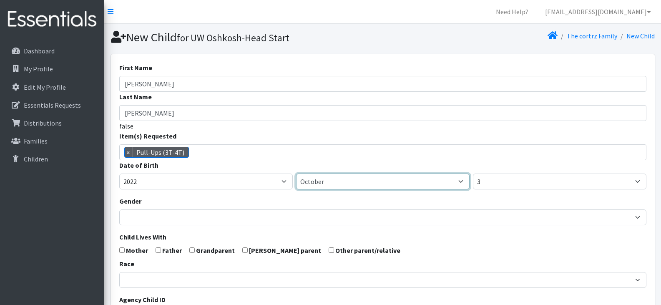
click at [344, 184] on select "January February March April May June July August September October November De…" at bounding box center [383, 182] width 174 height 16
select select "1"
click at [296, 174] on select "January February March April May June July August September October November De…" at bounding box center [383, 182] width 174 height 16
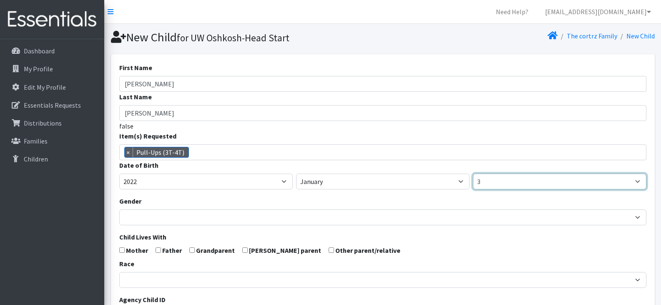
click at [515, 183] on select "1 2 3 4 5 6 7 8 9 10 11 12 13 14 15 16 17 18 19 20 21 22 23 24 25 26 27 28 29 3…" at bounding box center [560, 182] width 174 height 16
select select "26"
click at [473, 174] on select "1 2 3 4 5 6 7 8 9 10 11 12 13 14 15 16 17 18 19 20 21 22 23 24 25 26 27 28 29 3…" at bounding box center [560, 182] width 174 height 16
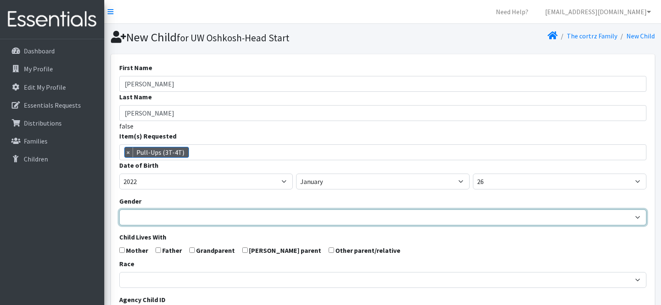
click at [186, 214] on select "[DEMOGRAPHIC_DATA] [DEMOGRAPHIC_DATA]" at bounding box center [382, 217] width 527 height 16
select select "[DEMOGRAPHIC_DATA]"
click at [119, 209] on select "[DEMOGRAPHIC_DATA] [DEMOGRAPHIC_DATA]" at bounding box center [382, 217] width 527 height 16
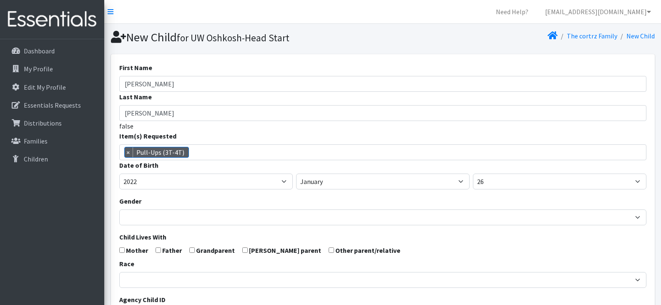
click at [294, 249] on form "First Name [PERSON_NAME] Last Name [PERSON_NAME] false Item(s) Requested (Newbo…" at bounding box center [382, 274] width 527 height 422
click at [329, 249] on input "checkbox" at bounding box center [331, 249] width 5 height 5
checkbox input "true"
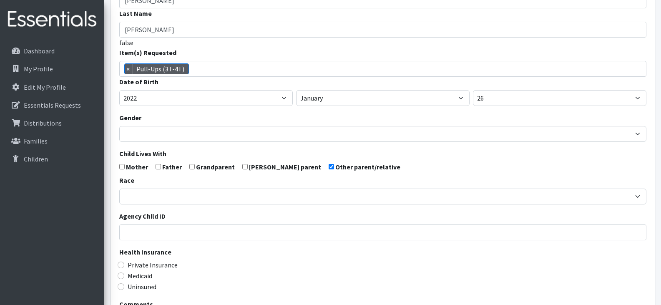
scroll to position [92, 0]
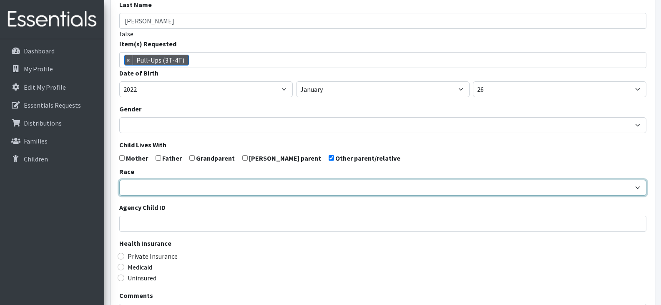
click at [251, 185] on select "[DEMOGRAPHIC_DATA] Caucasian Hispanic [DEMOGRAPHIC_DATA] [DEMOGRAPHIC_DATA] Isl…" at bounding box center [382, 188] width 527 height 16
click at [246, 186] on select "[DEMOGRAPHIC_DATA] Caucasian Hispanic [DEMOGRAPHIC_DATA] [DEMOGRAPHIC_DATA] Isl…" at bounding box center [382, 188] width 527 height 16
click at [119, 180] on select "[DEMOGRAPHIC_DATA] Caucasian Hispanic [DEMOGRAPHIC_DATA] [DEMOGRAPHIC_DATA] Isl…" at bounding box center [382, 188] width 527 height 16
click at [225, 192] on select "[DEMOGRAPHIC_DATA] Caucasian Hispanic [DEMOGRAPHIC_DATA] [DEMOGRAPHIC_DATA] Isl…" at bounding box center [382, 188] width 527 height 16
select select "Multi-racial"
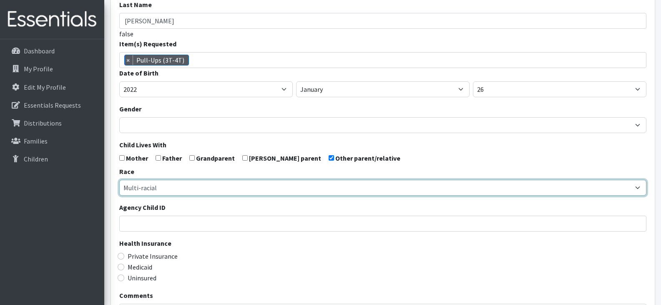
click at [119, 180] on select "[DEMOGRAPHIC_DATA] Caucasian Hispanic [DEMOGRAPHIC_DATA] [DEMOGRAPHIC_DATA] Isl…" at bounding box center [382, 188] width 527 height 16
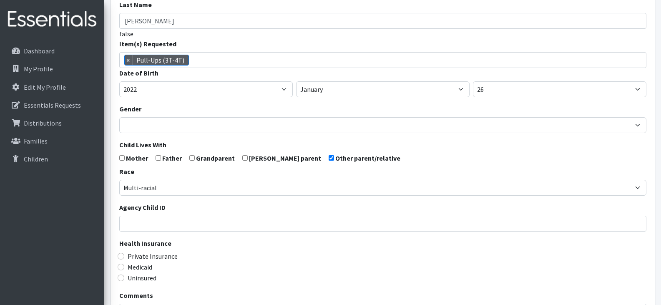
click at [141, 267] on label "Medicaid" at bounding box center [140, 267] width 25 height 10
click at [124, 267] on input "Medicaid" at bounding box center [121, 267] width 7 height 7
radio input "true"
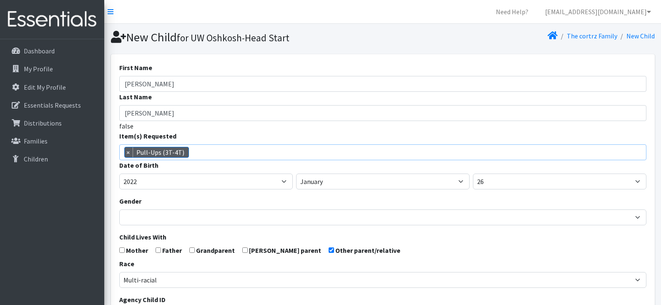
click at [213, 153] on span "× Pull-Ups (3T-4T)" at bounding box center [382, 152] width 527 height 16
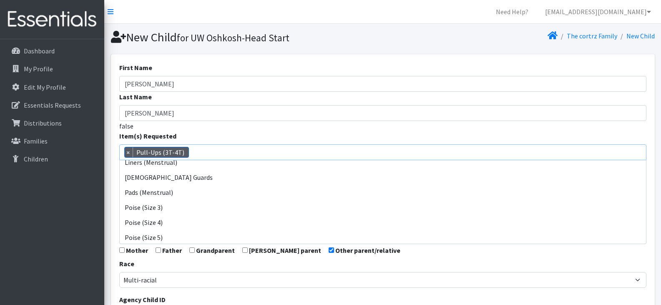
scroll to position [315, 0]
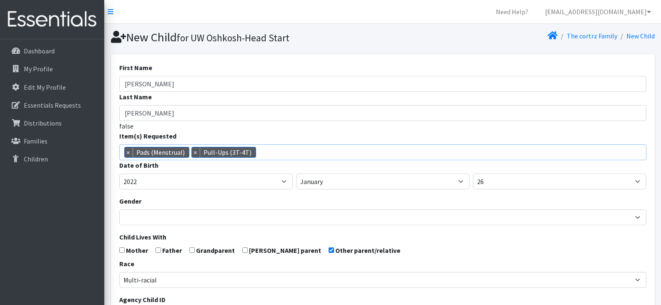
click at [272, 153] on span "× Pads (Menstrual) × Pull-Ups (3T-4T)" at bounding box center [382, 152] width 527 height 16
click at [326, 154] on span "× Pads (Menstrual) × Poise (Size 4) × Pull-Ups (3T-4T)" at bounding box center [382, 152] width 527 height 16
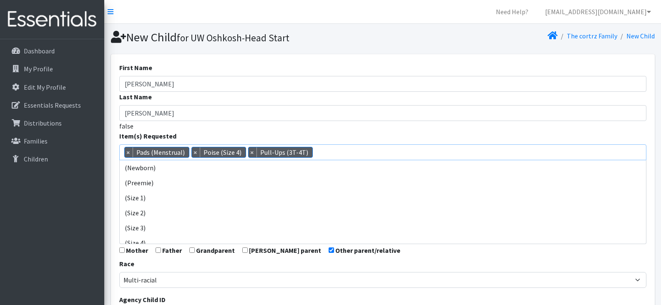
scroll to position [315, 0]
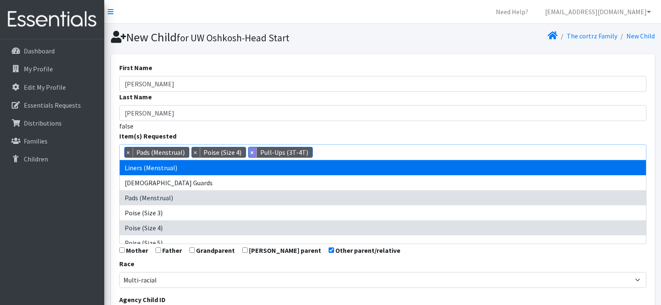
click at [249, 151] on span "×" at bounding box center [253, 152] width 8 height 10
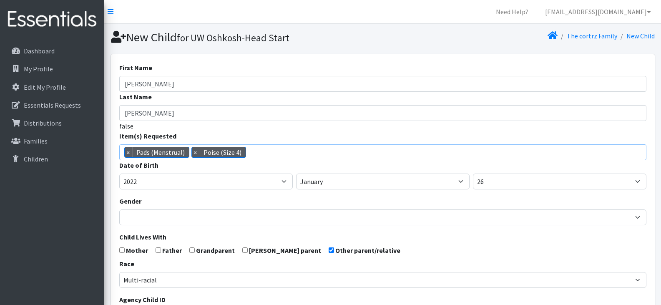
click at [268, 152] on span "× Pads (Menstrual) × Poise (Size 4)" at bounding box center [382, 152] width 527 height 16
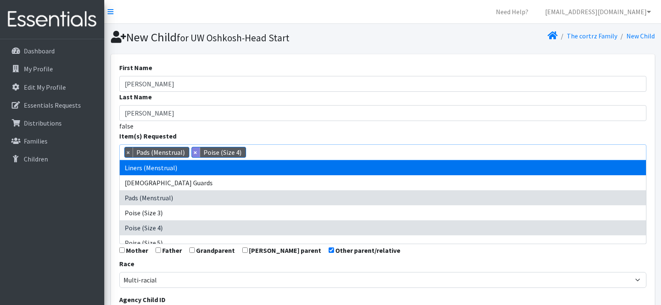
click at [192, 149] on span "×" at bounding box center [196, 152] width 8 height 10
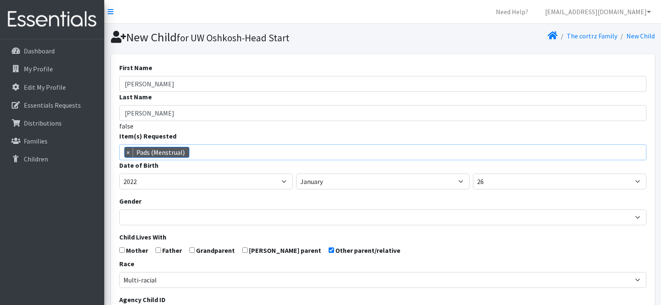
click at [218, 152] on span "× Pads (Menstrual)" at bounding box center [382, 152] width 527 height 16
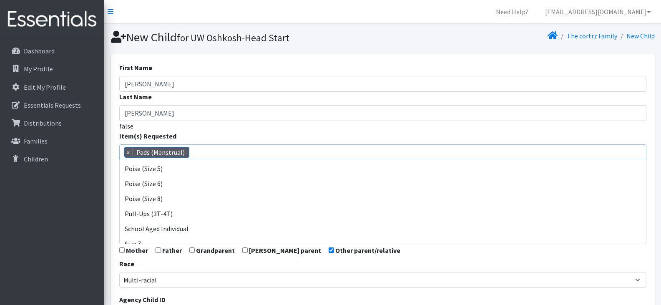
scroll to position [401, 0]
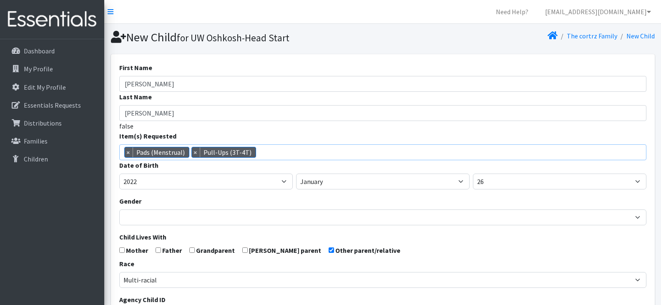
click at [278, 149] on span "× Pads (Menstrual) × Pull-Ups (3T-4T)" at bounding box center [382, 152] width 527 height 16
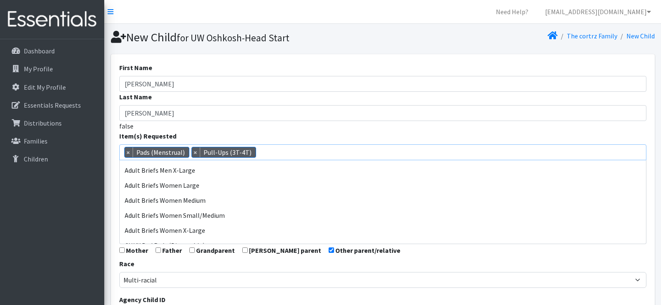
scroll to position [162, 0]
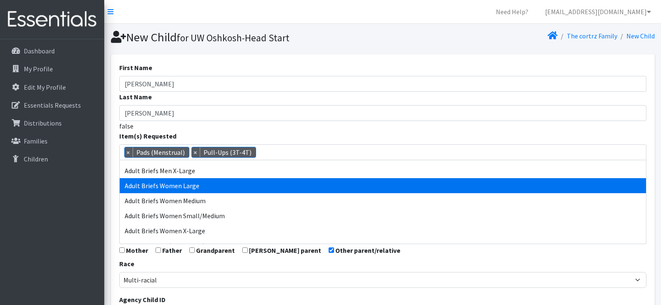
select select "14774"
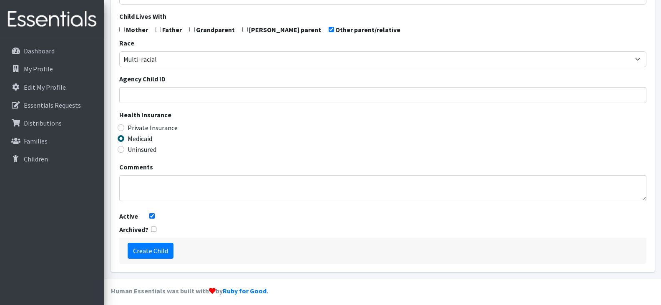
scroll to position [226, 0]
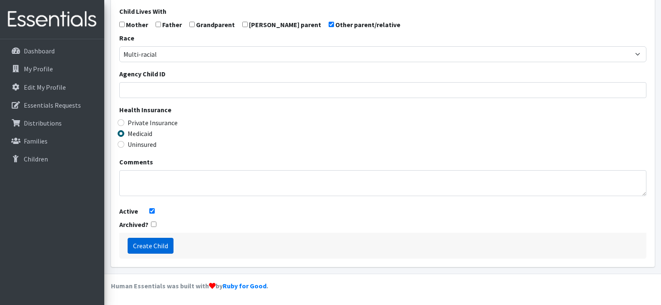
click at [153, 244] on input "Create Child" at bounding box center [151, 246] width 46 height 16
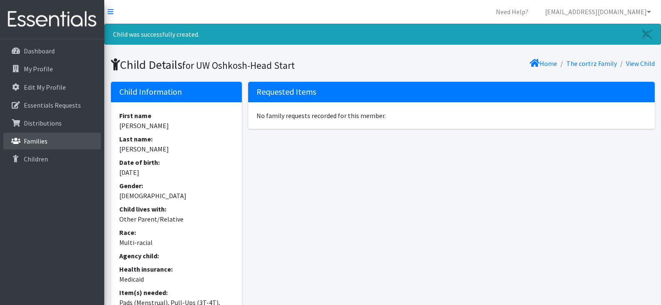
click at [49, 146] on link "Families" at bounding box center [52, 141] width 98 height 17
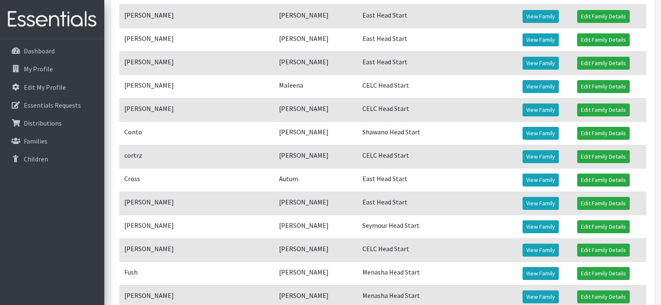
scroll to position [202, 0]
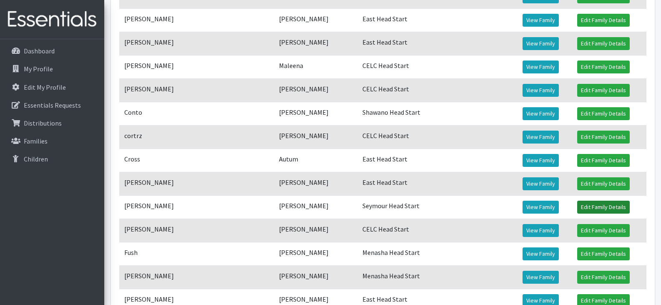
click at [577, 207] on link "Edit Family Details" at bounding box center [603, 207] width 53 height 13
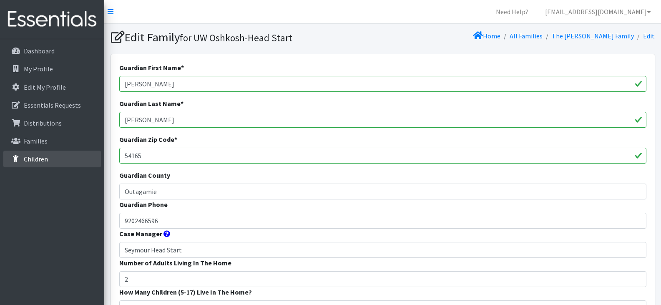
click at [29, 156] on p "Children" at bounding box center [36, 159] width 24 height 8
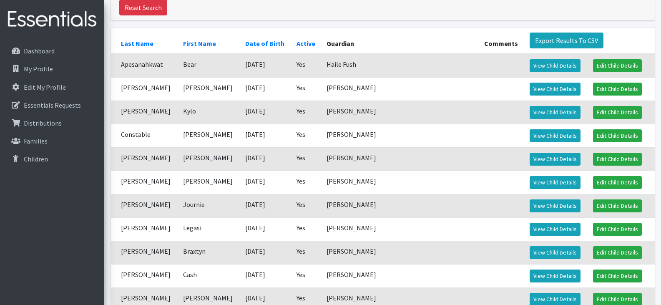
scroll to position [125, 0]
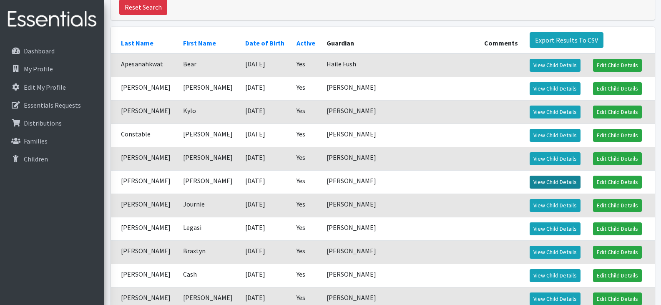
click at [533, 179] on link "View Child Details" at bounding box center [555, 182] width 51 height 13
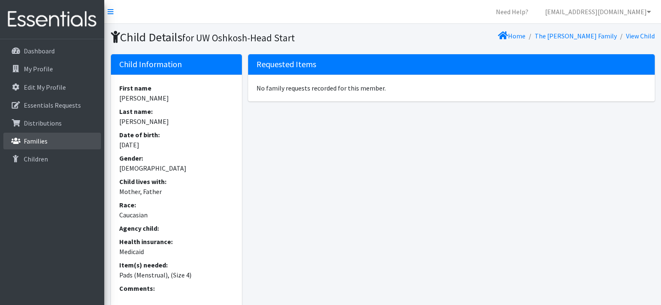
click at [26, 138] on p "Families" at bounding box center [36, 141] width 24 height 8
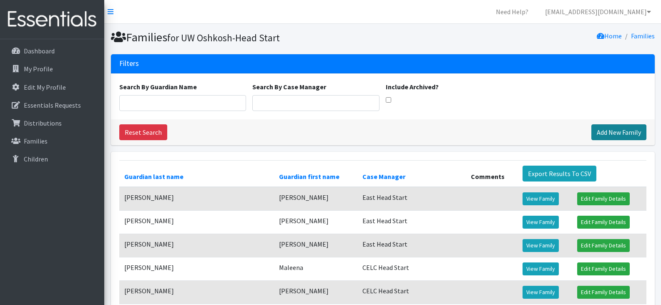
click at [619, 132] on link "Add New Family" at bounding box center [618, 132] width 55 height 16
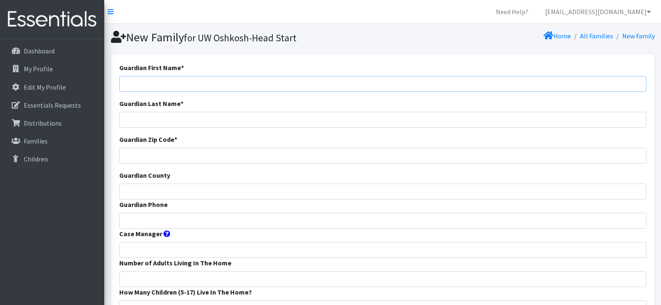
click at [283, 86] on input "Guardian First Name *" at bounding box center [382, 84] width 527 height 16
paste input "[PERSON_NAME]"
drag, startPoint x: 169, startPoint y: 86, endPoint x: 145, endPoint y: 86, distance: 23.8
click at [145, 86] on input "[PERSON_NAME]" at bounding box center [382, 84] width 527 height 16
type input "[PERSON_NAME]"
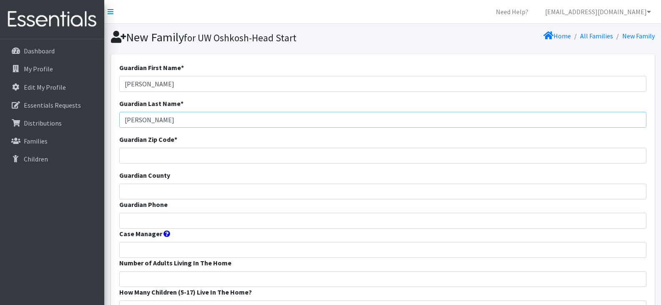
type input "[PERSON_NAME]"
click at [241, 156] on input "Guardian Zip Code *" at bounding box center [382, 156] width 527 height 16
type input "54901"
click at [244, 189] on input "Guardian County" at bounding box center [382, 192] width 527 height 16
type input "Winnebago"
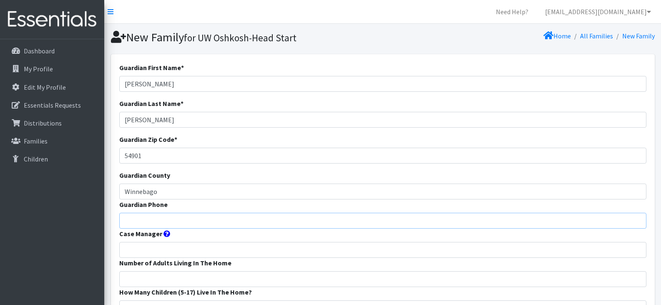
click at [342, 217] on input "Guardian Phone" at bounding box center [382, 221] width 527 height 16
paste input "9208965415"
type input "9208965415"
click at [323, 250] on input "Case Manager" at bounding box center [382, 250] width 527 height 16
type input "Peace Head Start"
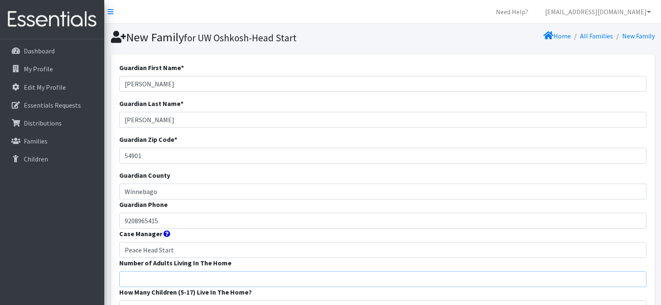
click at [177, 280] on input "Number of Adults Living In The Home" at bounding box center [382, 279] width 527 height 16
type input "2"
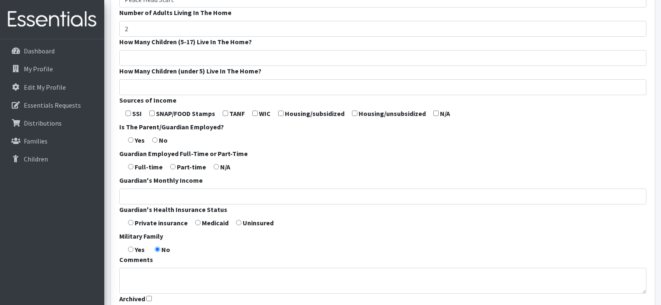
scroll to position [257, 0]
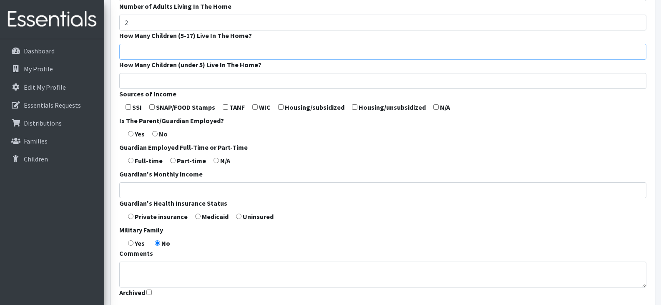
click at [145, 49] on input "How Many Children (5-17) Live In The Home?" at bounding box center [382, 52] width 527 height 16
type input "2"
click at [150, 77] on input "How Many Children (under 5) Live In The Home?" at bounding box center [382, 81] width 527 height 16
type input "2"
click at [434, 107] on input "checkbox" at bounding box center [435, 106] width 5 height 5
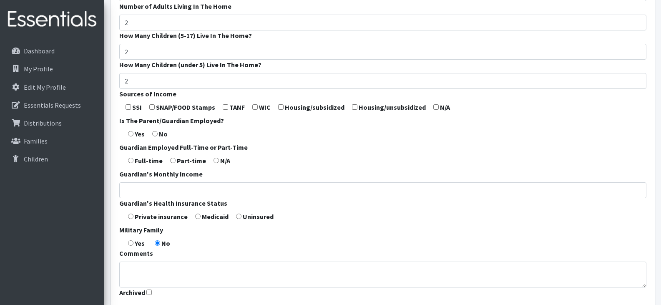
checkbox input "true"
click at [132, 133] on input "radio" at bounding box center [130, 133] width 5 height 5
radio input "true"
click at [132, 159] on input "radio" at bounding box center [130, 160] width 5 height 5
radio input "true"
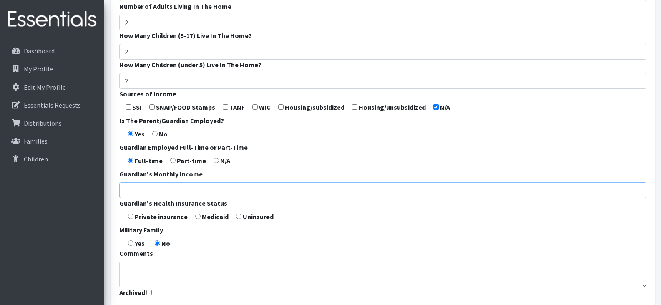
click at [156, 192] on input "Guardian's Monthly Income" at bounding box center [382, 190] width 527 height 16
type input "1,250"
click at [298, 236] on form "Guardian First Name * Mireya Guardian Last Name * Walsh Guardian Zip Code * 549…" at bounding box center [382, 53] width 527 height 495
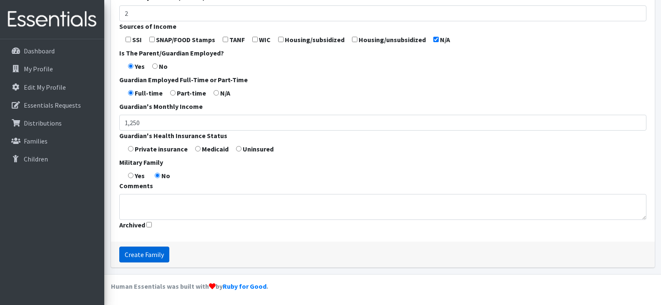
click at [141, 254] on input "Create Family" at bounding box center [144, 254] width 50 height 16
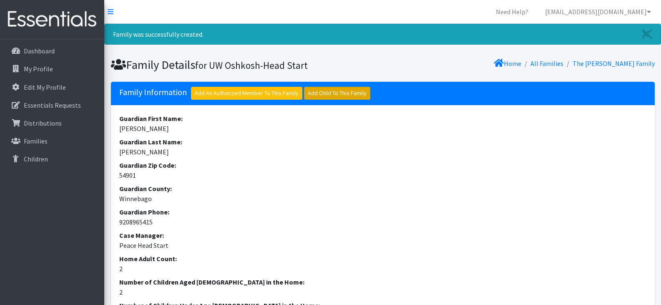
click at [341, 93] on link "Add Child To This Family" at bounding box center [337, 93] width 66 height 13
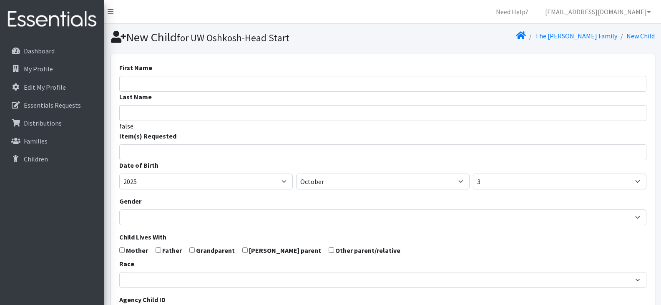
select select
click at [207, 83] on input "First Name" at bounding box center [382, 84] width 527 height 16
type input "Benjanin"
click at [207, 111] on input "Last Name" at bounding box center [382, 113] width 527 height 16
click at [163, 113] on input "Last Name" at bounding box center [382, 113] width 527 height 16
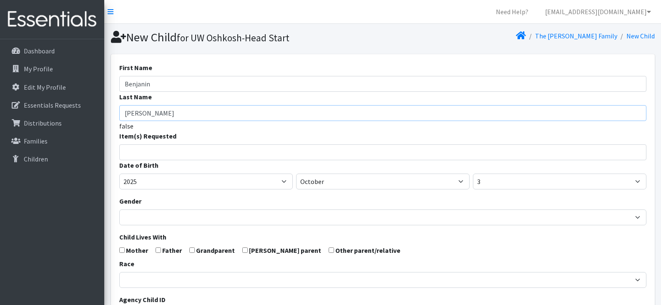
type input "[PERSON_NAME]"
click at [177, 153] on input "search" at bounding box center [389, 151] width 524 height 8
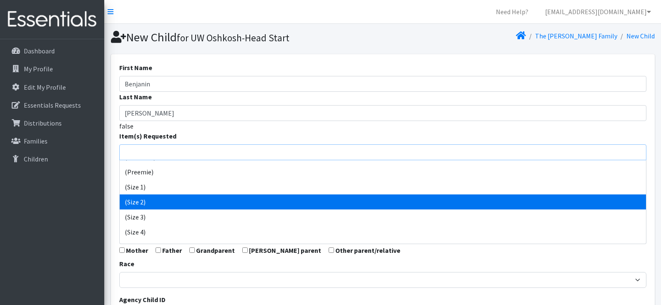
scroll to position [11, 0]
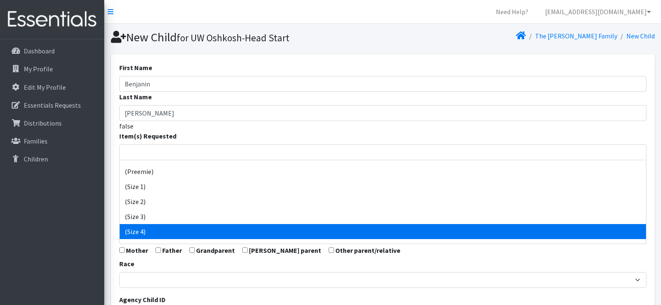
select select "14512"
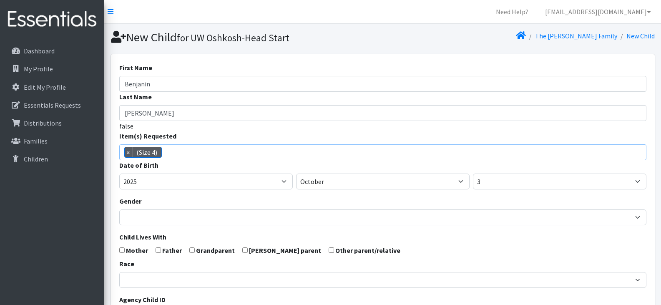
click at [205, 153] on span "× (Size 4)" at bounding box center [382, 152] width 527 height 16
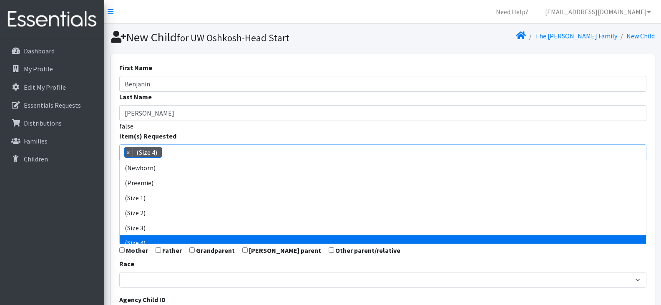
scroll to position [60, 0]
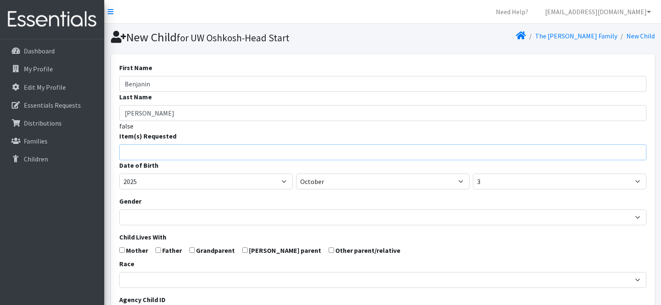
click at [199, 150] on input "search" at bounding box center [389, 151] width 524 height 8
click at [194, 151] on input "search" at bounding box center [389, 151] width 524 height 8
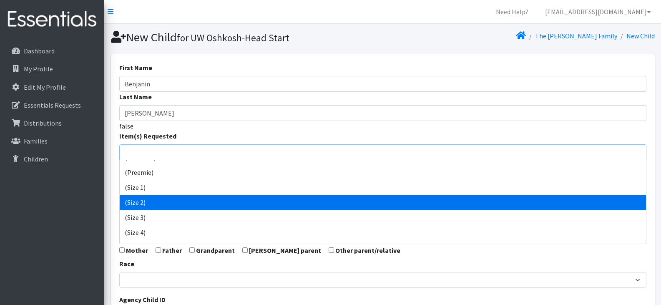
scroll to position [12, 0]
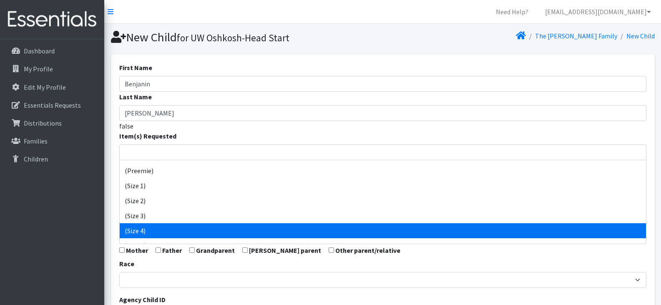
select select "14512"
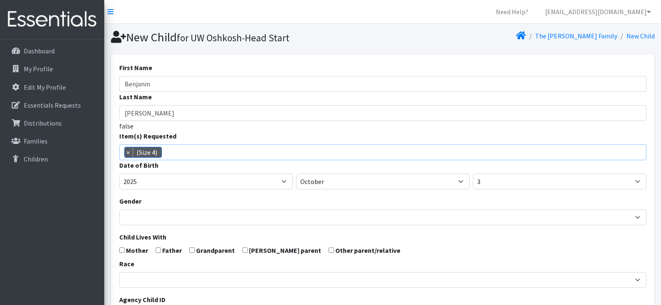
click at [240, 153] on span "× (Size 4)" at bounding box center [382, 152] width 527 height 16
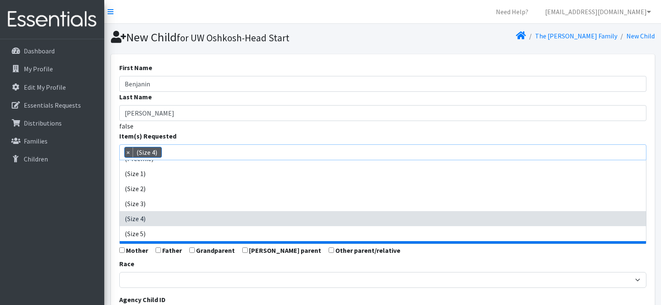
scroll to position [24, 0]
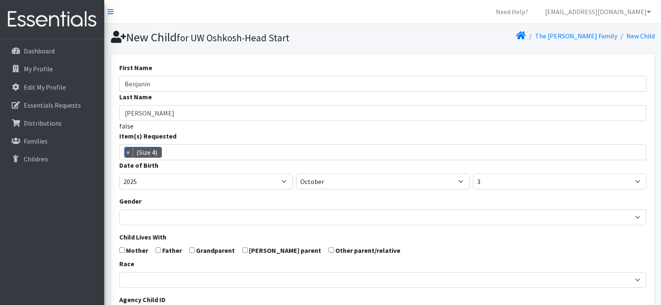
click at [157, 248] on input "checkbox" at bounding box center [158, 249] width 5 height 5
checkbox input "true"
click at [121, 251] on input "checkbox" at bounding box center [121, 249] width 5 height 5
checkbox input "true"
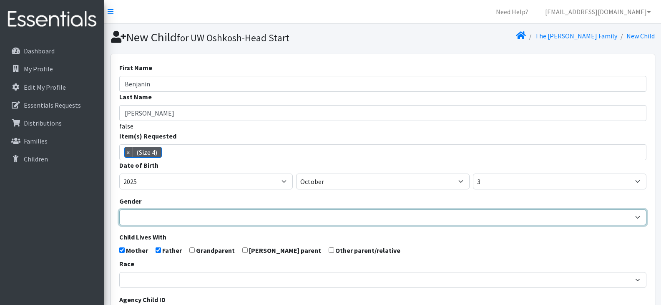
click at [151, 219] on select "Male Female" at bounding box center [382, 217] width 527 height 16
select select "[DEMOGRAPHIC_DATA]"
click at [119, 209] on select "Male Female" at bounding box center [382, 217] width 527 height 16
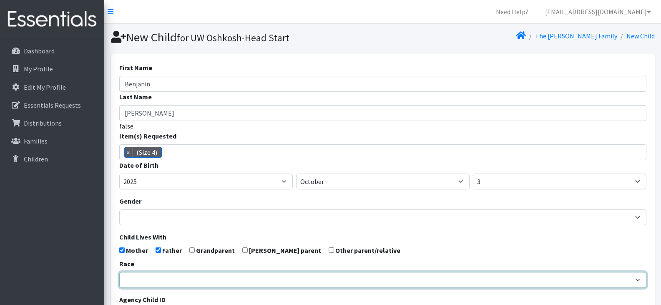
click at [162, 279] on select "African American Caucasian Hispanic Asian American Indian Pacific Islander Mult…" at bounding box center [382, 280] width 527 height 16
select select "[DEMOGRAPHIC_DATA]"
click at [119, 272] on select "[DEMOGRAPHIC_DATA] Caucasian Hispanic [DEMOGRAPHIC_DATA] [DEMOGRAPHIC_DATA] Isl…" at bounding box center [382, 280] width 527 height 16
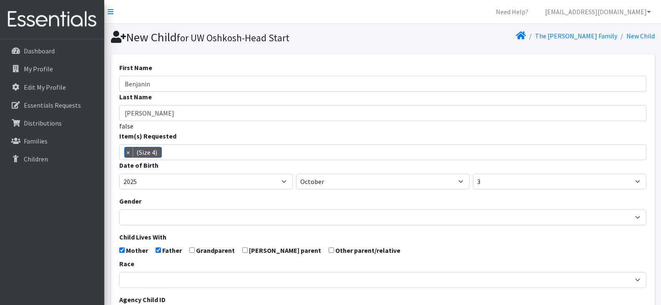
click at [387, 253] on form "First Name Benjanin Last Name Walsh false Item(s) Requested (Newborn) (Preemie)…" at bounding box center [382, 274] width 527 height 422
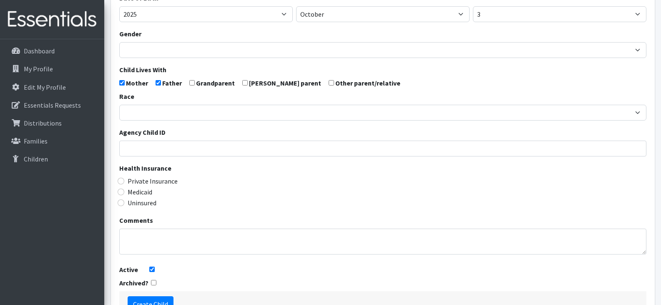
scroll to position [170, 0]
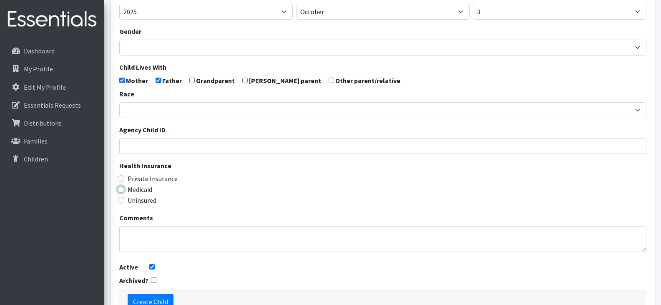
click at [121, 189] on input "Medicaid" at bounding box center [121, 189] width 7 height 7
radio input "true"
click at [153, 299] on input "Create Child" at bounding box center [151, 302] width 46 height 16
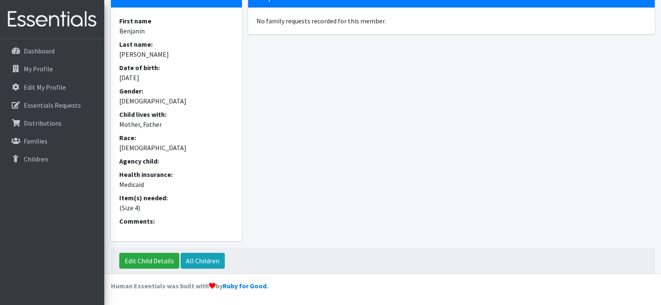
scroll to position [94, 0]
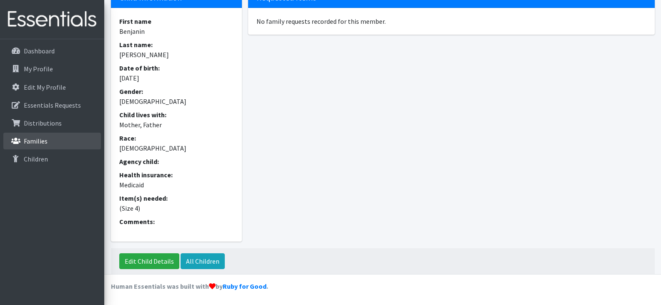
click at [24, 138] on p "Families" at bounding box center [36, 141] width 24 height 8
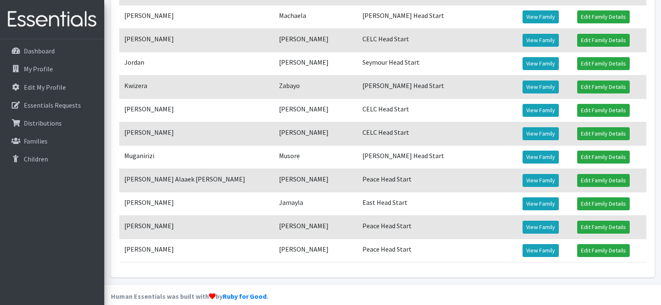
scroll to position [543, 0]
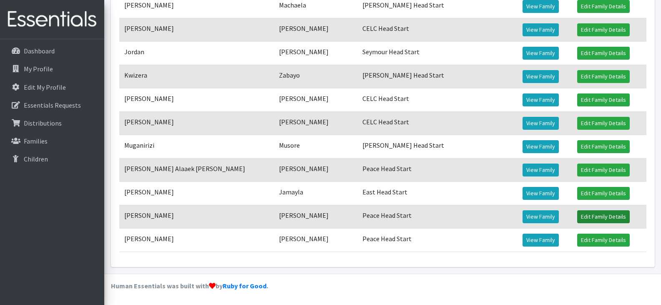
click at [577, 218] on link "Edit Family Details" at bounding box center [603, 216] width 53 height 13
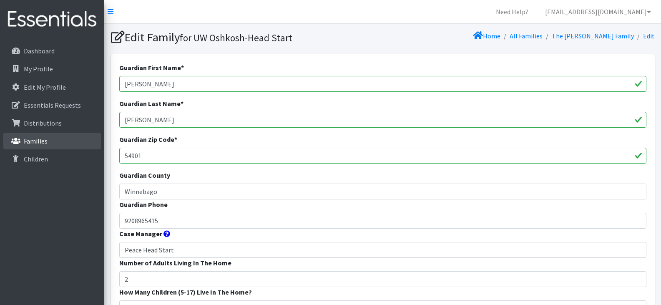
click at [55, 138] on link "Families" at bounding box center [52, 141] width 98 height 17
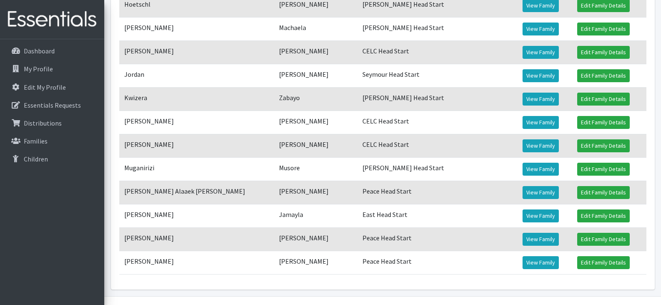
scroll to position [523, 0]
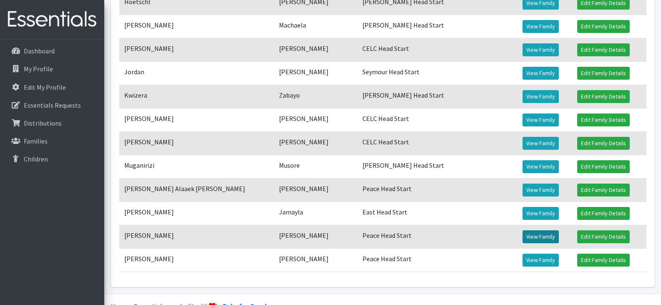
click at [523, 236] on link "View Family" at bounding box center [541, 236] width 36 height 13
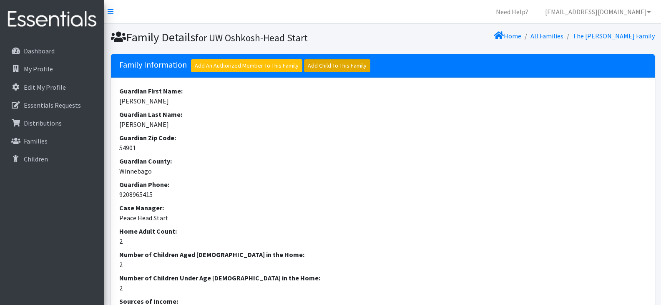
click at [346, 65] on link "Add Child To This Family" at bounding box center [337, 65] width 66 height 13
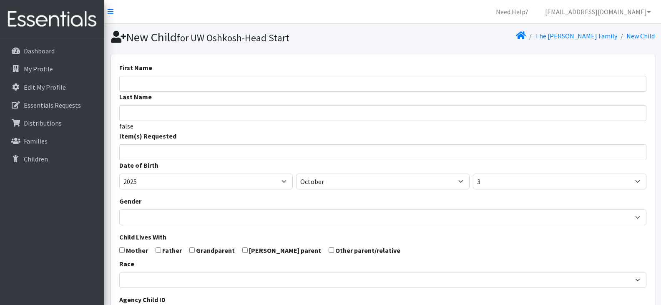
select select
click at [249, 84] on input "First Name" at bounding box center [382, 84] width 527 height 16
type input "[PERSON_NAME]"
click at [207, 151] on input "search" at bounding box center [389, 151] width 524 height 8
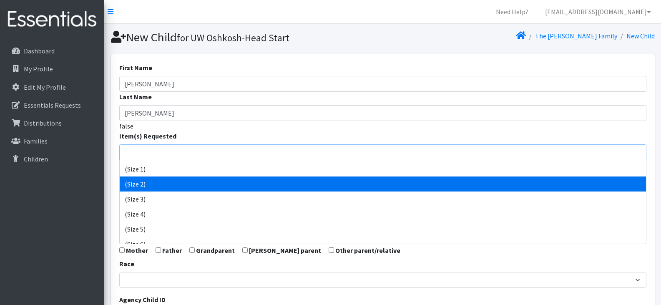
scroll to position [29, 0]
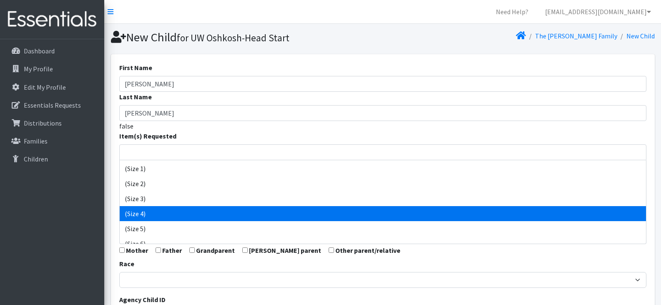
select select "14512"
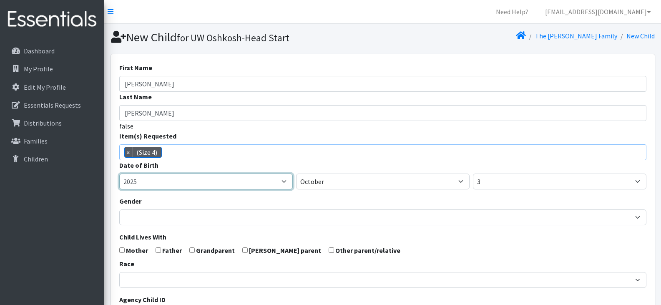
click at [207, 183] on select "2005 2006 2007 2008 2009 2010 2011 2012 2013 2014 2015 2016 2017 2018 2019 2020…" at bounding box center [206, 182] width 174 height 16
select select "2024"
click at [119, 174] on select "2005 2006 2007 2008 2009 2010 2011 2012 2013 2014 2015 2016 2017 2018 2019 2020…" at bounding box center [206, 182] width 174 height 16
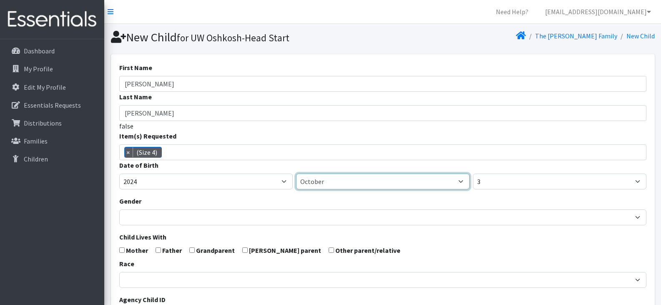
click at [336, 183] on select "January February March April May June July August September October November De…" at bounding box center [383, 182] width 174 height 16
select select "2"
click at [296, 174] on select "January February March April May June July August September October November De…" at bounding box center [383, 182] width 174 height 16
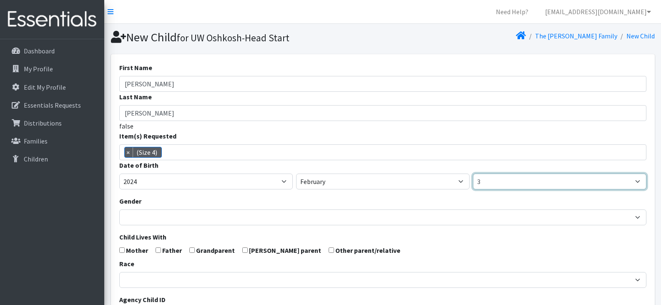
click at [490, 181] on select "1 2 3 4 5 6 7 8 9 10 11 12 13 14 15 16 17 18 19 20 21 22 23 24 25 26 27 28 29 3…" at bounding box center [560, 182] width 174 height 16
select select "2"
click at [473, 174] on select "1 2 3 4 5 6 7 8 9 10 11 12 13 14 15 16 17 18 19 20 21 22 23 24 25 26 27 28 29 3…" at bounding box center [560, 182] width 174 height 16
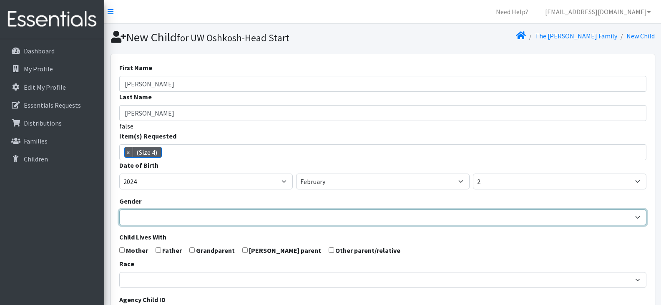
click at [239, 214] on select "Male Female" at bounding box center [382, 217] width 527 height 16
select select "Female"
click at [119, 209] on select "Male Female" at bounding box center [382, 217] width 527 height 16
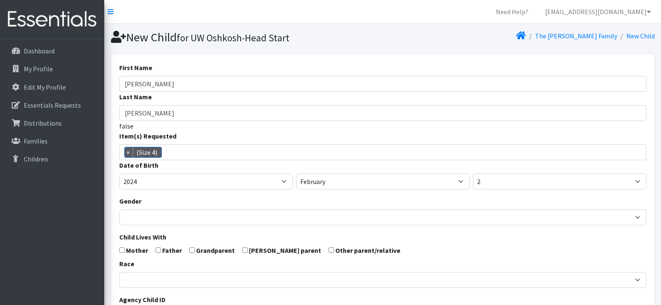
click at [158, 250] on input "checkbox" at bounding box center [158, 249] width 5 height 5
checkbox input "true"
click at [121, 250] on input "checkbox" at bounding box center [121, 249] width 5 height 5
checkbox input "true"
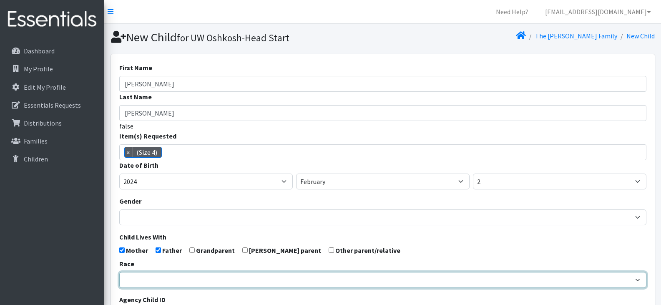
click at [153, 282] on select "African American Caucasian Hispanic Asian American Indian Pacific Islander Mult…" at bounding box center [382, 280] width 527 height 16
click at [119, 272] on select "African American Caucasian Hispanic Asian American Indian Pacific Islander Mult…" at bounding box center [382, 280] width 527 height 16
click at [162, 277] on select "African American Caucasian Hispanic Asian American Indian Pacific Islander Mult…" at bounding box center [382, 280] width 527 height 16
select select "Hispanic"
click at [119, 272] on select "African American Caucasian Hispanic Asian American Indian Pacific Islander Mult…" at bounding box center [382, 280] width 527 height 16
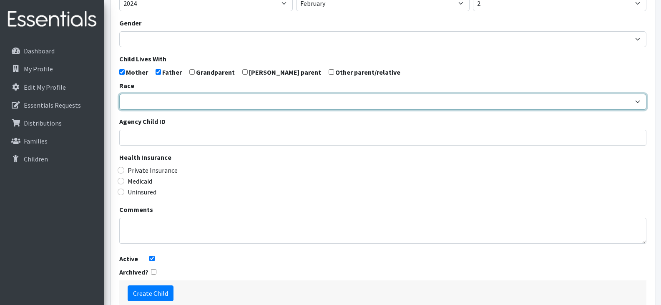
scroll to position [179, 0]
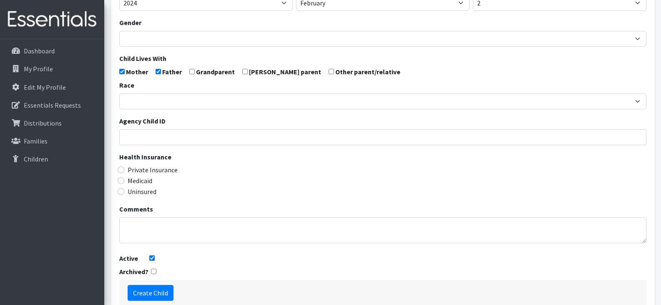
click at [134, 181] on label "Medicaid" at bounding box center [140, 181] width 25 height 10
click at [124, 181] on input "Medicaid" at bounding box center [121, 180] width 7 height 7
radio input "true"
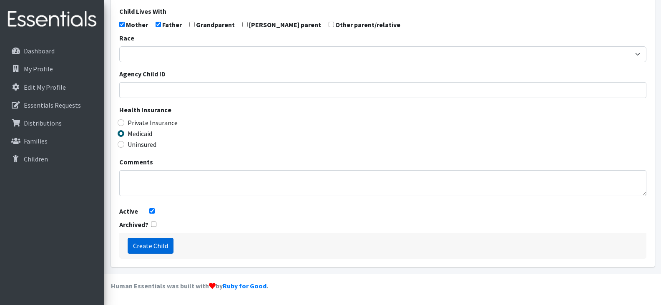
click at [140, 249] on input "Create Child" at bounding box center [151, 246] width 46 height 16
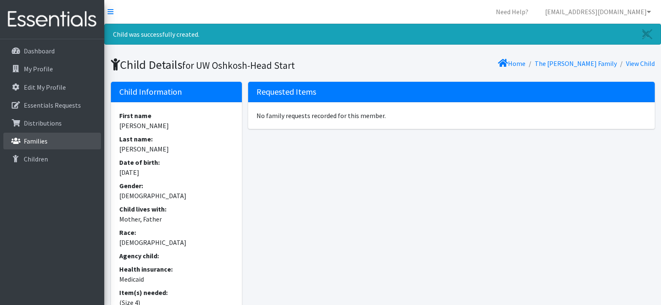
click at [38, 142] on p "Families" at bounding box center [36, 141] width 24 height 8
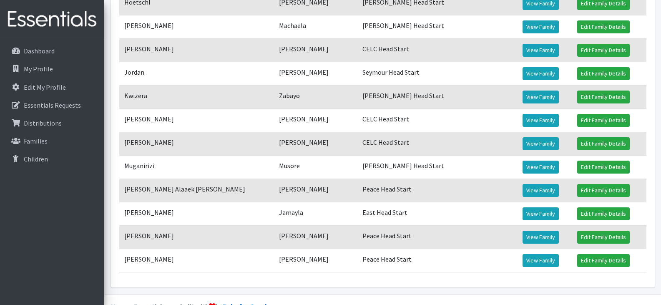
scroll to position [543, 0]
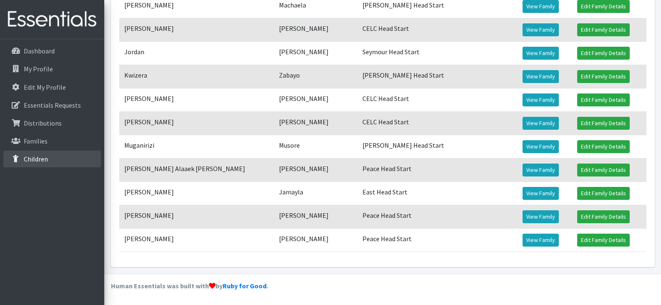
click at [43, 161] on p "Children" at bounding box center [36, 159] width 24 height 8
